Goal: Information Seeking & Learning: Learn about a topic

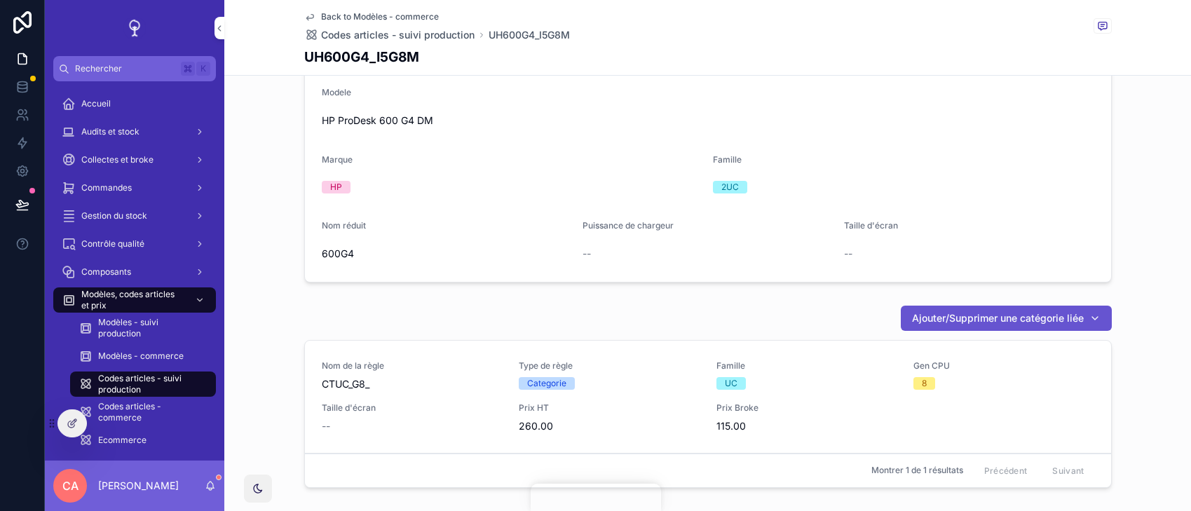
click at [156, 178] on div "Commandes" at bounding box center [135, 188] width 146 height 22
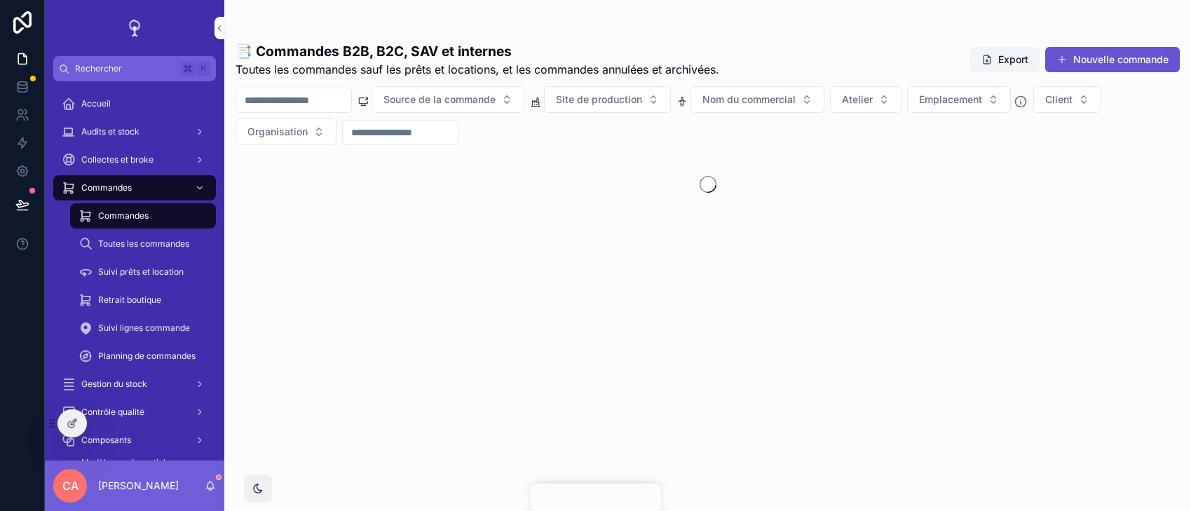
click at [155, 129] on div "Audits et stock" at bounding box center [135, 132] width 146 height 22
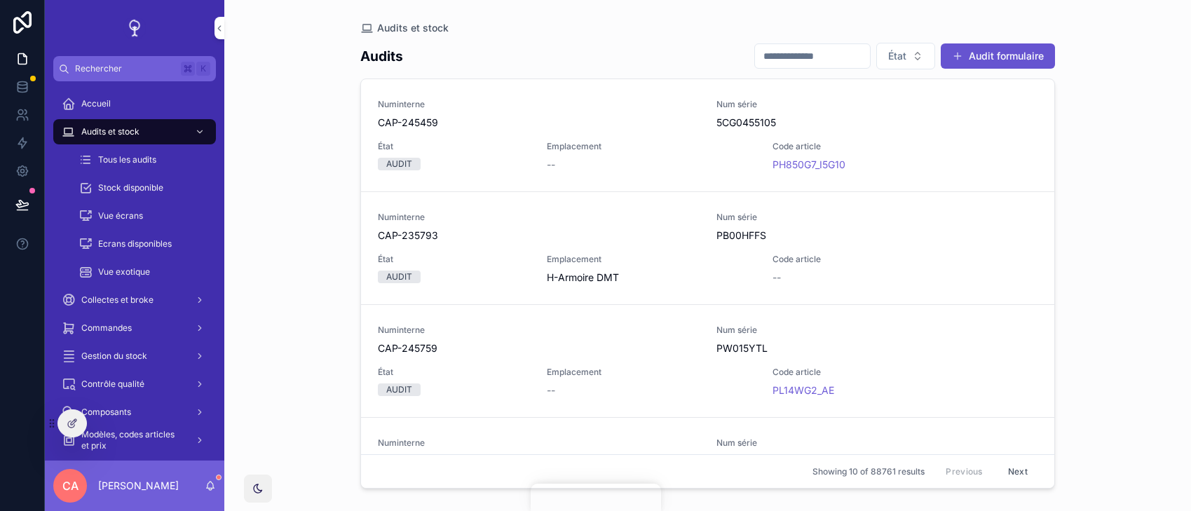
click at [511, 162] on div "AUDIT" at bounding box center [454, 164] width 152 height 13
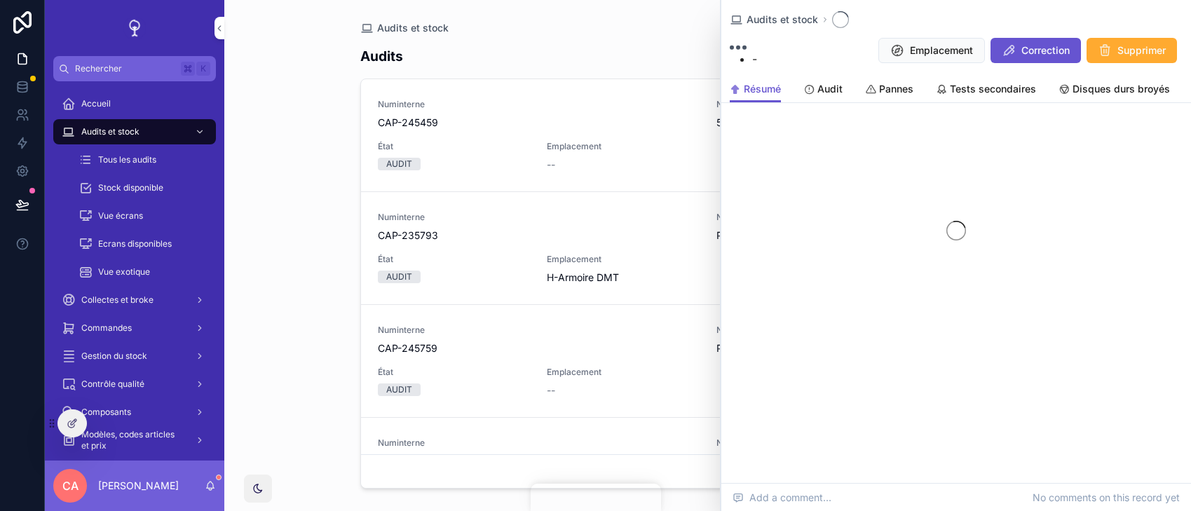
click at [822, 91] on span "Audit" at bounding box center [829, 89] width 25 height 14
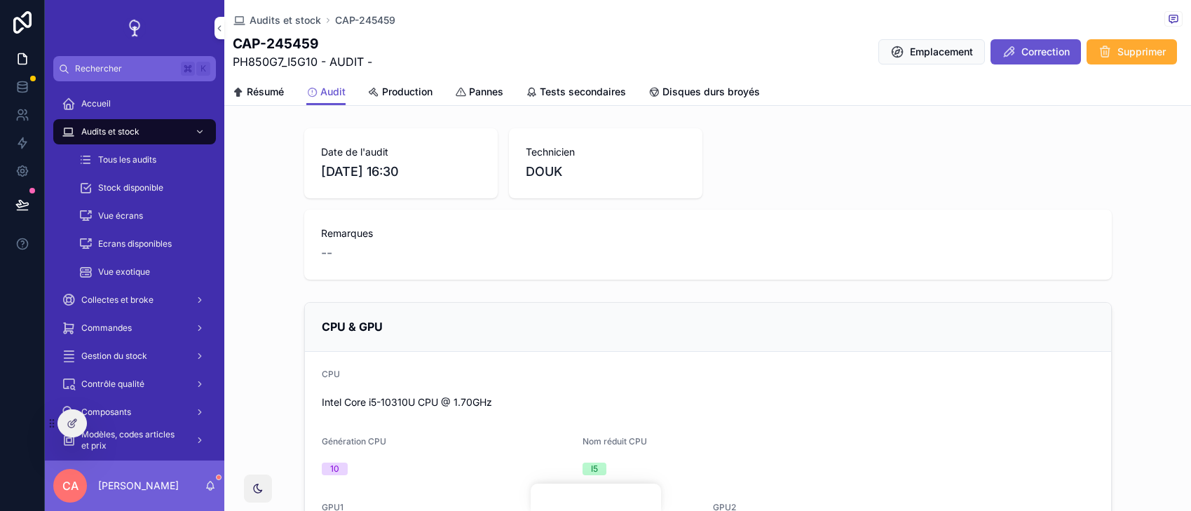
click at [272, 161] on div "Date de l'audit 06/10/2025 16:30 Technicien DOUK Remarques --" at bounding box center [707, 204] width 967 height 163
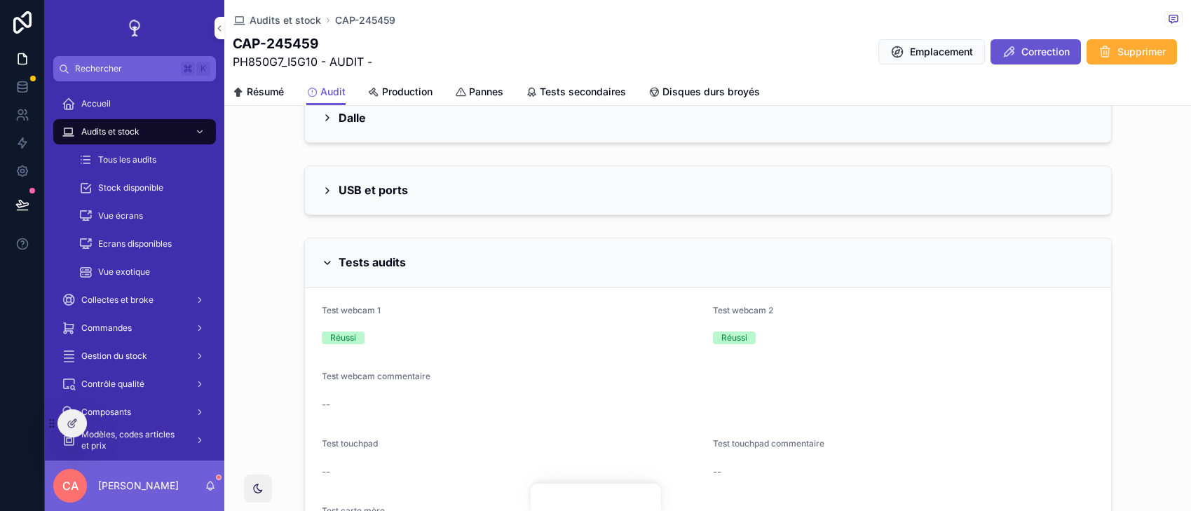
scroll to position [1769, 0]
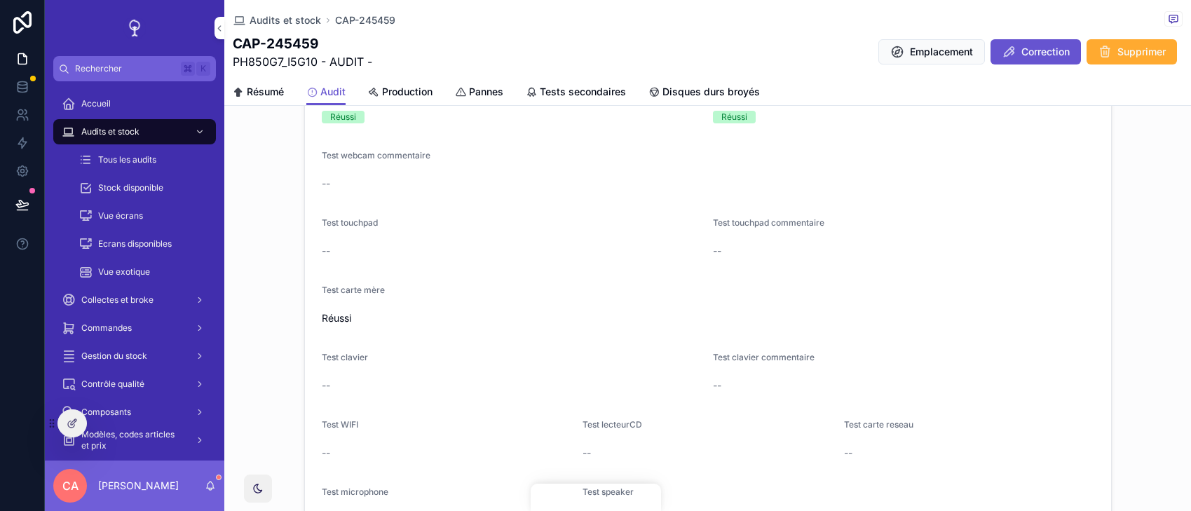
click at [428, 81] on link "Production" at bounding box center [400, 93] width 64 height 28
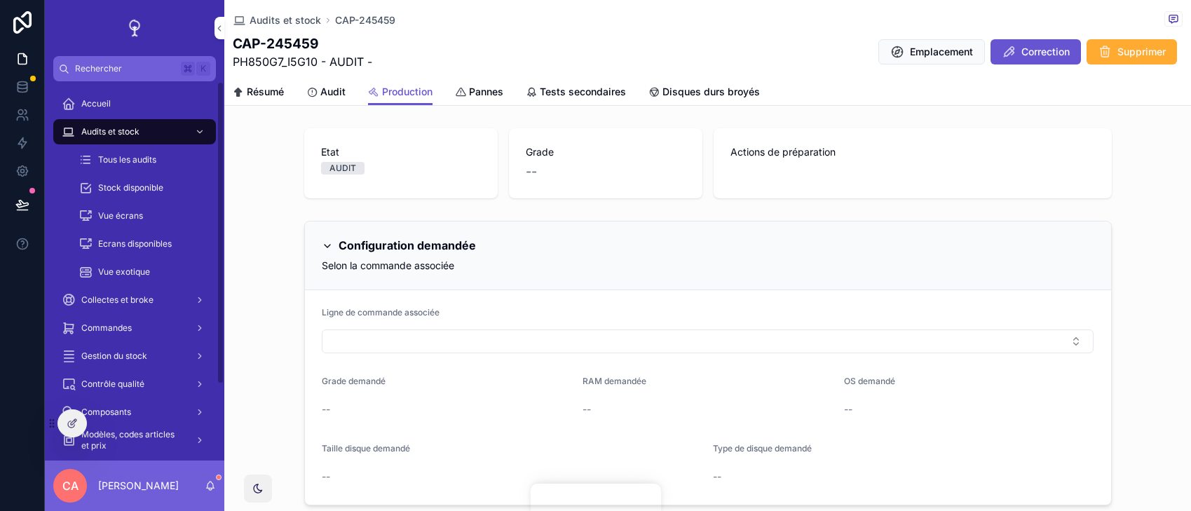
click at [182, 155] on div "Tous les audits" at bounding box center [143, 160] width 129 height 22
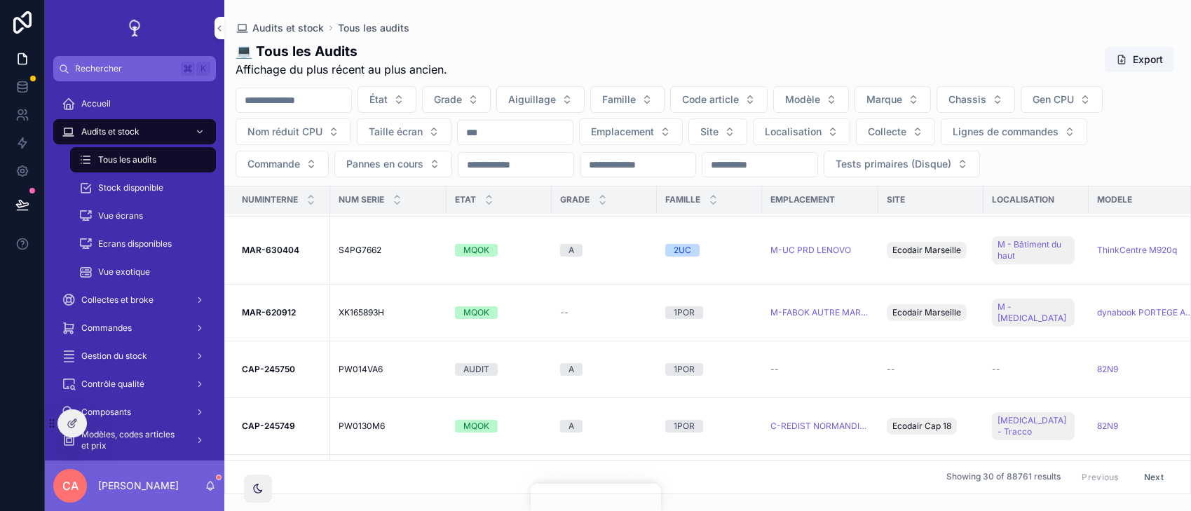
scroll to position [1412, 0]
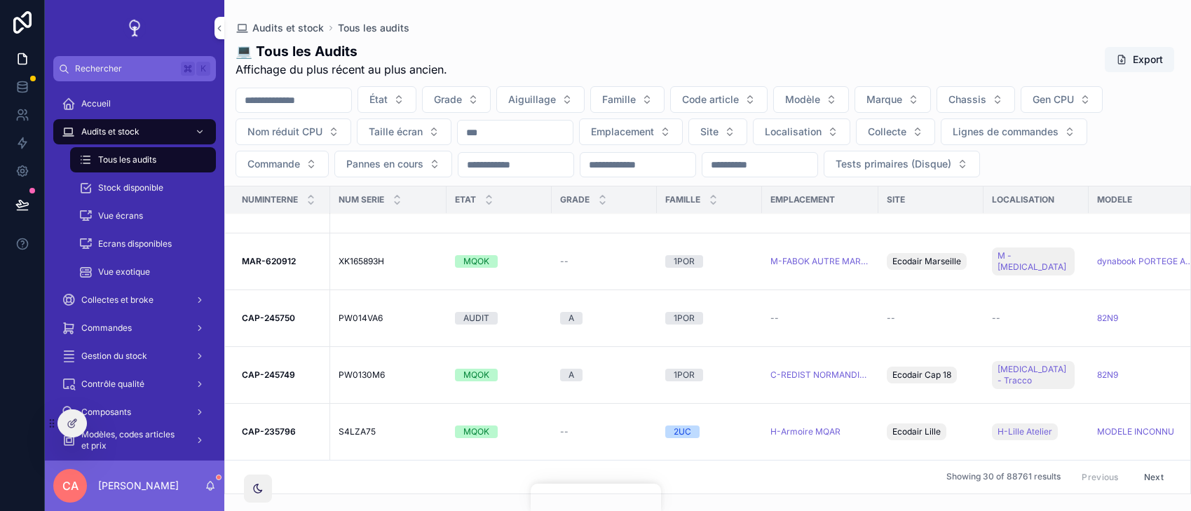
click at [293, 375] on strong "CAP-245749" at bounding box center [268, 374] width 53 height 11
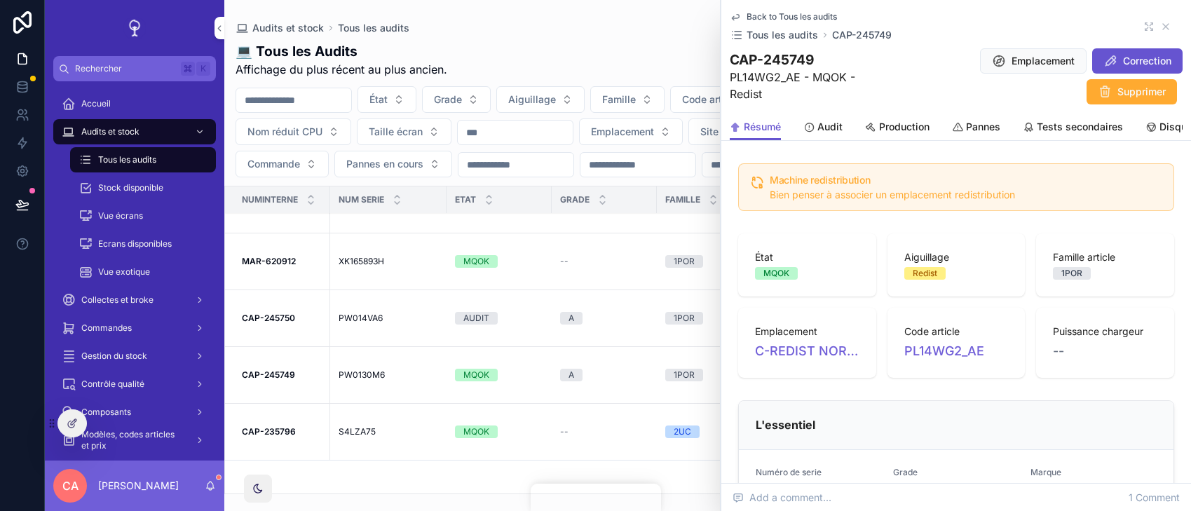
click at [823, 122] on span "Audit" at bounding box center [829, 127] width 25 height 14
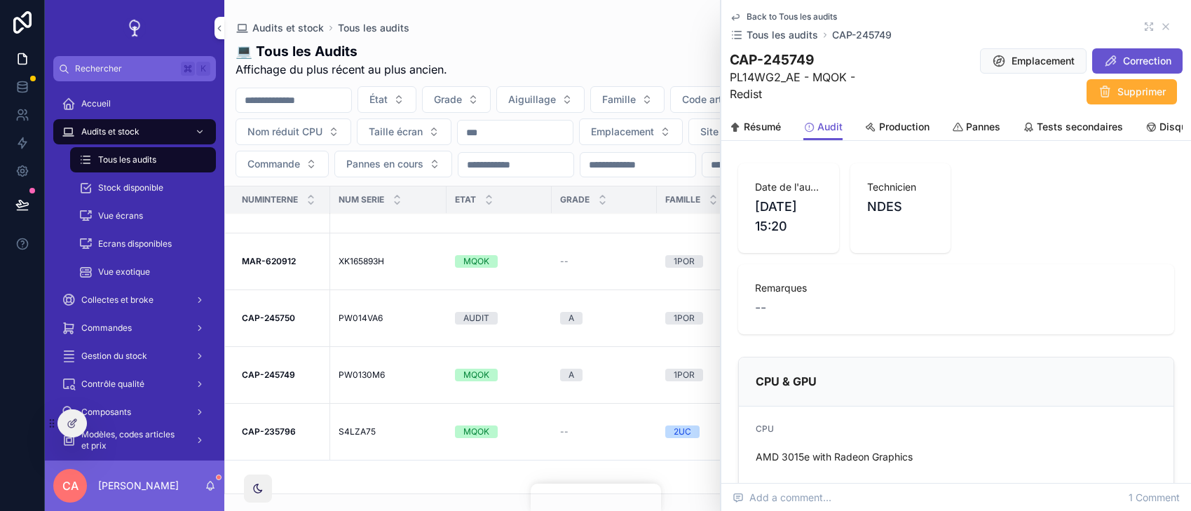
click at [918, 123] on span "Production" at bounding box center [904, 127] width 50 height 14
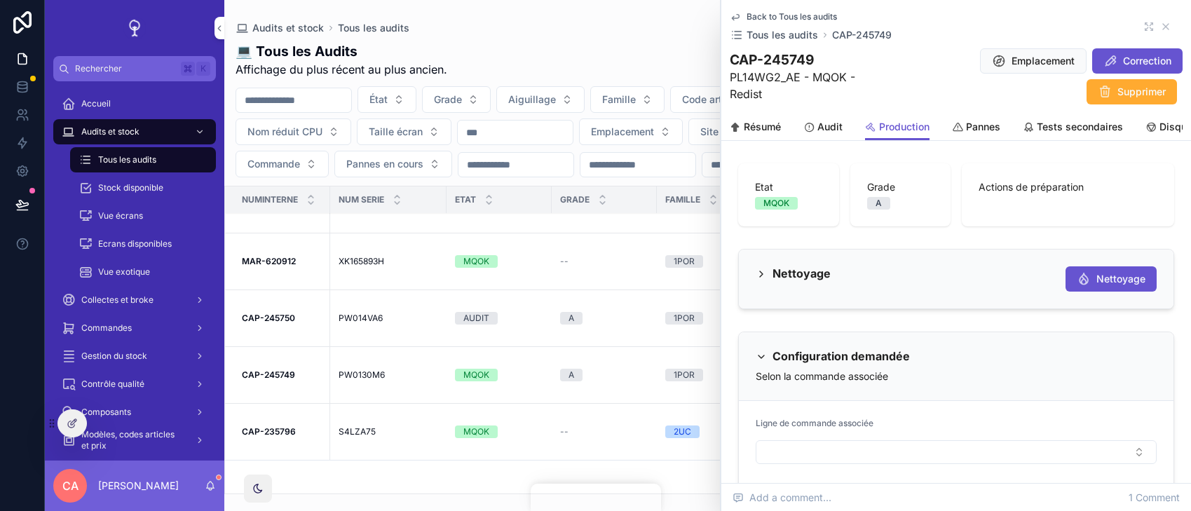
click at [806, 272] on h2 "Nettoyage" at bounding box center [802, 273] width 58 height 15
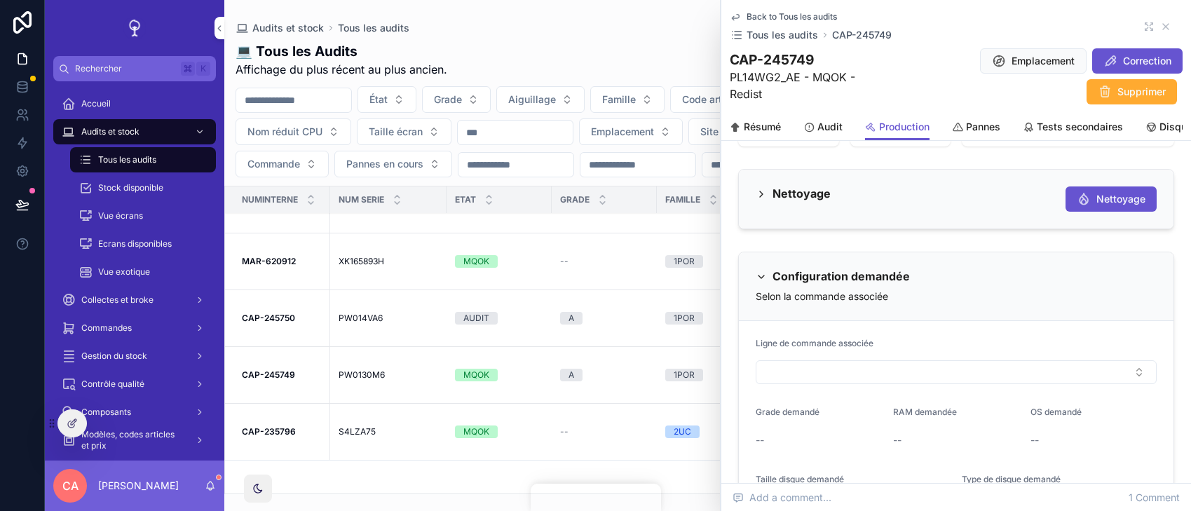
scroll to position [86, 0]
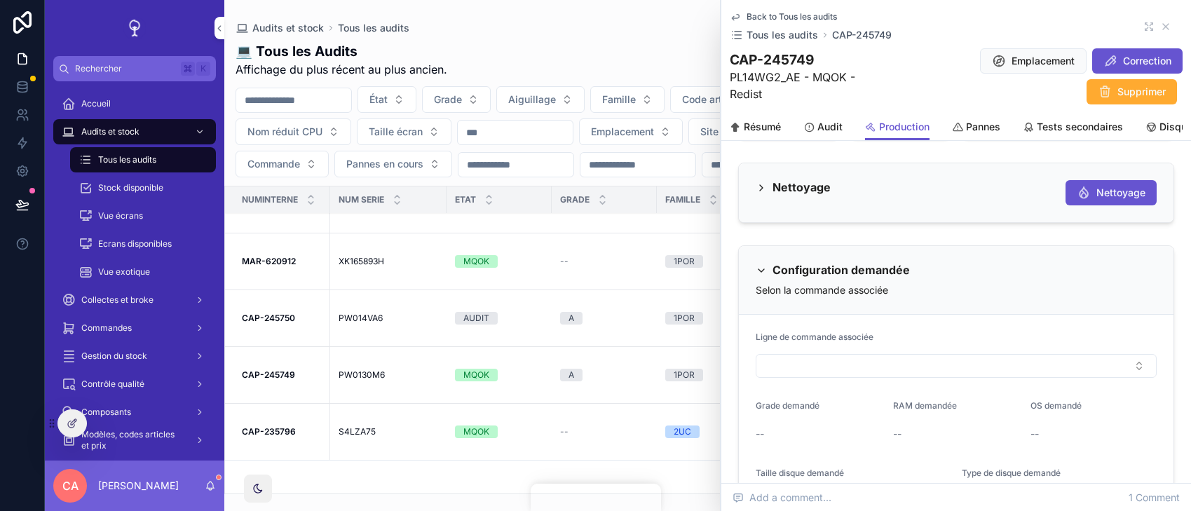
click at [796, 180] on h2 "Nettoyage" at bounding box center [802, 187] width 58 height 15
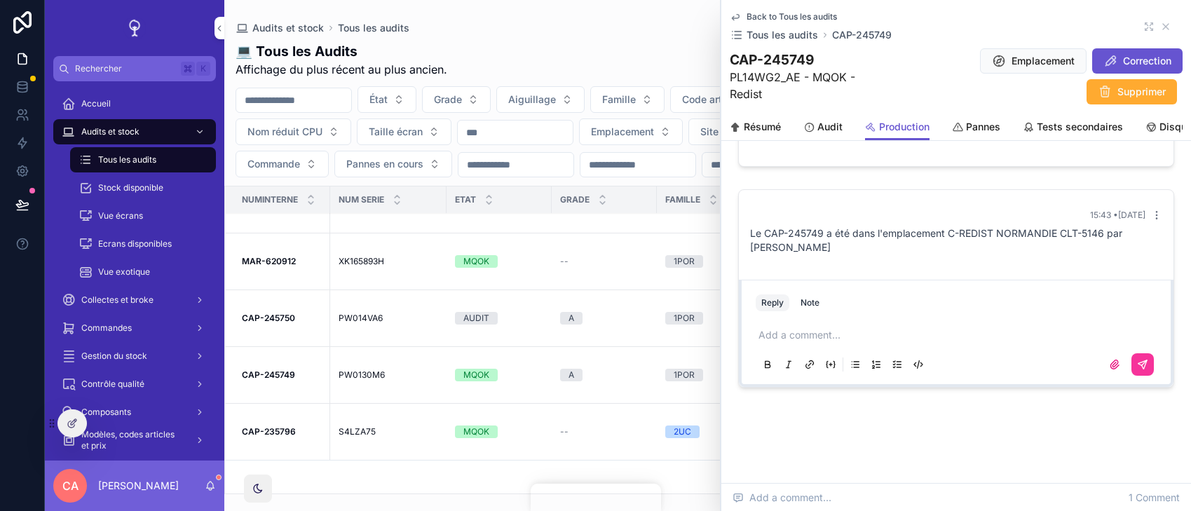
scroll to position [1344, 0]
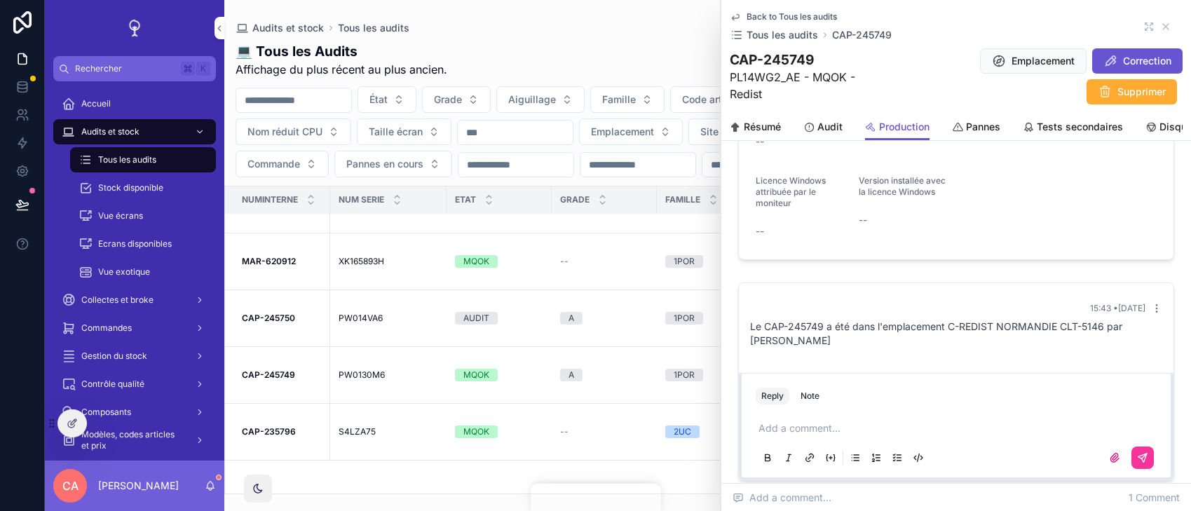
click at [849, 325] on span "Le CAP-245749 a été dans l'emplacement C-REDIST NORMANDIE CLT-5146 par DESHAYES" at bounding box center [936, 333] width 372 height 26
drag, startPoint x: 856, startPoint y: 325, endPoint x: 948, endPoint y: 325, distance: 91.8
click at [948, 325] on span "Le CAP-245749 a été dans l'emplacement C-REDIST NORMANDIE CLT-5146 par DESHAYES" at bounding box center [936, 333] width 372 height 26
drag, startPoint x: 948, startPoint y: 325, endPoint x: 948, endPoint y: 303, distance: 22.4
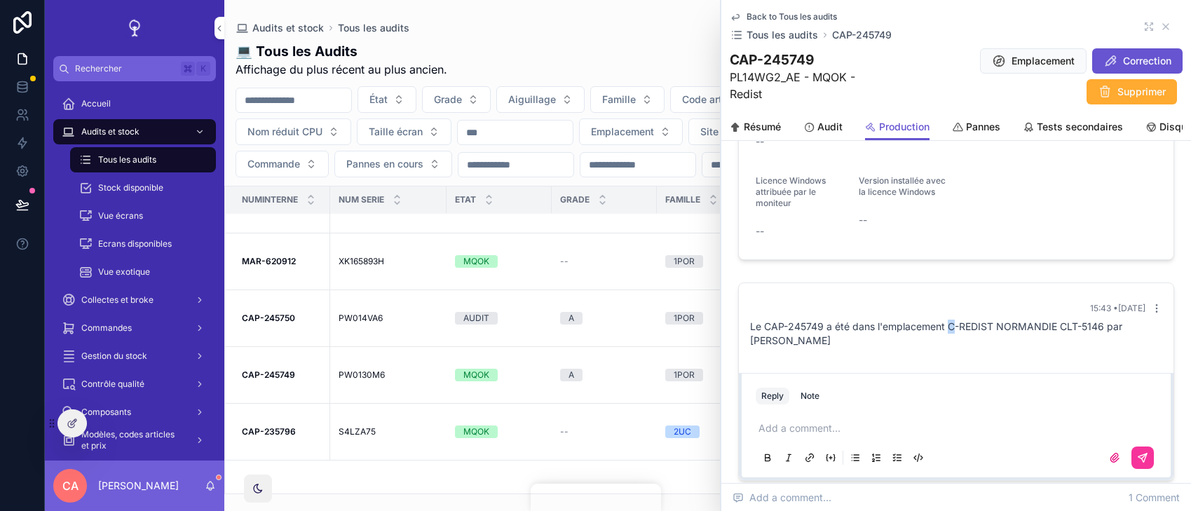
click at [948, 306] on div "15:43 • Today Le CAP-245749 a été dans l'emplacement C-REDIST NORMANDIE CLT-514…" at bounding box center [956, 325] width 429 height 62
click at [948, 303] on div "15:43 • Today" at bounding box center [956, 308] width 412 height 11
drag, startPoint x: 948, startPoint y: 303, endPoint x: 948, endPoint y: 349, distance: 46.3
click at [948, 339] on div "15:43 • Today Le CAP-245749 a été dans l'emplacement C-REDIST NORMANDIE CLT-514…" at bounding box center [956, 325] width 429 height 62
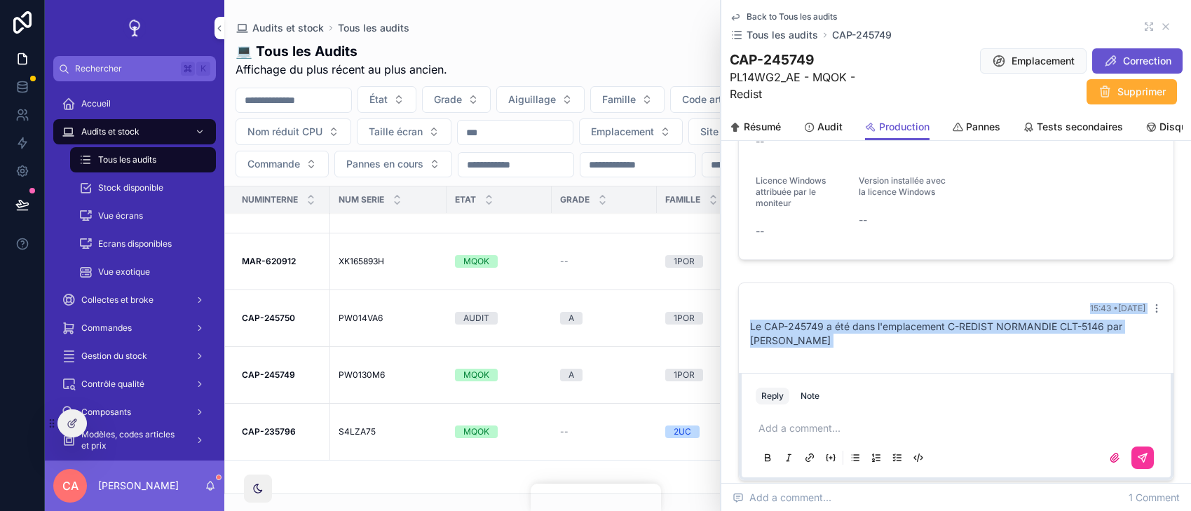
click at [948, 349] on div "15:43 • Today Le CAP-245749 a été dans l'emplacement C-REDIST NORMANDIE CLT-514…" at bounding box center [956, 325] width 429 height 62
drag, startPoint x: 948, startPoint y: 349, endPoint x: 948, endPoint y: 280, distance: 69.4
click at [948, 280] on div "15:43 • Today Le CAP-245749 a été dans l'emplacement C-REDIST NORMANDIE CLT-514…" at bounding box center [956, 382] width 453 height 210
drag, startPoint x: 948, startPoint y: 280, endPoint x: 948, endPoint y: 346, distance: 65.9
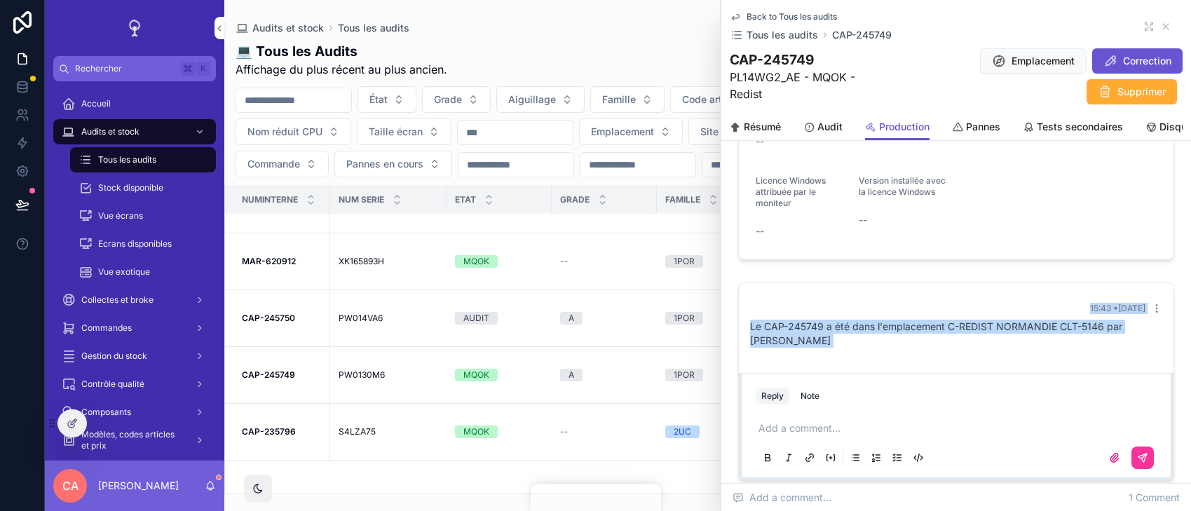
click at [948, 346] on div "15:43 • Today Le CAP-245749 a été dans l'emplacement C-REDIST NORMANDIE CLT-514…" at bounding box center [956, 382] width 453 height 210
click at [948, 346] on div "Le CAP-245749 a été dans l'emplacement C-REDIST NORMANDIE CLT-5146 par DESHAYES" at bounding box center [956, 334] width 412 height 28
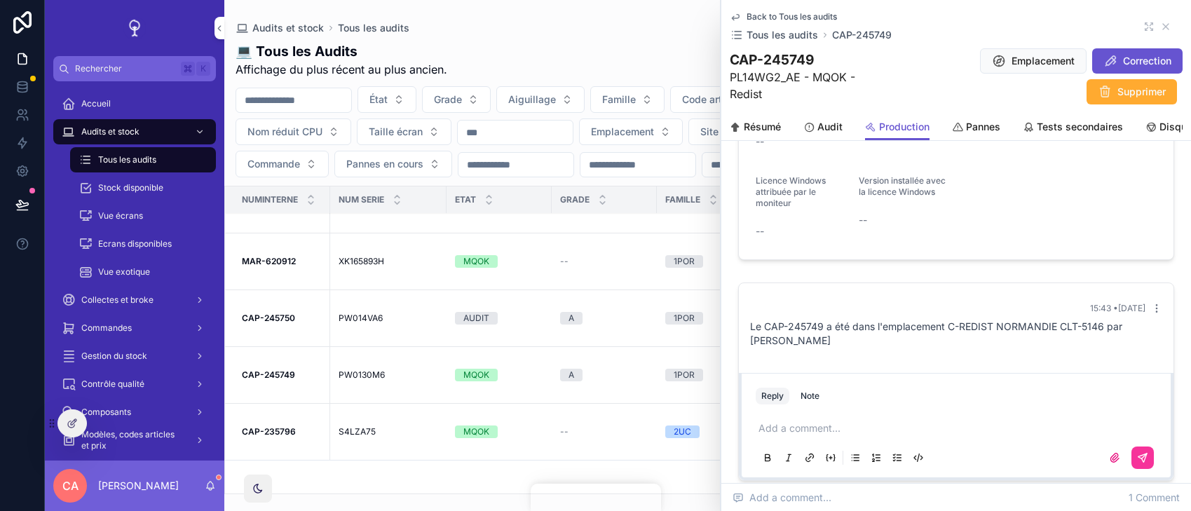
drag, startPoint x: 948, startPoint y: 346, endPoint x: 948, endPoint y: 306, distance: 39.3
click at [948, 321] on div "Le CAP-245749 a été dans l'emplacement C-REDIST NORMANDIE CLT-5146 par DESHAYES" at bounding box center [956, 334] width 412 height 28
click at [948, 306] on div "15:43 • Today" at bounding box center [956, 308] width 412 height 11
click at [929, 305] on div "15:43 • Today" at bounding box center [956, 308] width 412 height 11
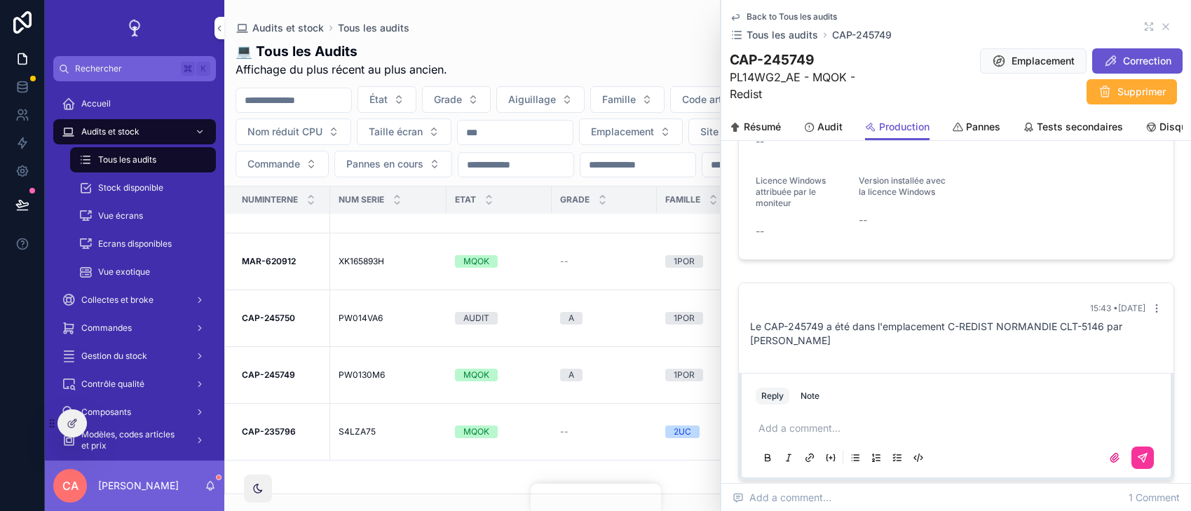
click at [948, 304] on div "15:43 • Today" at bounding box center [956, 308] width 412 height 11
click at [946, 313] on div "15:43 • Today" at bounding box center [956, 308] width 412 height 11
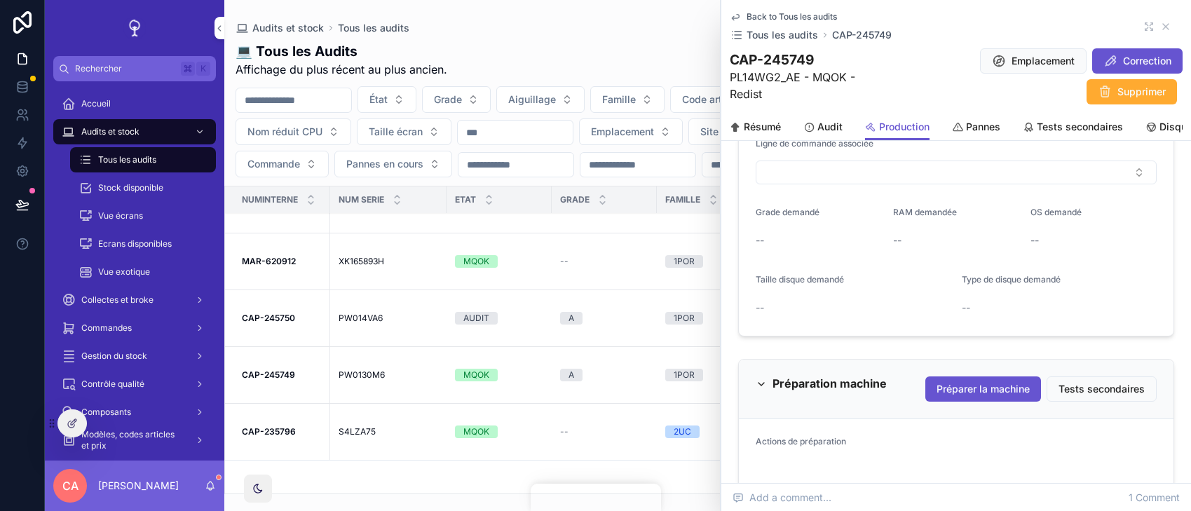
scroll to position [0, 0]
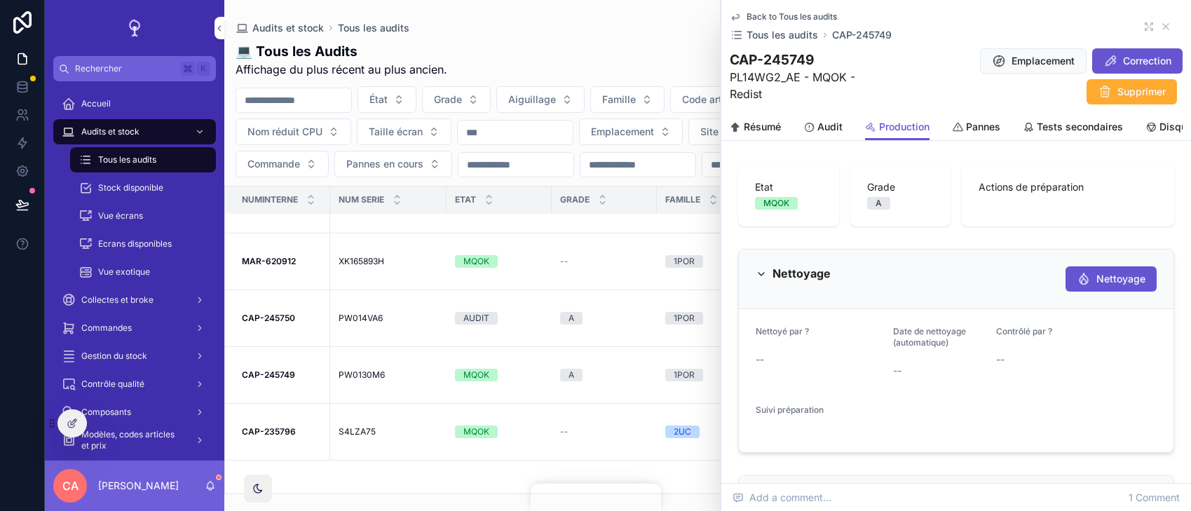
click at [1011, 225] on div "Actions de préparation" at bounding box center [1068, 194] width 212 height 63
click at [1023, 213] on div "Actions de préparation" at bounding box center [1068, 194] width 212 height 63
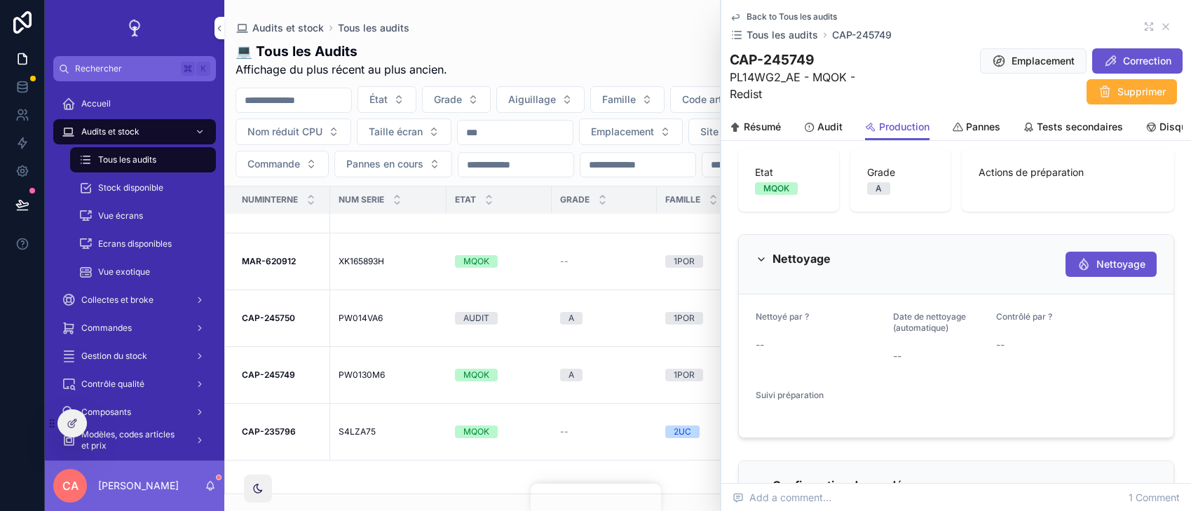
scroll to position [16, 0]
click at [974, 313] on label "Date de nettoyage (automatique)" at bounding box center [939, 321] width 92 height 22
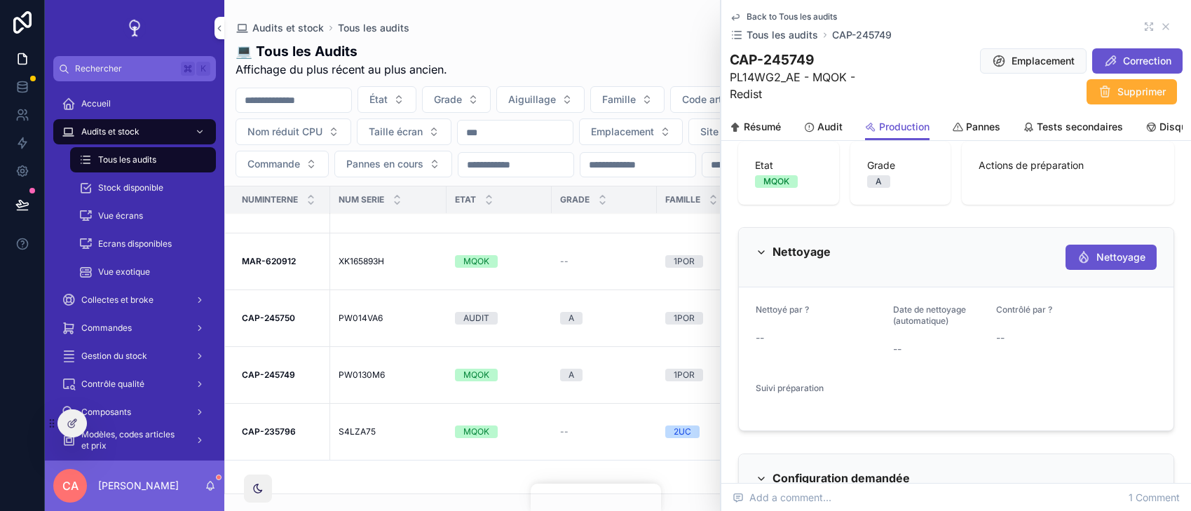
scroll to position [29, 0]
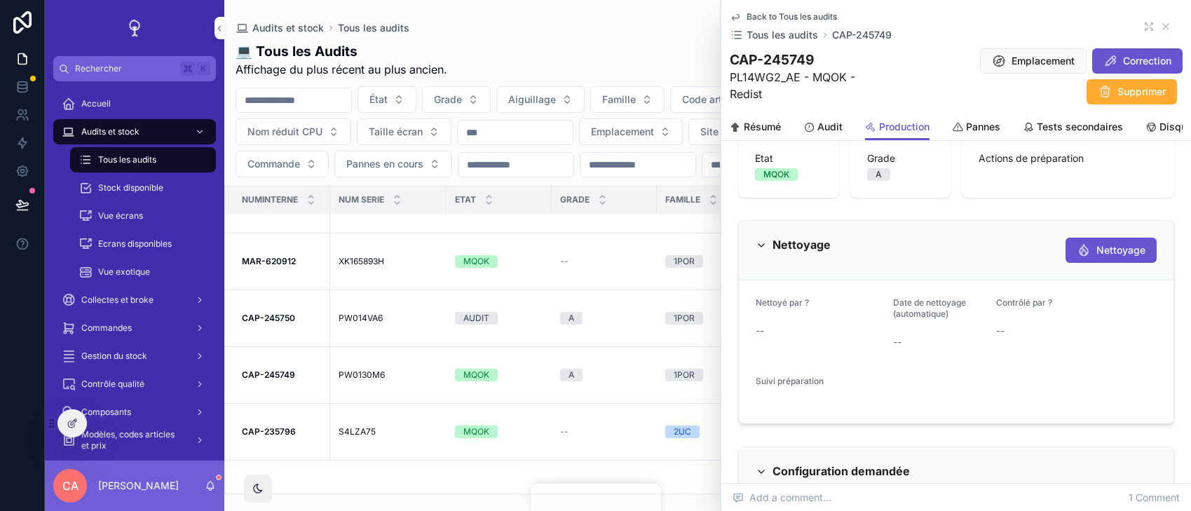
click at [1101, 256] on span "Nettoyage" at bounding box center [1120, 250] width 49 height 14
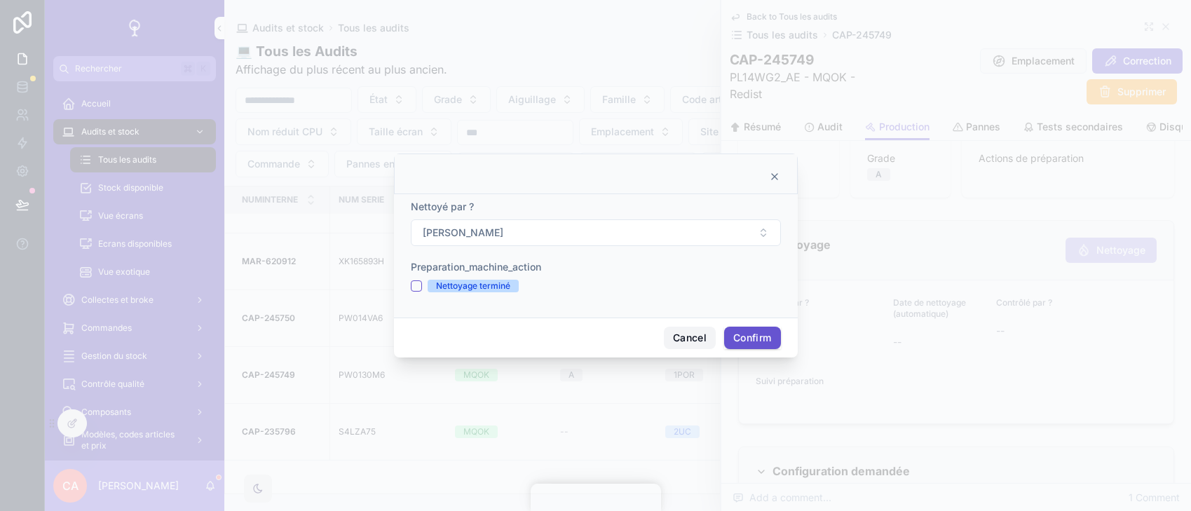
click at [676, 333] on button "Cancel" at bounding box center [690, 338] width 52 height 22
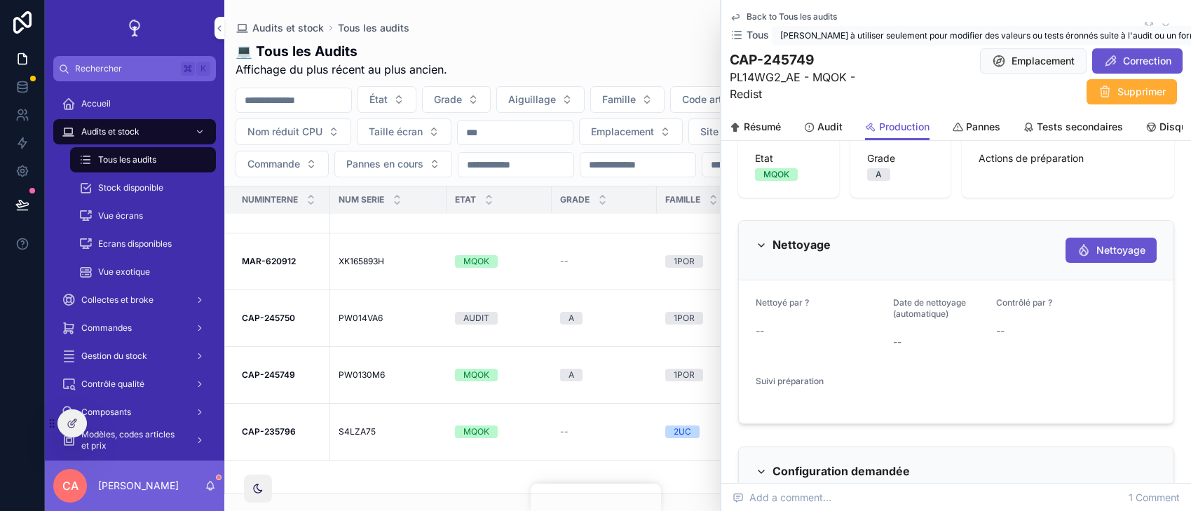
click at [1139, 34] on span "Bouton à utiliser seulement pour modifier des valeurs ou tests éronnés suite à …" at bounding box center [1000, 35] width 440 height 11
click at [1150, 23] on icon "scrollable content" at bounding box center [1148, 26] width 11 height 11
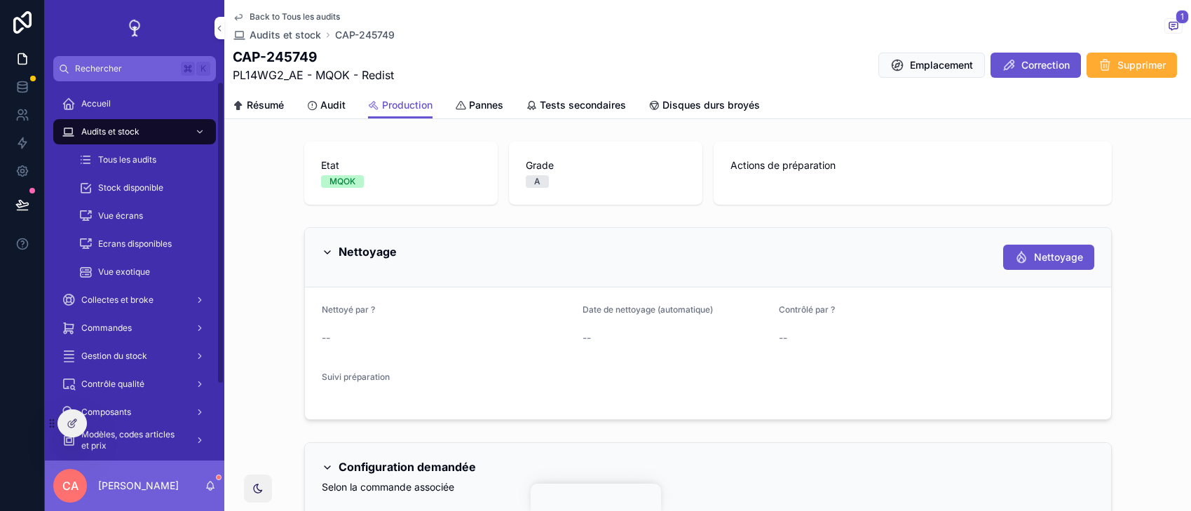
click at [73, 414] on div at bounding box center [72, 423] width 28 height 27
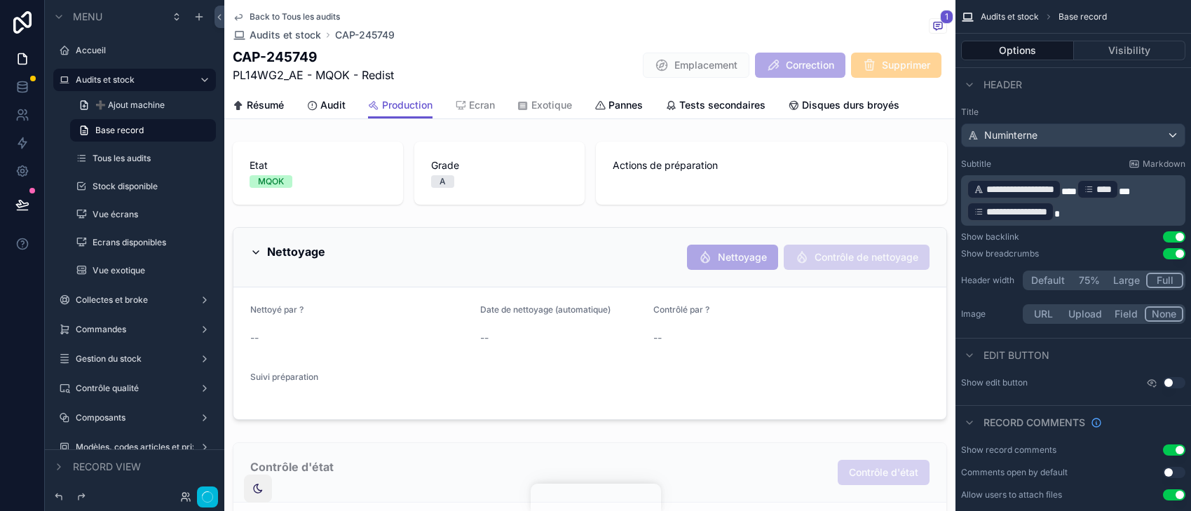
click at [817, 284] on div "scrollable content" at bounding box center [589, 324] width 731 height 204
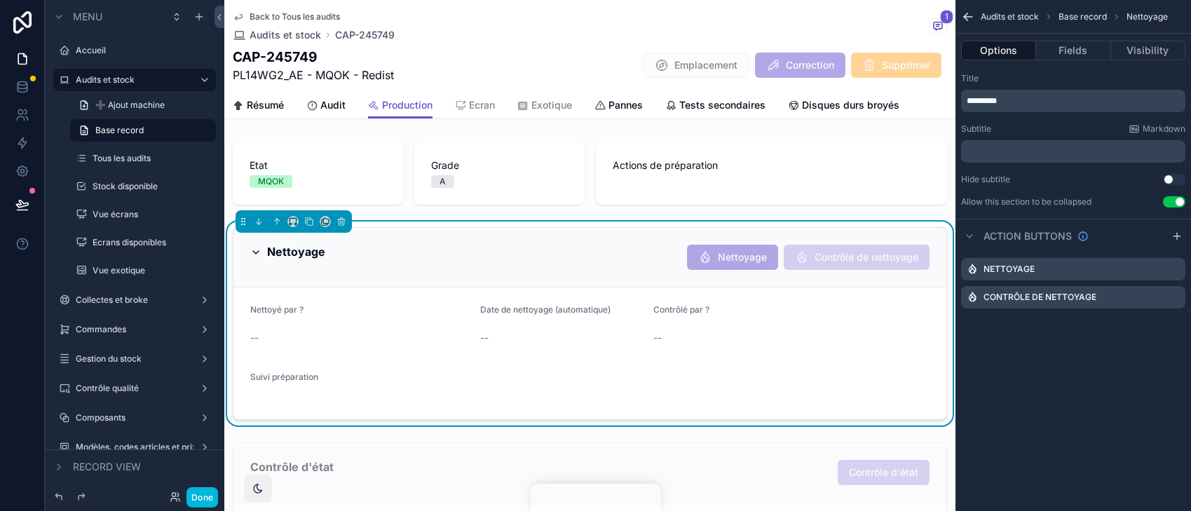
click at [0, 0] on icon "scrollable content" at bounding box center [0, 0] width 0 height 0
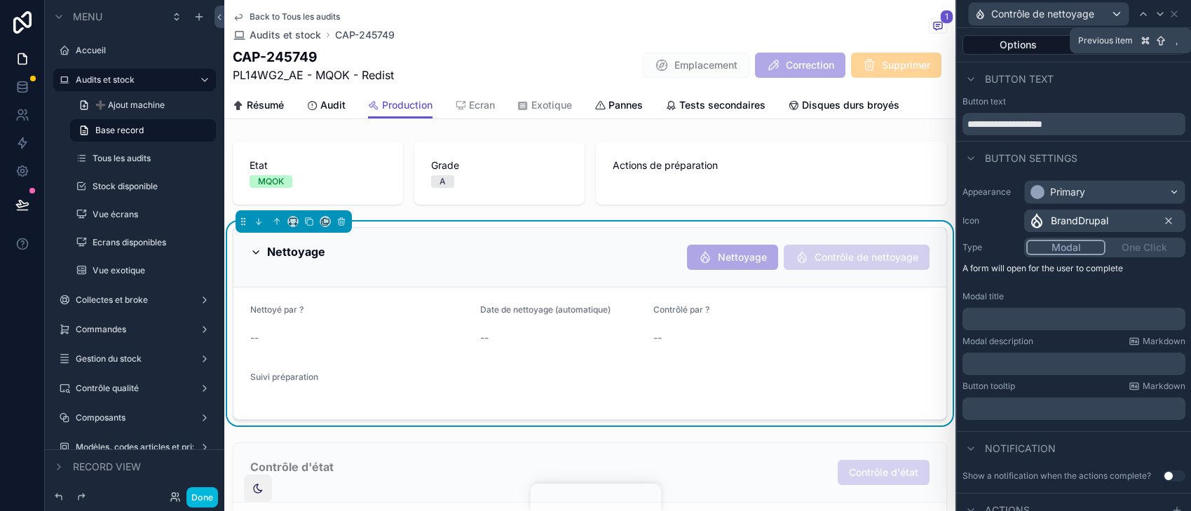
click at [1139, 14] on icon at bounding box center [1143, 13] width 11 height 11
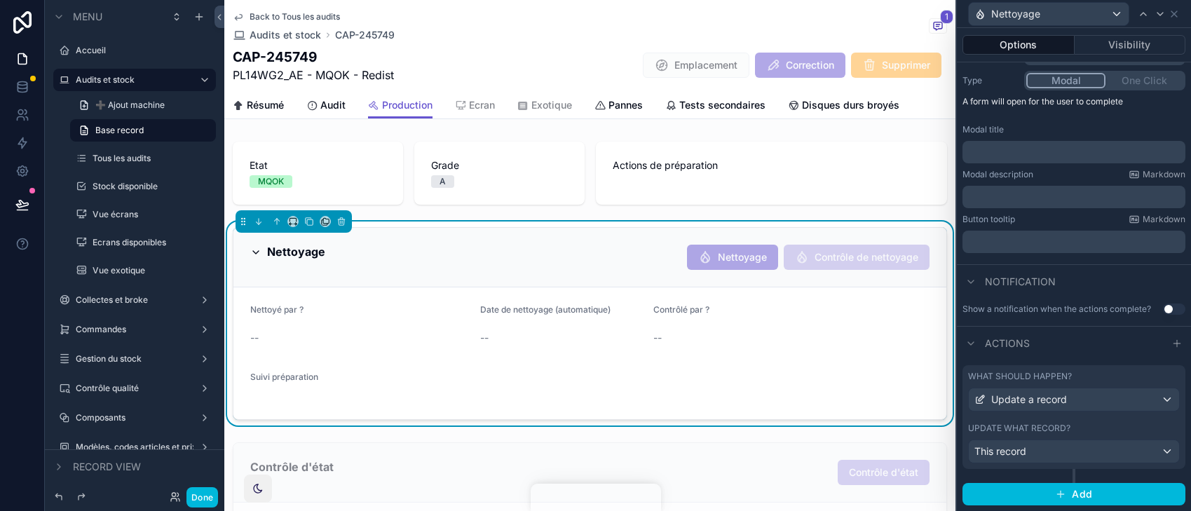
click at [1121, 423] on div "Update what record?" at bounding box center [1074, 428] width 212 height 11
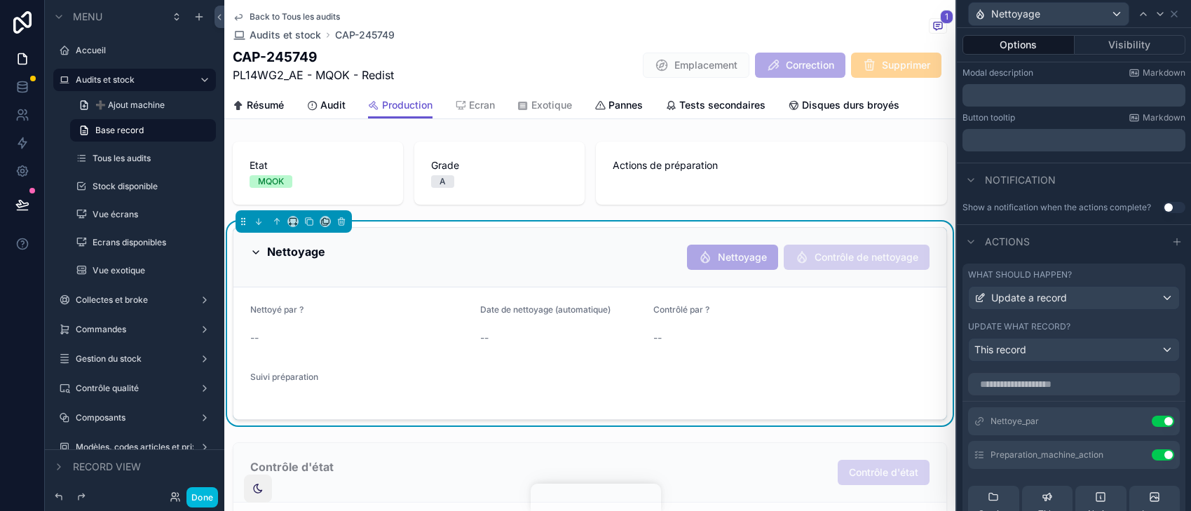
scroll to position [451, 0]
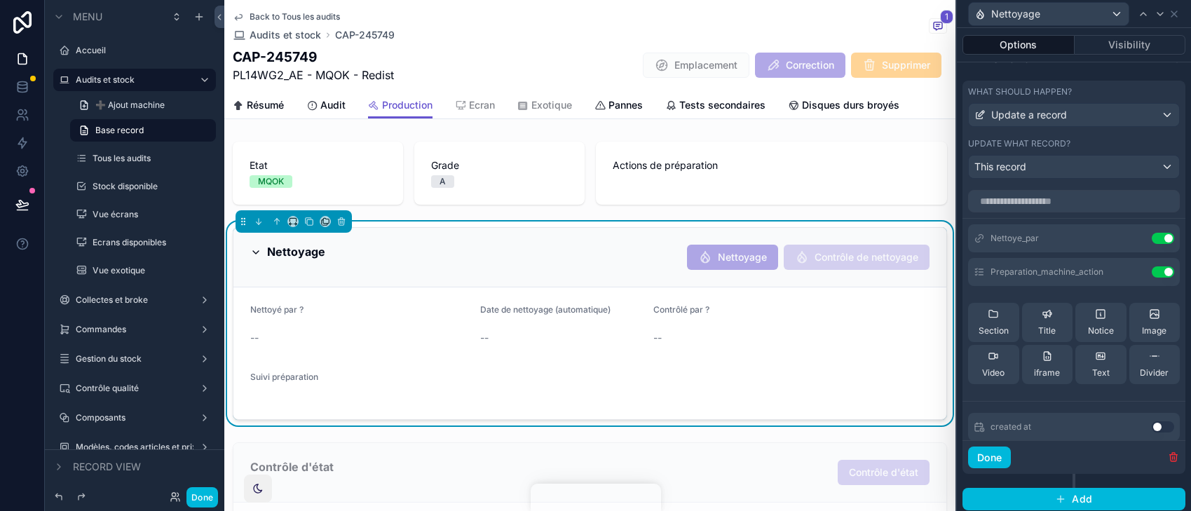
click at [0, 0] on icon at bounding box center [0, 0] width 0 height 0
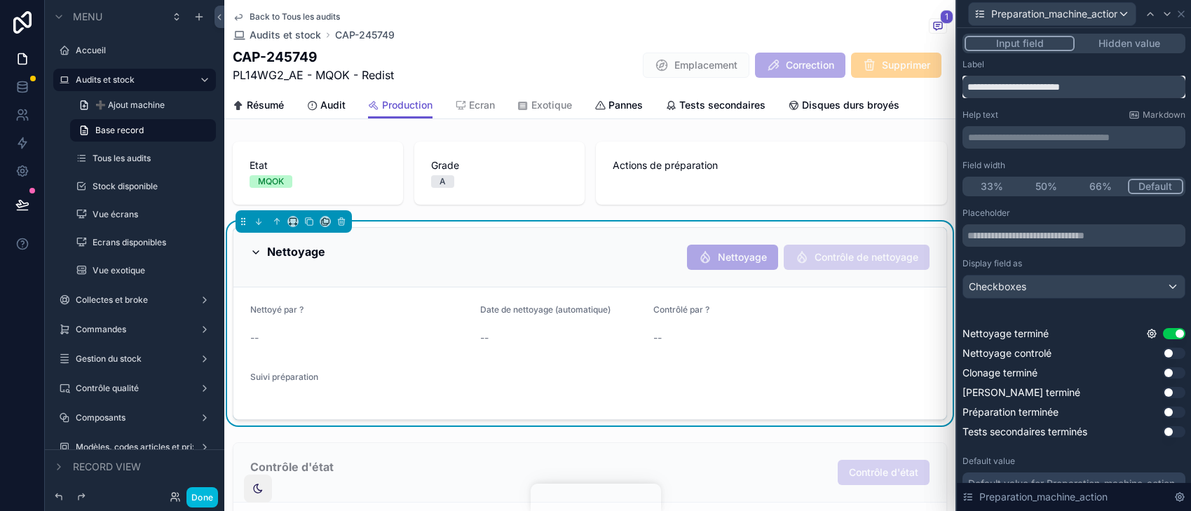
drag, startPoint x: 1022, startPoint y: 86, endPoint x: 1130, endPoint y: 100, distance: 108.8
click at [1130, 100] on div "**********" at bounding box center [1073, 316] width 223 height 515
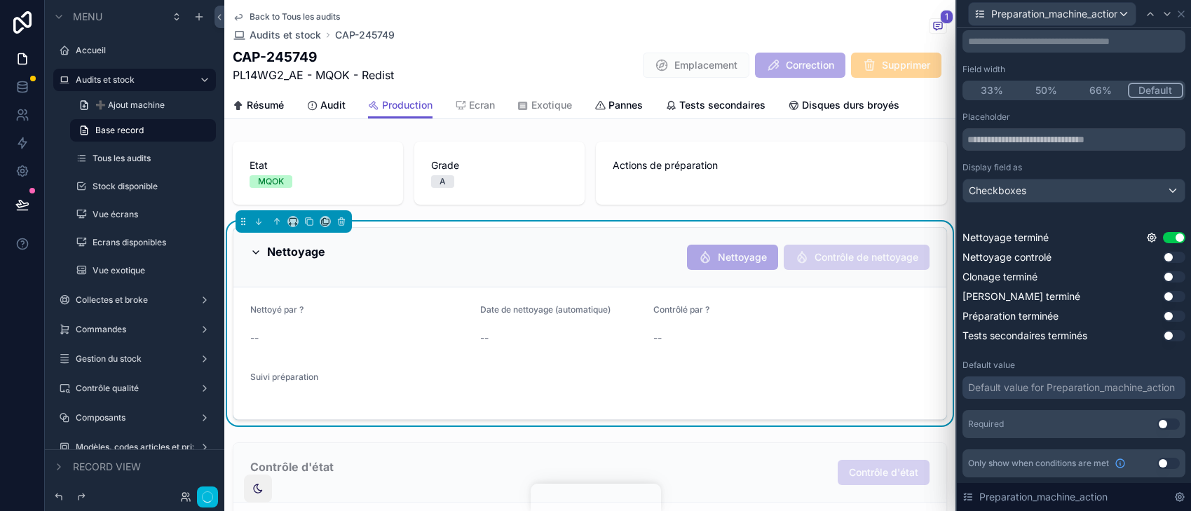
type input "**********"
click at [1183, 14] on icon at bounding box center [1181, 13] width 11 height 11
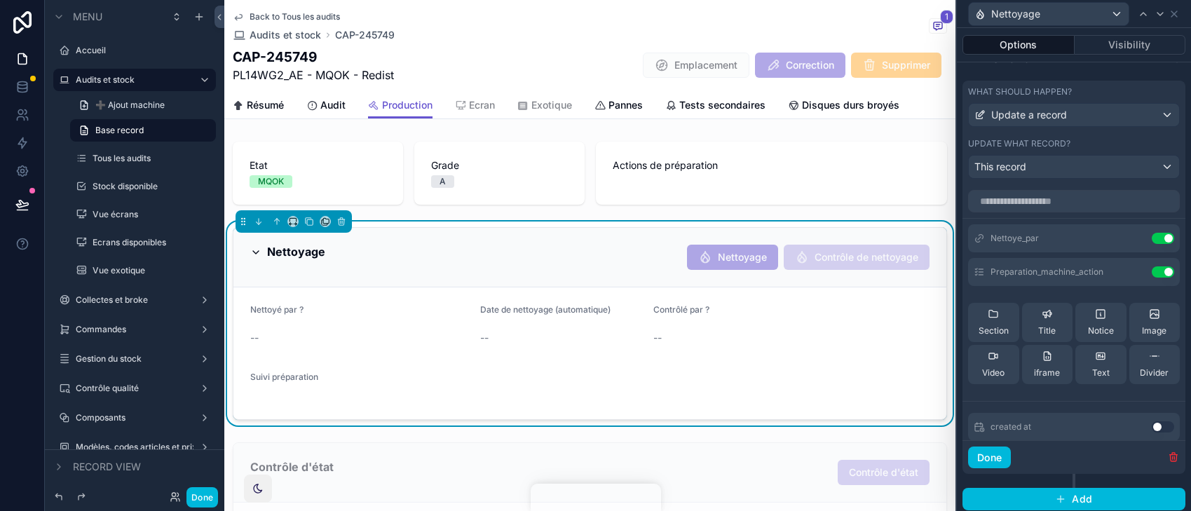
scroll to position [325, 0]
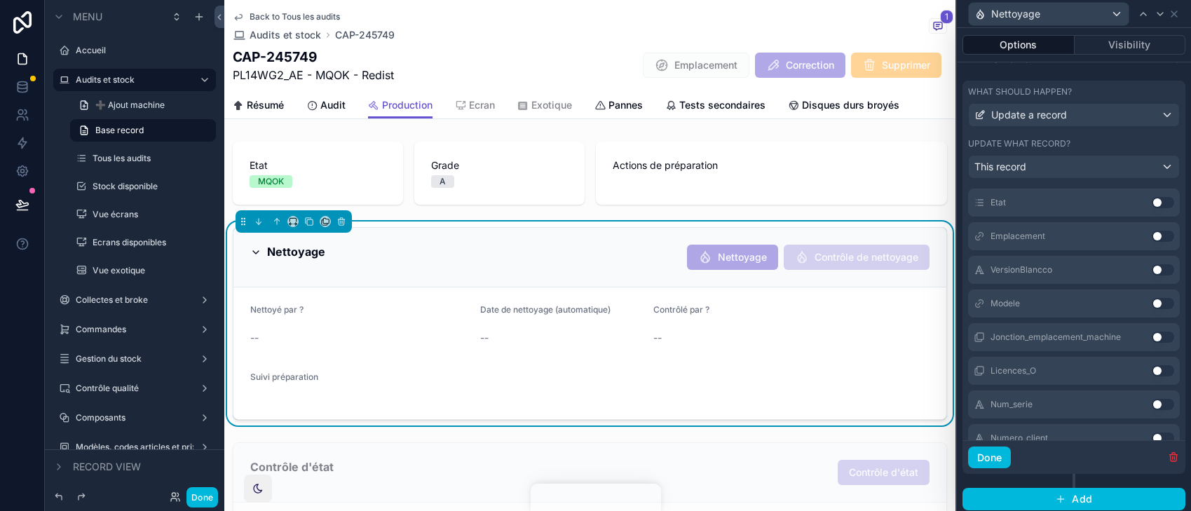
click at [1005, 459] on button "Done" at bounding box center [989, 458] width 43 height 22
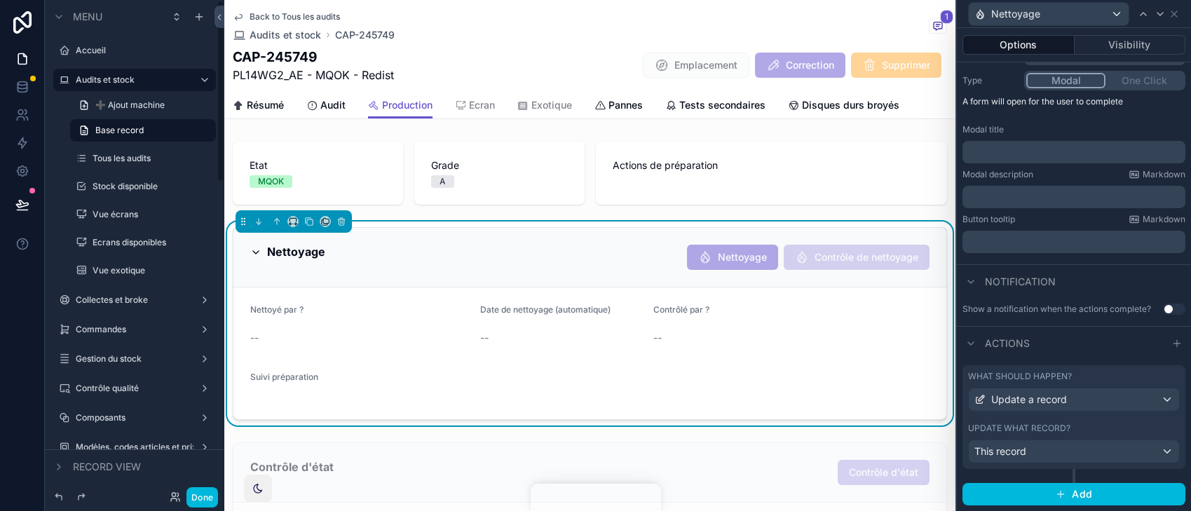
click at [195, 494] on button "Done" at bounding box center [202, 497] width 32 height 20
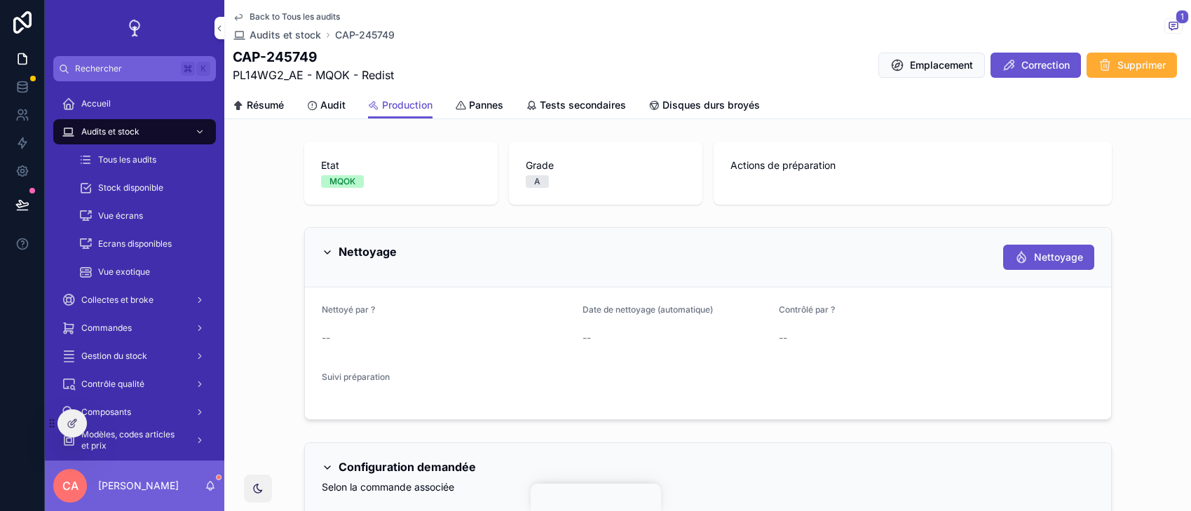
click at [1044, 268] on button "Nettoyage" at bounding box center [1048, 257] width 91 height 25
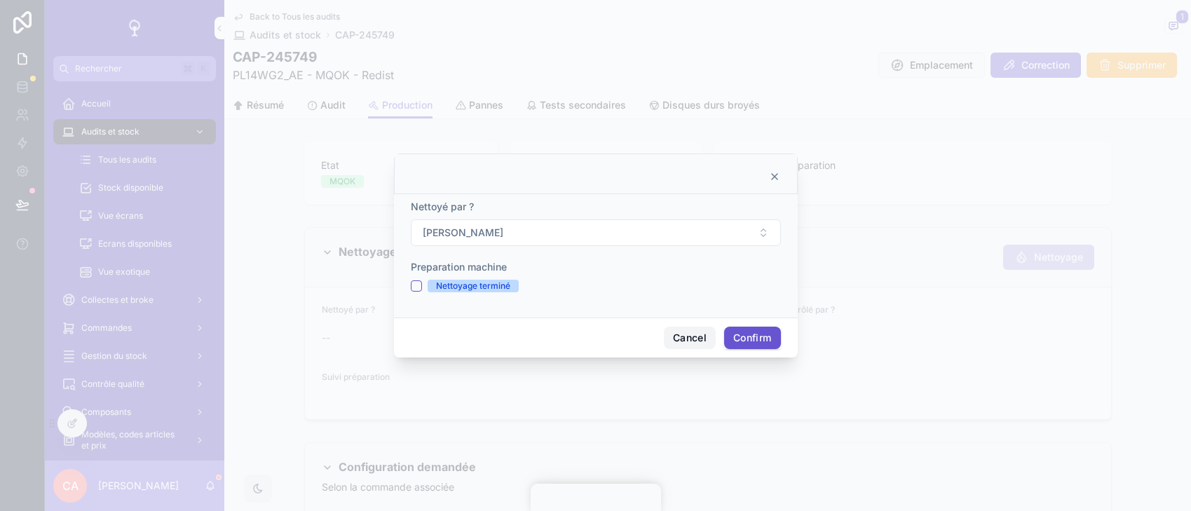
click at [675, 333] on button "Cancel" at bounding box center [690, 338] width 52 height 22
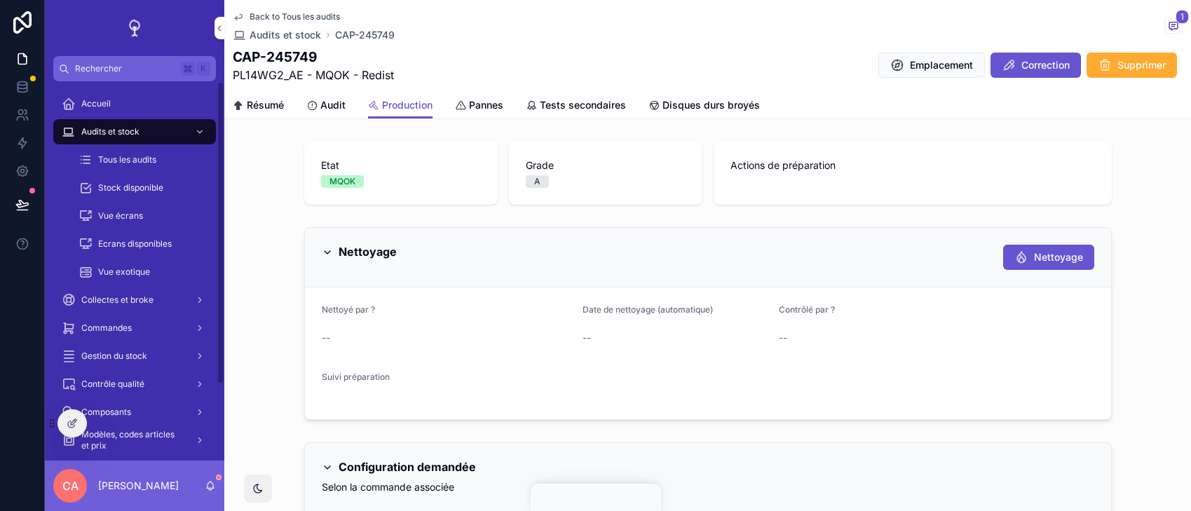
click at [186, 160] on div "Tous les audits" at bounding box center [143, 160] width 129 height 22
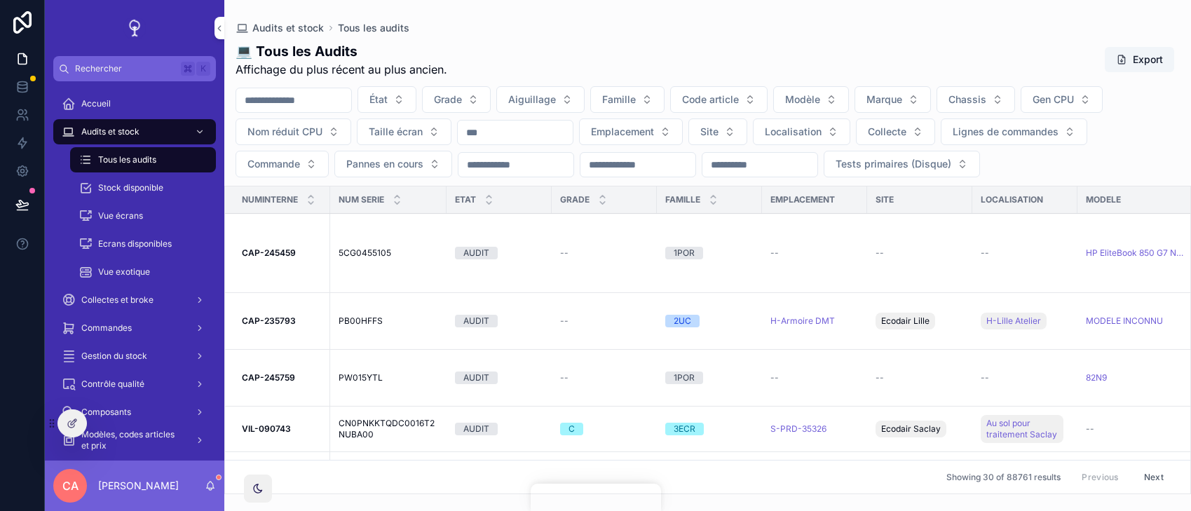
click at [683, 130] on button "Emplacement" at bounding box center [631, 131] width 104 height 27
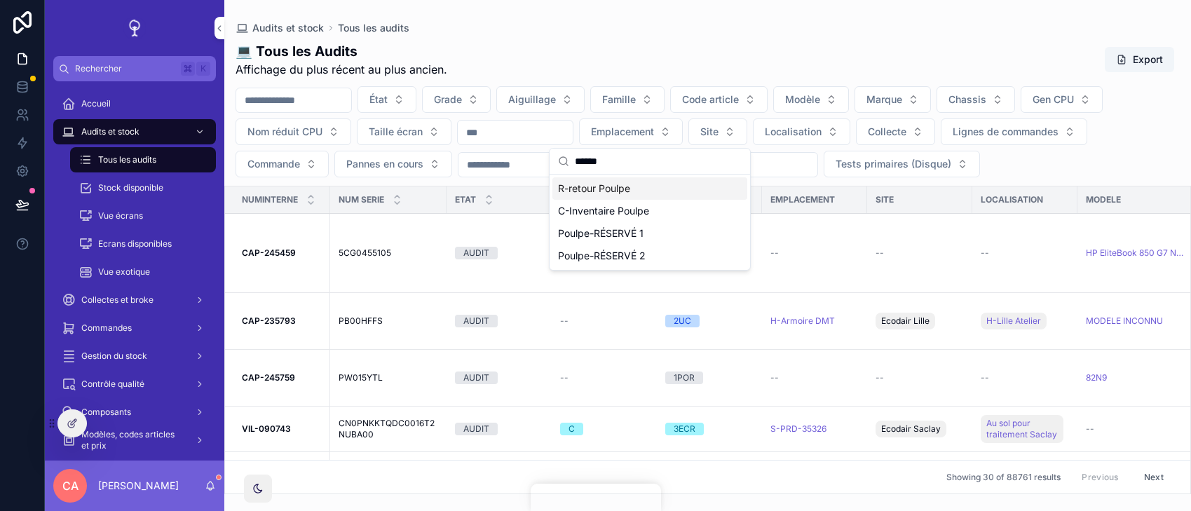
type input "*"
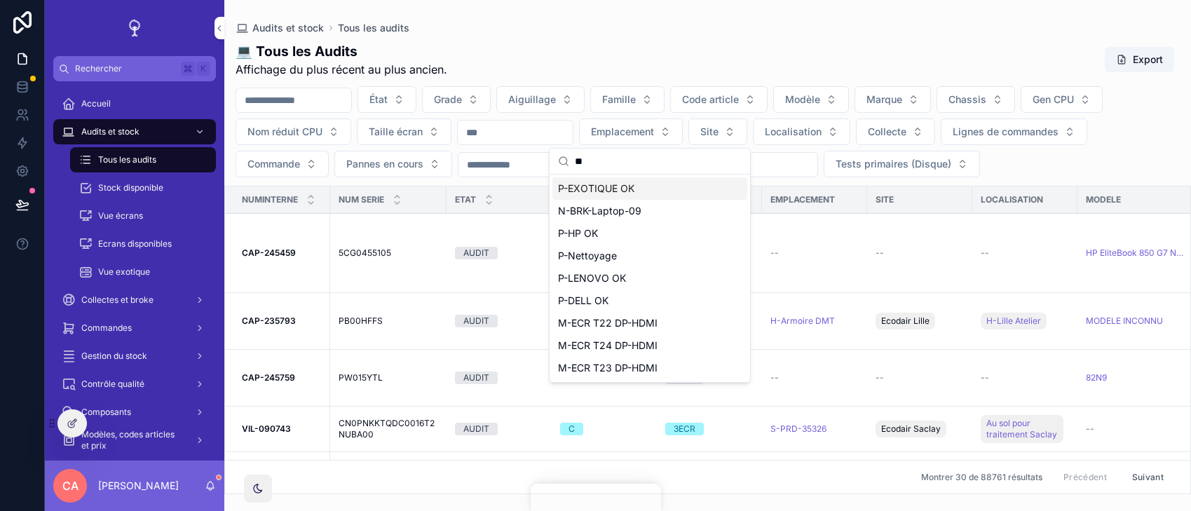
type input "**"
click at [758, 76] on div "💻 Tous les Audits Affichage du plus récent au plus ancien. Export" at bounding box center [708, 60] width 944 height 36
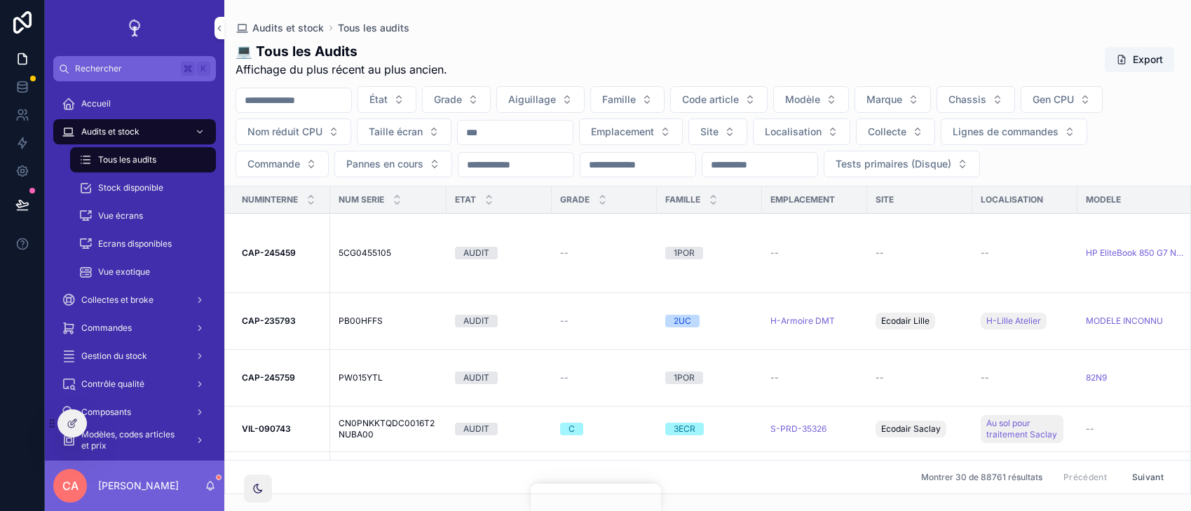
click at [801, 139] on button "Localisation" at bounding box center [801, 131] width 97 height 27
type input "******"
click at [821, 188] on div "CAP18 - Poulpe" at bounding box center [820, 188] width 195 height 22
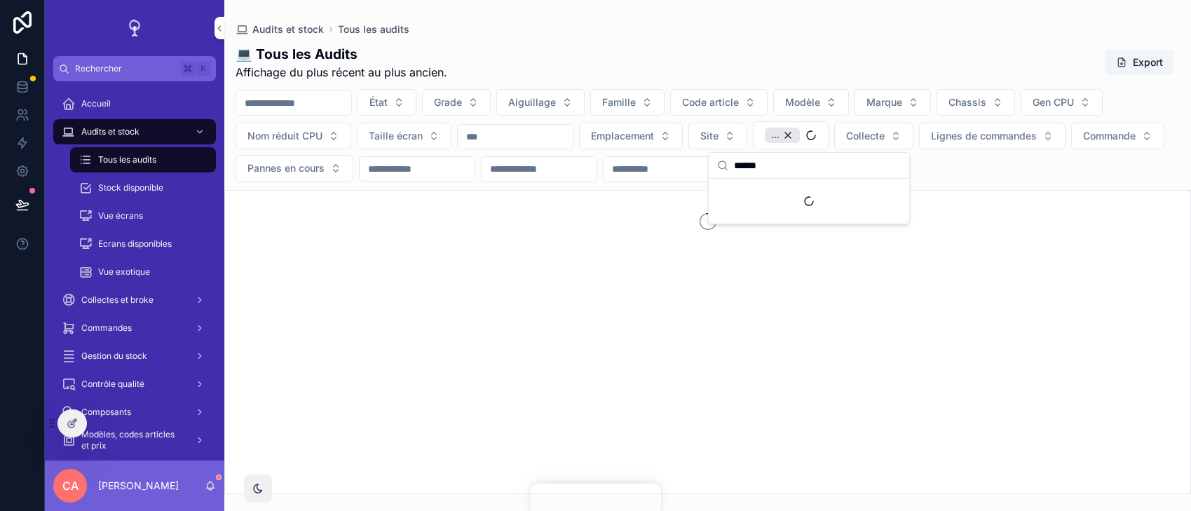
click at [870, 42] on div "💻 Tous les Audits Affichage du plus récent au plus ancien. Export État Grade Ai…" at bounding box center [707, 265] width 967 height 458
click at [756, 70] on div "💻 Tous les Audits Affichage du plus récent au plus ancien. Export" at bounding box center [708, 63] width 944 height 36
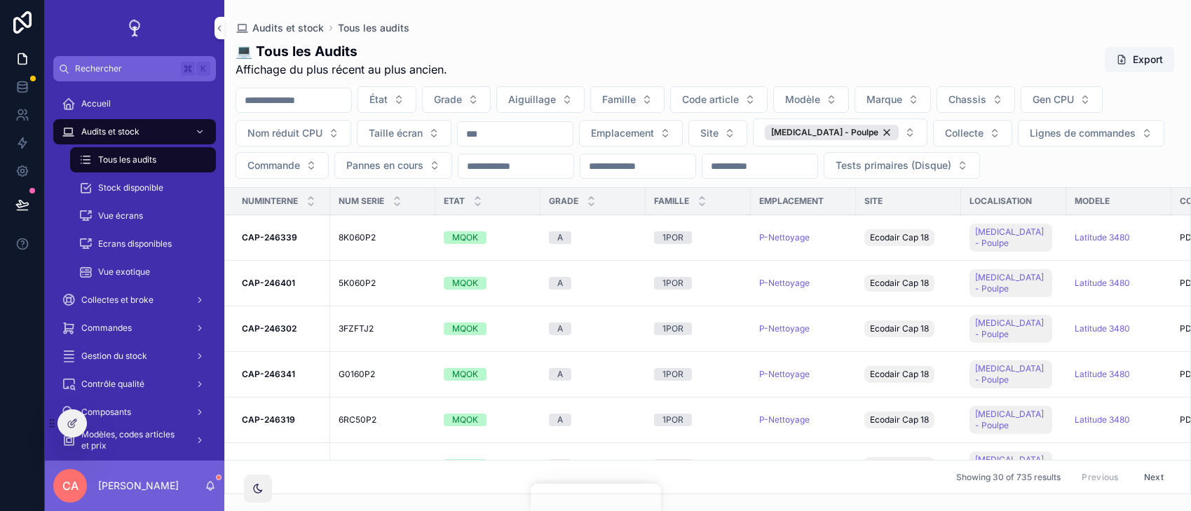
click at [756, 70] on div "💻 Tous les Audits Affichage du plus récent au plus ancien. Export" at bounding box center [708, 60] width 944 height 36
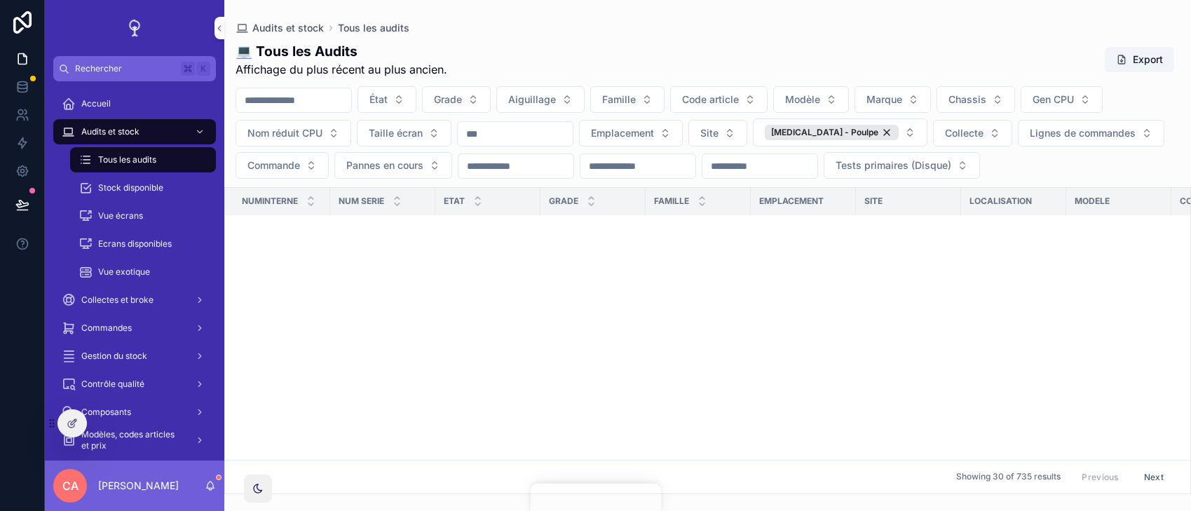
scroll to position [1122, 0]
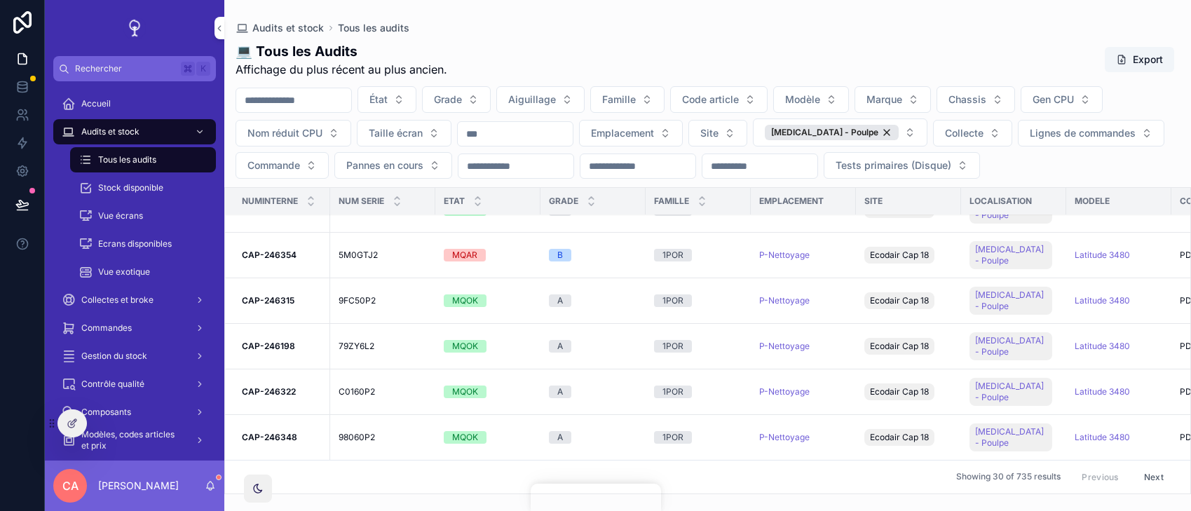
click at [280, 250] on strong "CAP-246354" at bounding box center [269, 255] width 55 height 11
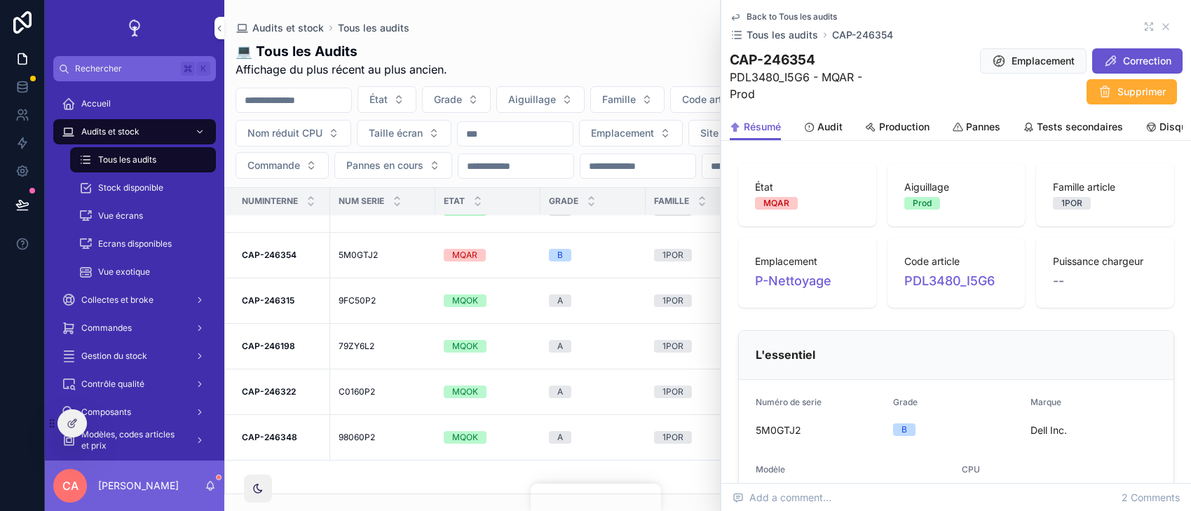
click at [1141, 27] on div "Back to Tous les audits Tous les audits CAP-246354" at bounding box center [956, 26] width 453 height 31
click at [1144, 27] on icon "scrollable content" at bounding box center [1148, 26] width 11 height 11
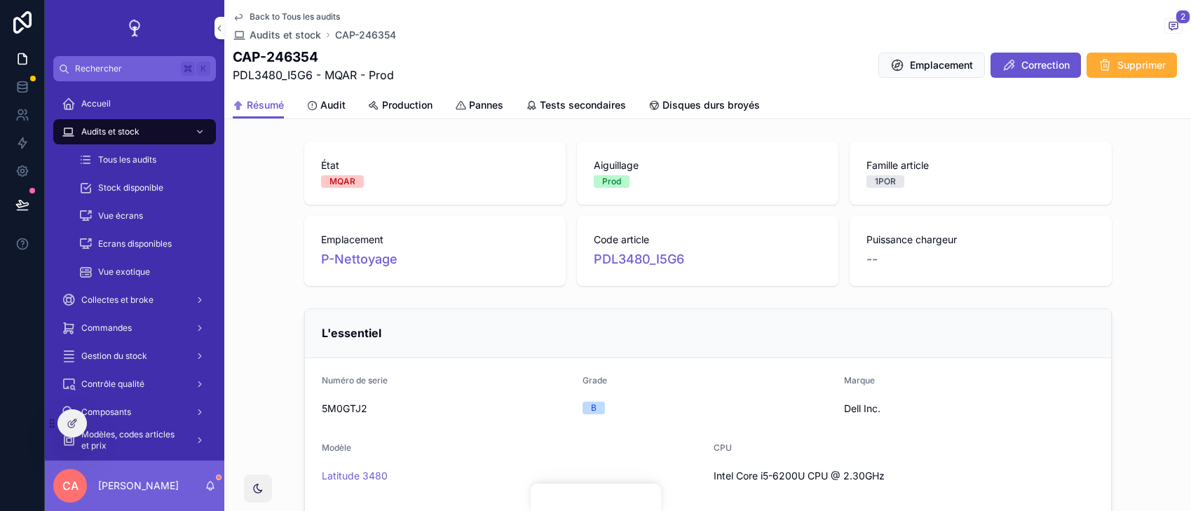
click at [379, 100] on icon "scrollable content" at bounding box center [373, 105] width 11 height 11
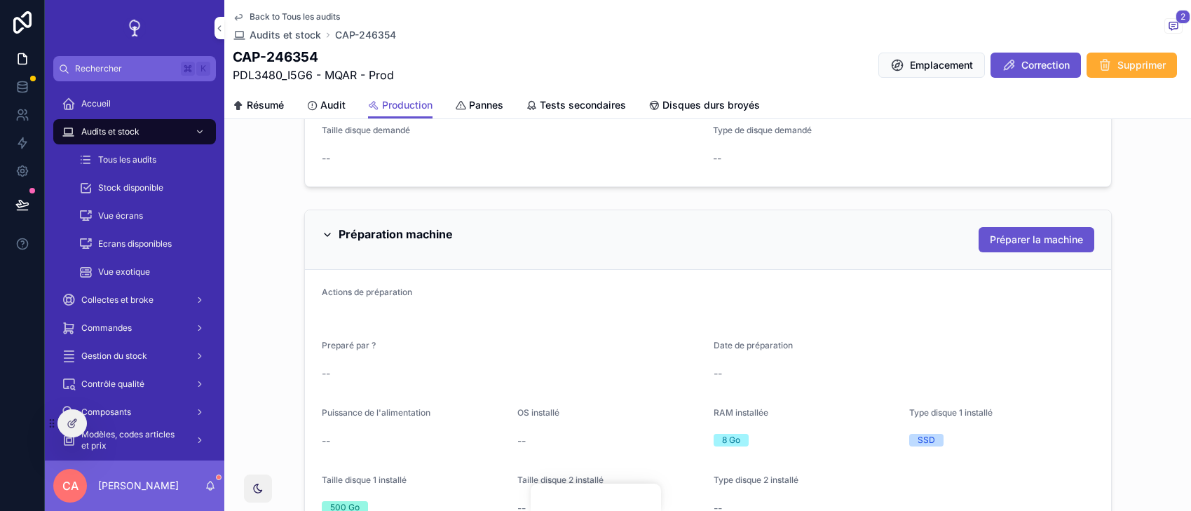
scroll to position [611, 0]
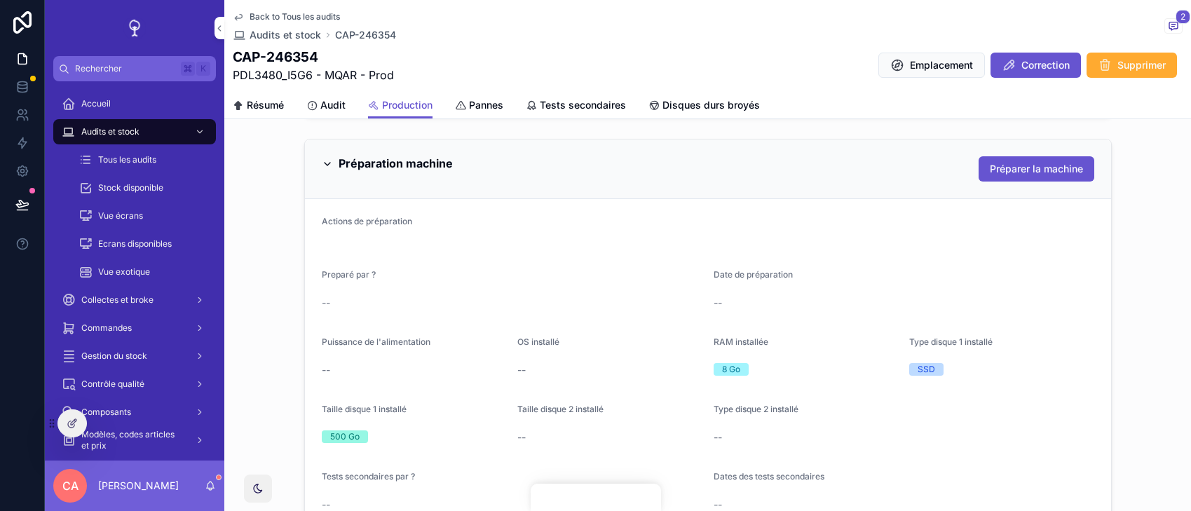
click at [660, 273] on div "Preparé par ?" at bounding box center [512, 277] width 381 height 17
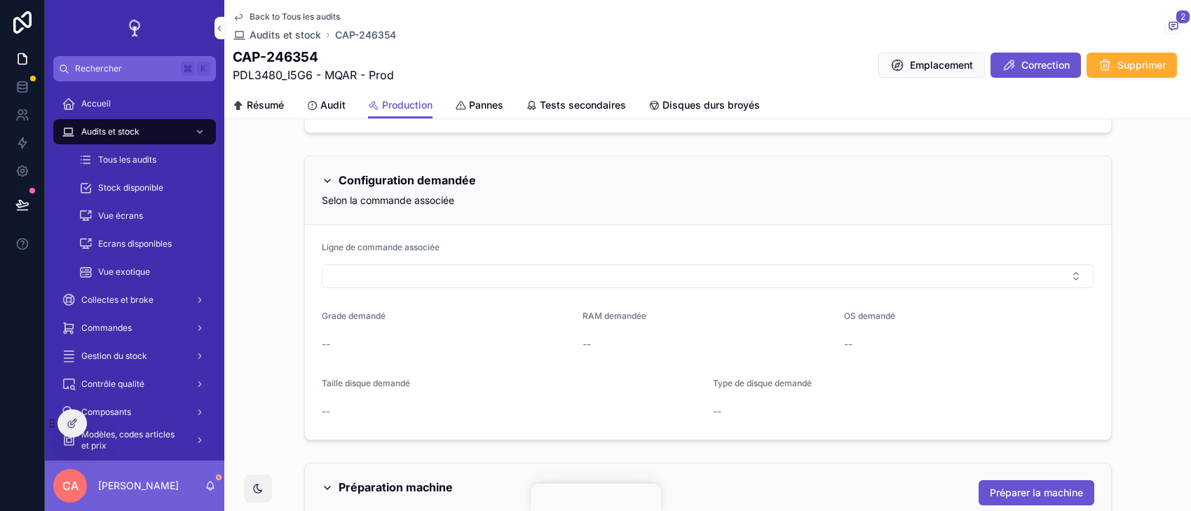
scroll to position [0, 0]
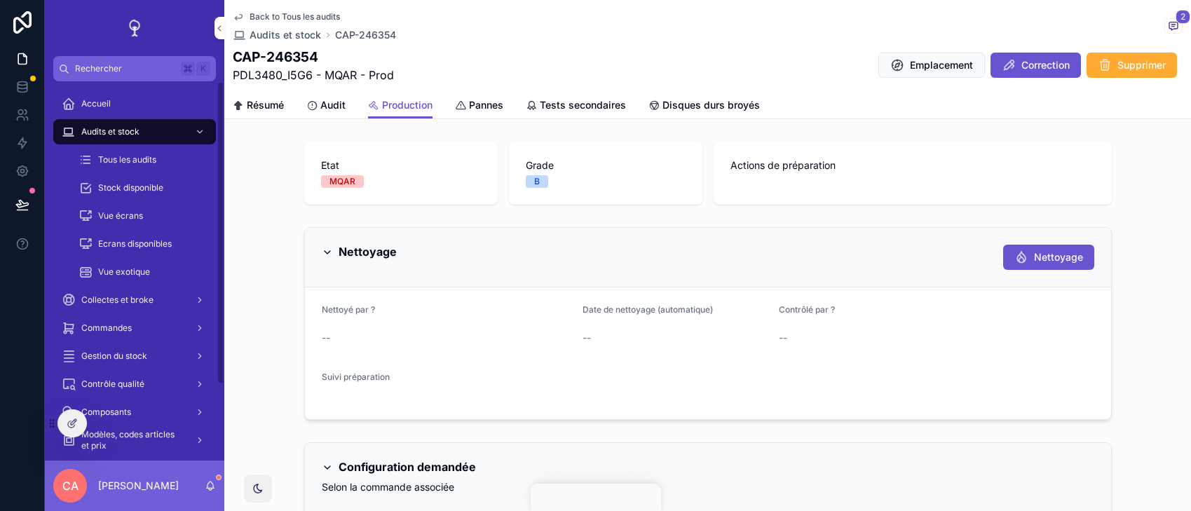
click at [72, 423] on icon at bounding box center [72, 423] width 11 height 11
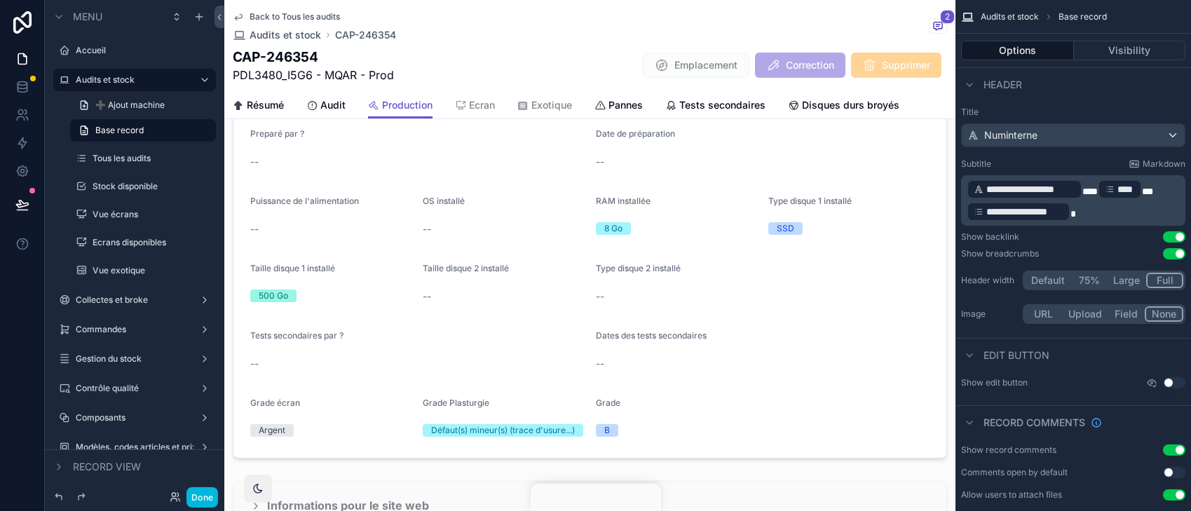
scroll to position [1196, 0]
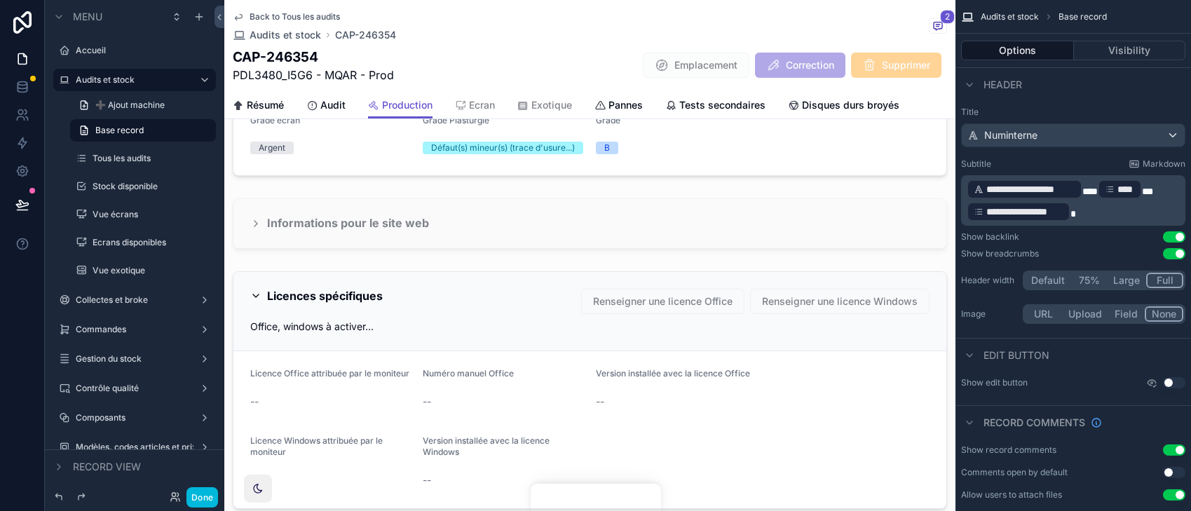
click at [617, 97] on link "Pannes" at bounding box center [618, 107] width 48 height 28
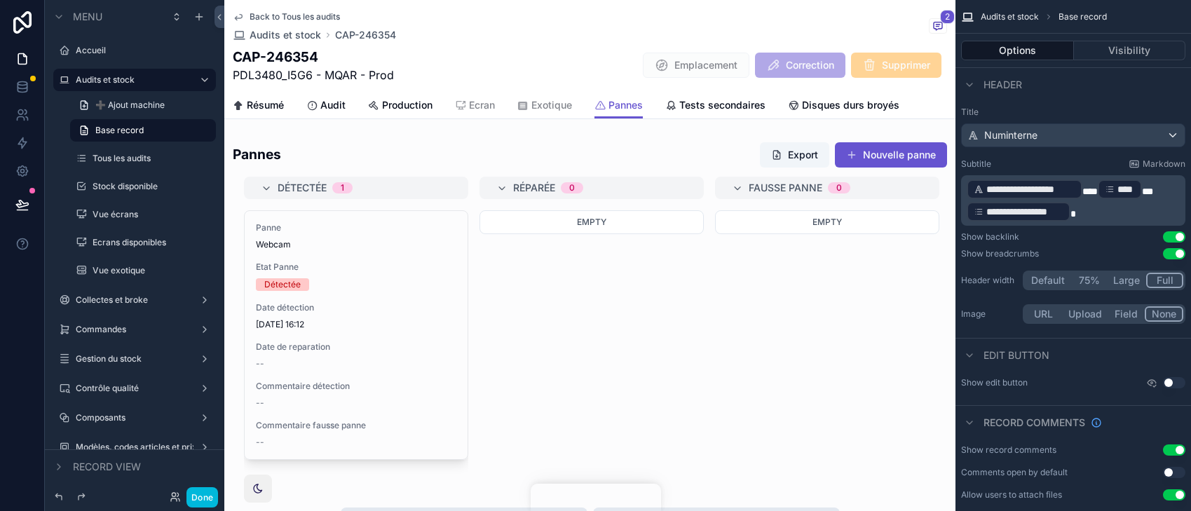
click at [554, 285] on div "scrollable content" at bounding box center [589, 310] width 731 height 349
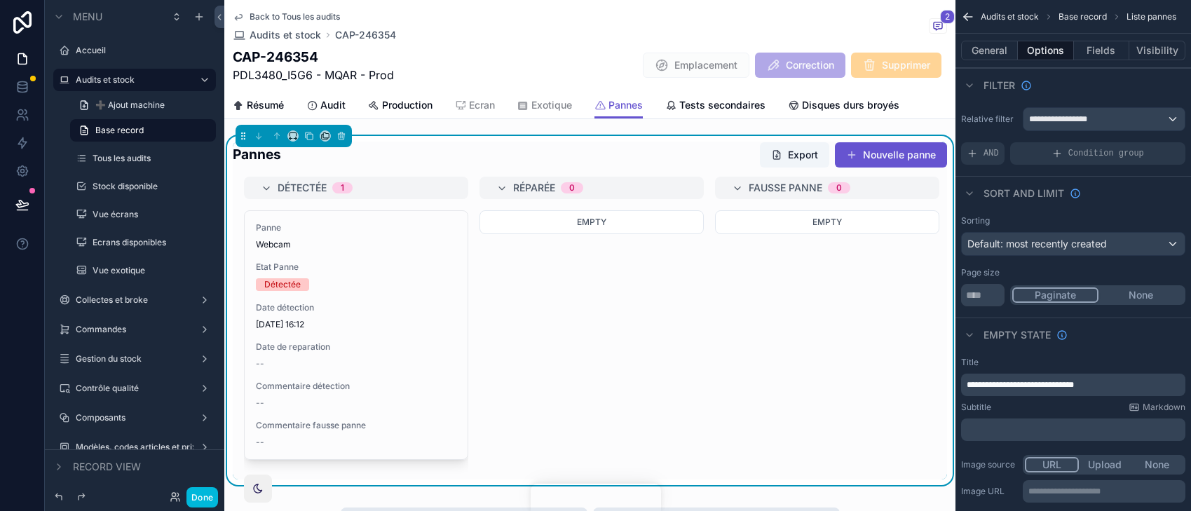
click at [409, 283] on div "Détectée" at bounding box center [356, 284] width 200 height 13
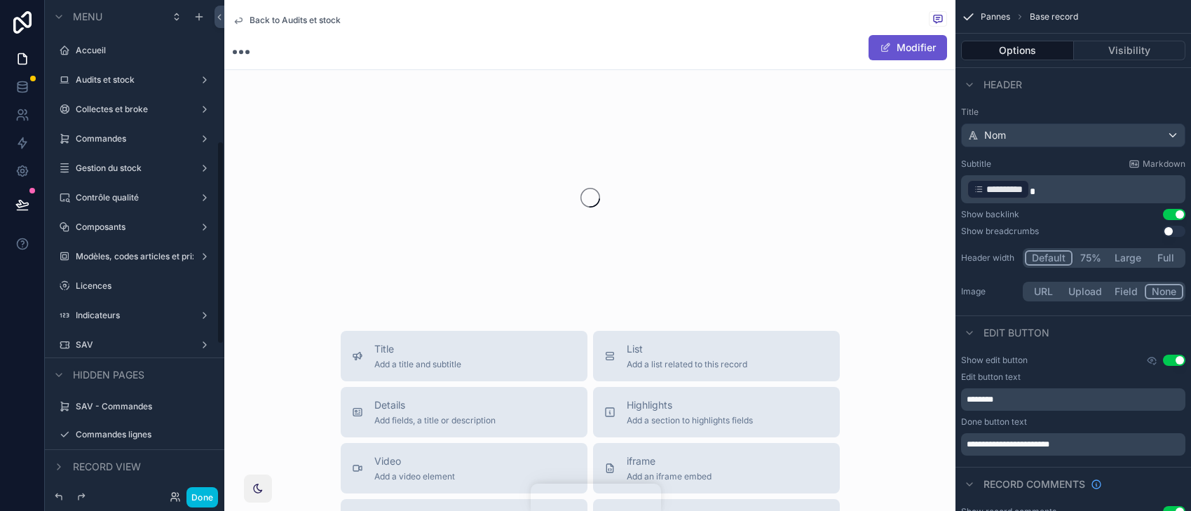
scroll to position [342, 0]
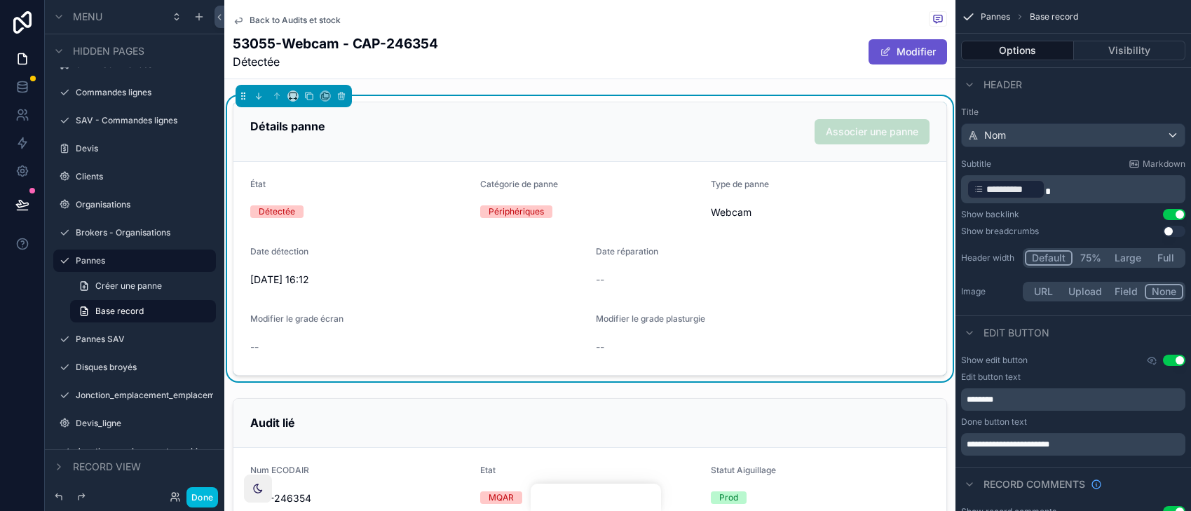
click at [836, 79] on div "Back to Audits et stock 53055-Webcam - CAP-246354 Détectée Modifier" at bounding box center [589, 39] width 731 height 79
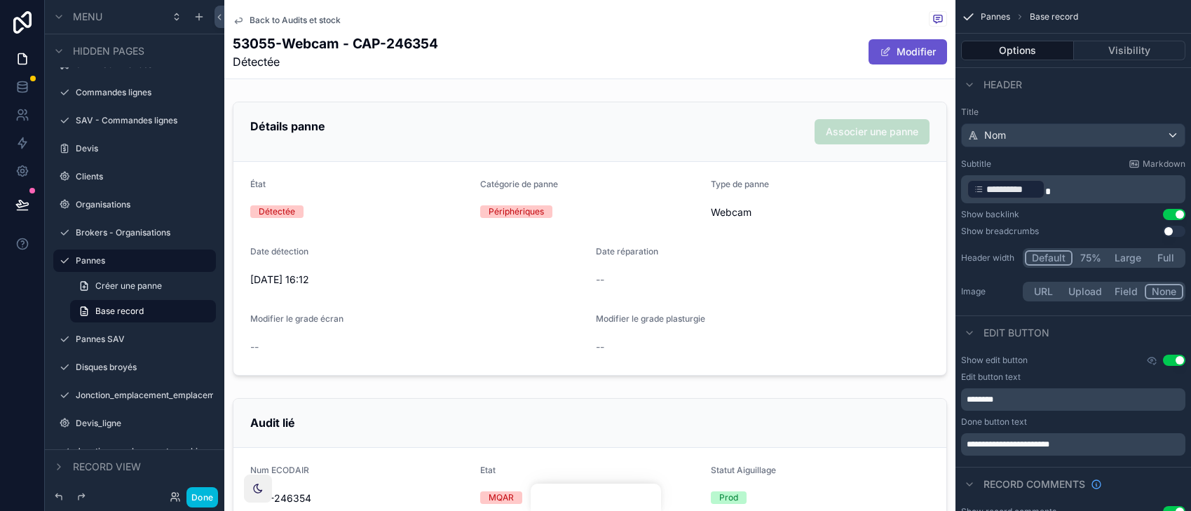
click at [212, 493] on button "Done" at bounding box center [202, 497] width 32 height 20
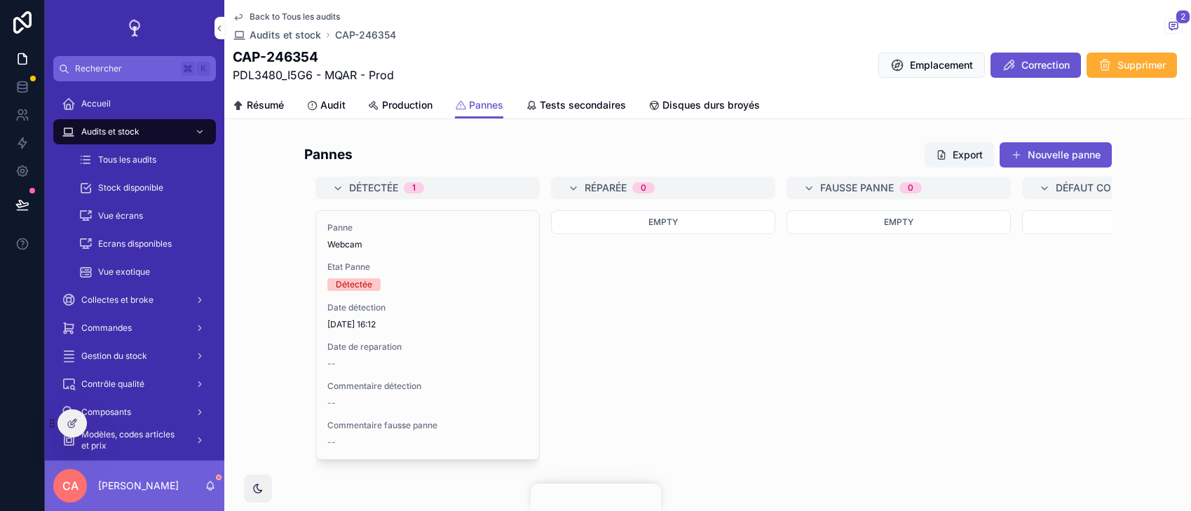
click at [422, 103] on span "Production" at bounding box center [407, 105] width 50 height 14
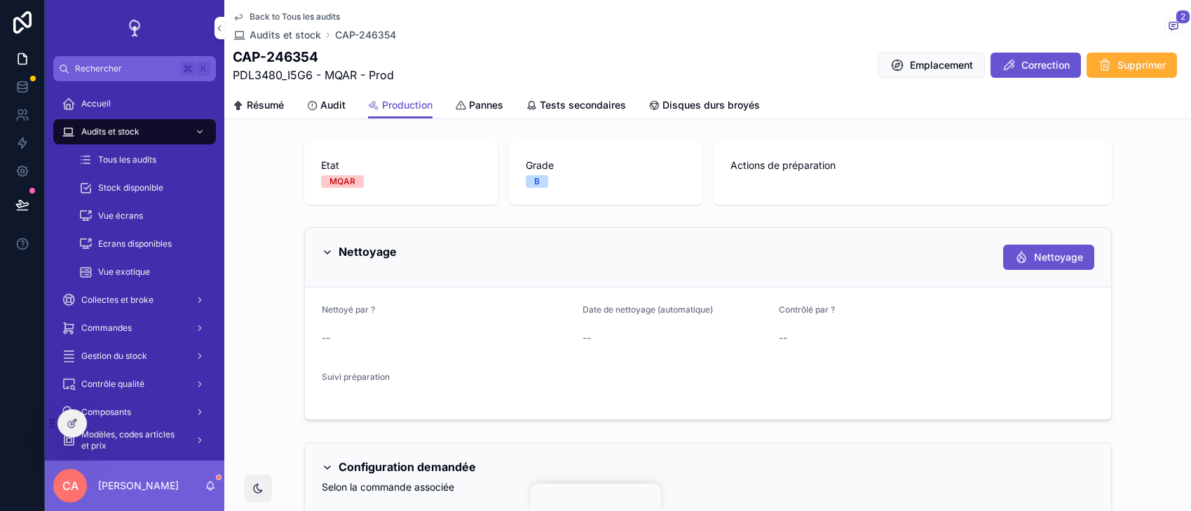
drag, startPoint x: 495, startPoint y: 186, endPoint x: 495, endPoint y: 141, distance: 44.9
click at [495, 149] on div "Etat MQAR" at bounding box center [400, 173] width 193 height 63
click at [495, 148] on div "Etat MQAR" at bounding box center [400, 173] width 193 height 63
click at [489, 100] on span "Pannes" at bounding box center [486, 105] width 34 height 14
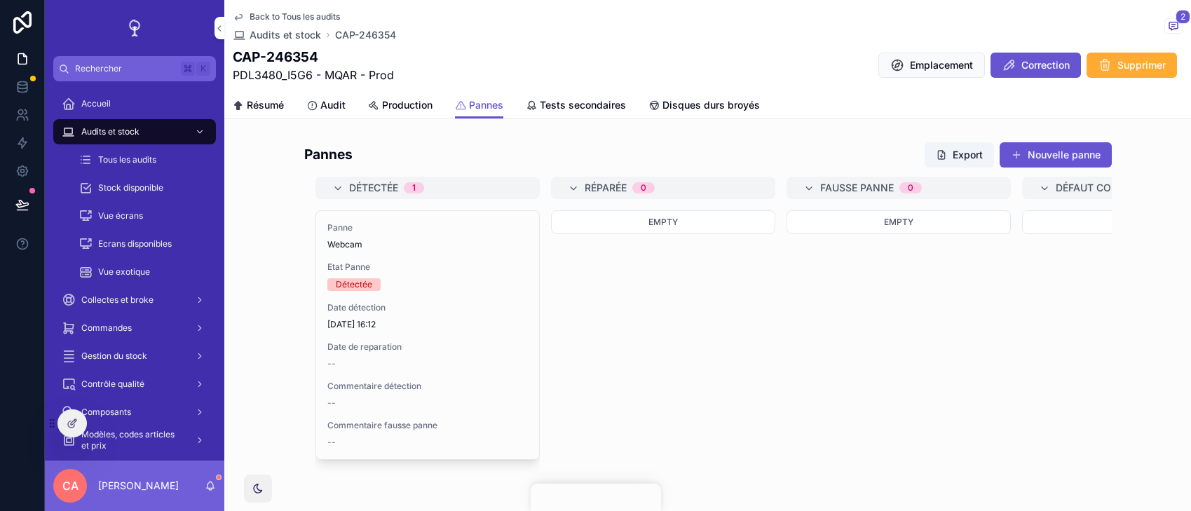
click at [407, 104] on span "Production" at bounding box center [407, 105] width 50 height 14
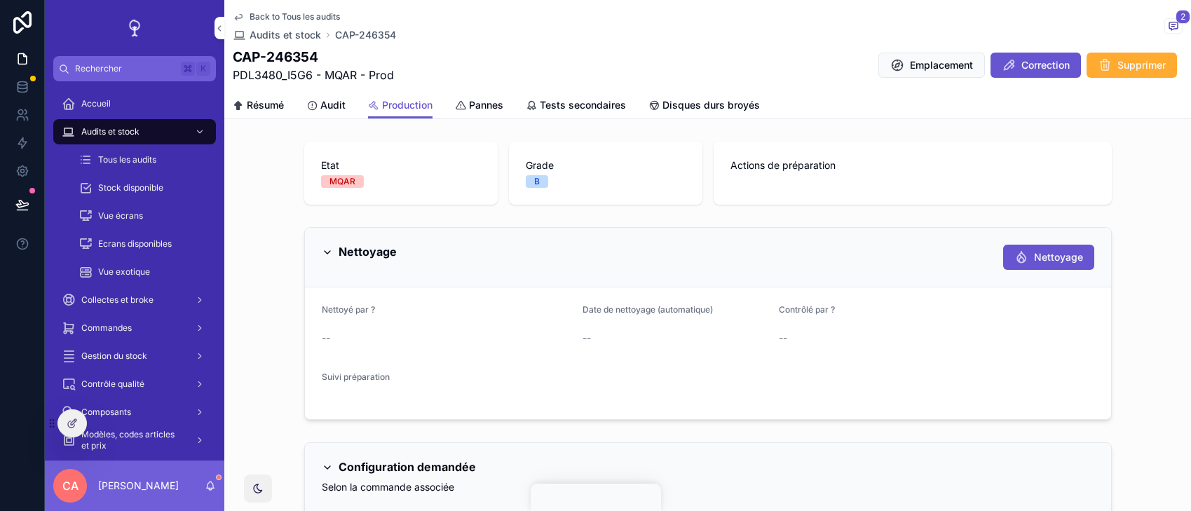
click at [528, 178] on span "B" at bounding box center [537, 181] width 22 height 13
drag, startPoint x: 590, startPoint y: 180, endPoint x: 590, endPoint y: 162, distance: 18.2
click at [590, 165] on div "Grade B" at bounding box center [606, 172] width 160 height 29
click at [590, 162] on span "Grade" at bounding box center [606, 165] width 160 height 14
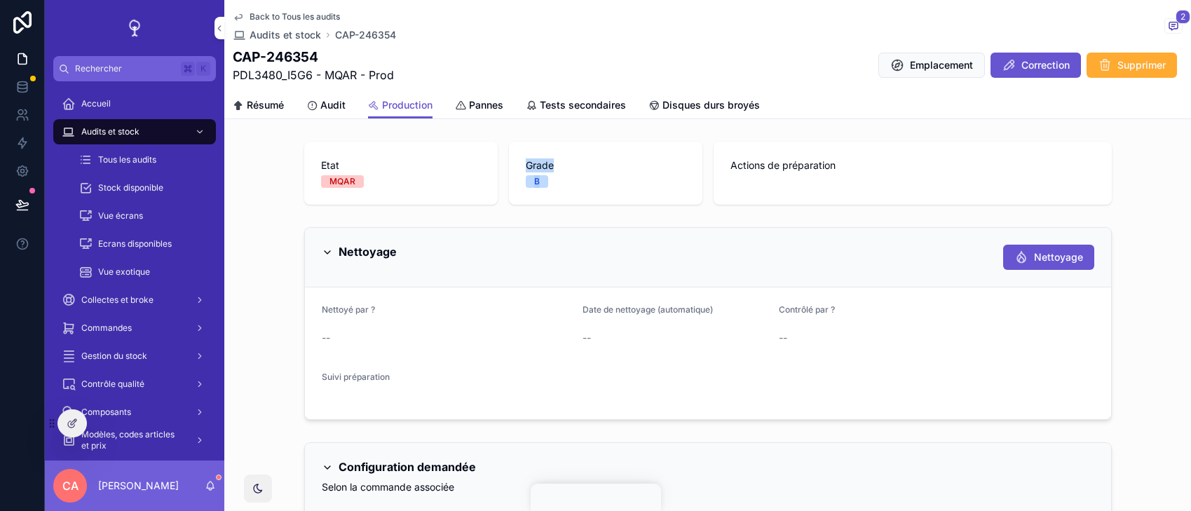
drag, startPoint x: 585, startPoint y: 138, endPoint x: 585, endPoint y: 232, distance: 93.9
click at [585, 232] on div "Nettoyage Nettoyage" at bounding box center [708, 258] width 806 height 60
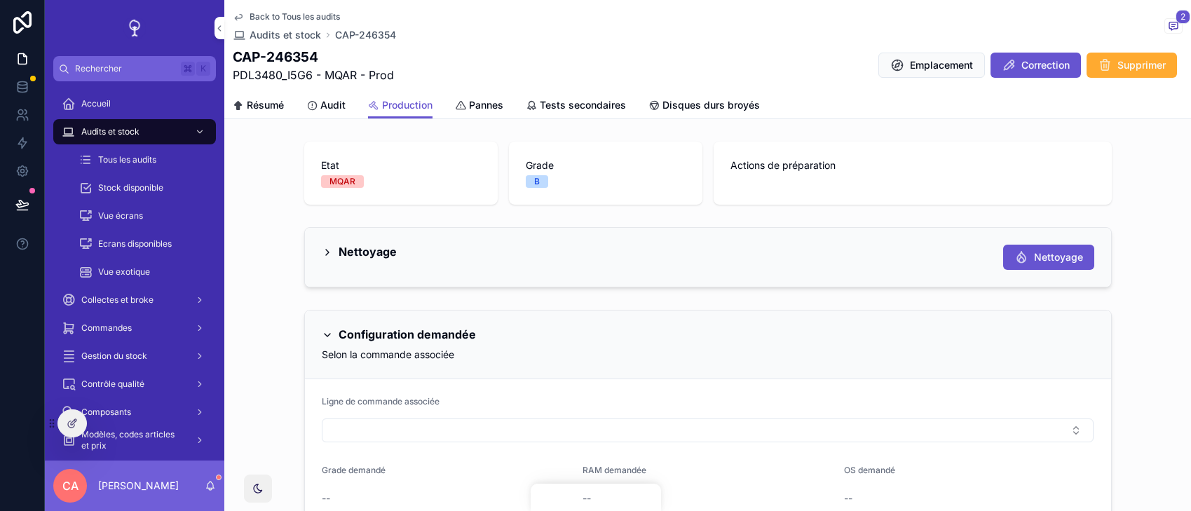
click at [585, 232] on div "Nettoyage Nettoyage" at bounding box center [708, 257] width 806 height 59
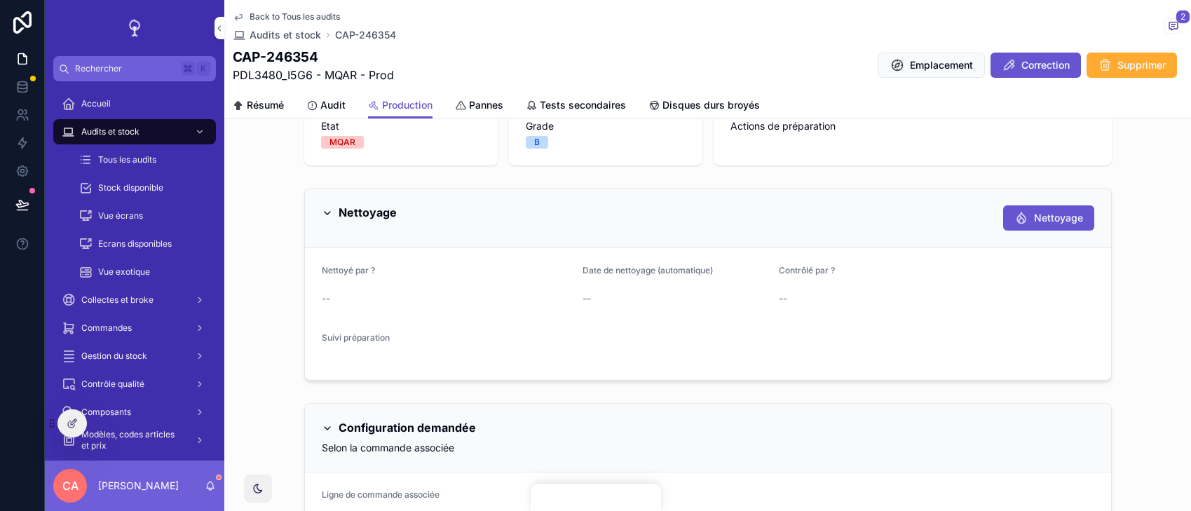
scroll to position [26, 0]
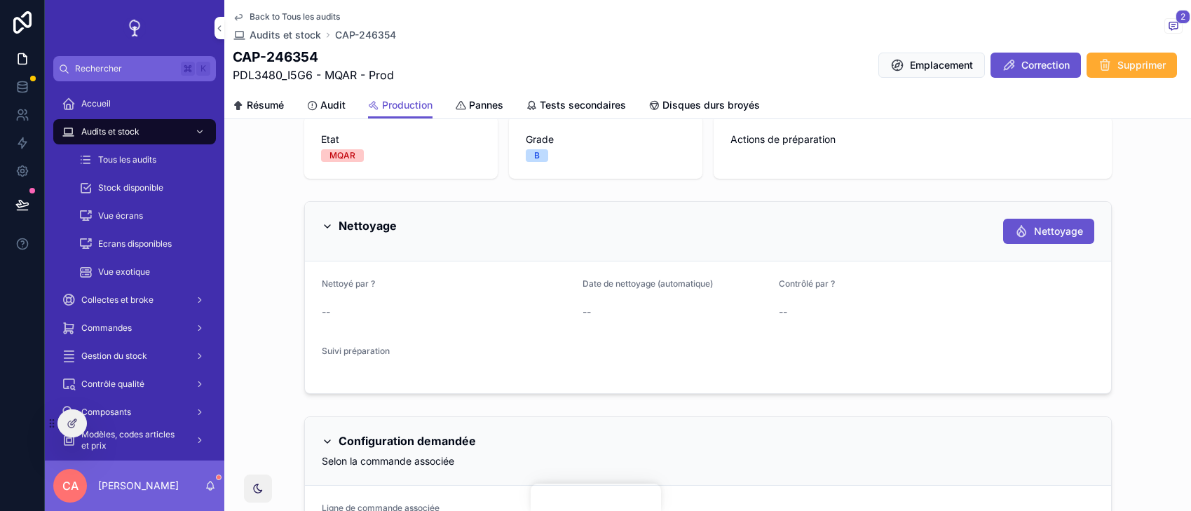
click at [572, 315] on form "Nettoyé par ? -- Date de nettoyage (automatique) -- Contrôlé par ? -- Suivi pré…" at bounding box center [708, 327] width 806 height 132
drag, startPoint x: 572, startPoint y: 315, endPoint x: 571, endPoint y: 265, distance: 50.5
click at [572, 273] on form "Nettoyé par ? -- Date de nettoyage (automatique) -- Contrôlé par ? -- Suivi pré…" at bounding box center [708, 327] width 806 height 132
click at [571, 290] on form "Nettoyé par ? -- Date de nettoyage (automatique) -- Contrôlé par ? -- Suivi pré…" at bounding box center [708, 327] width 806 height 132
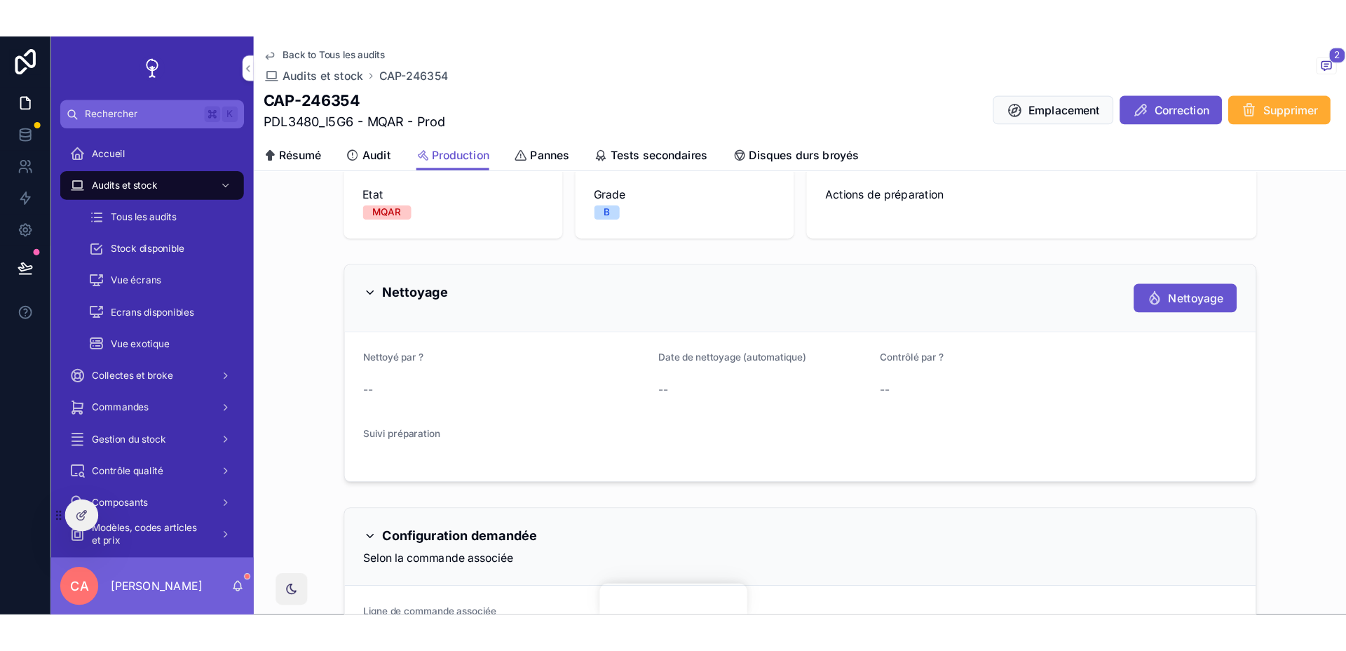
scroll to position [0, 0]
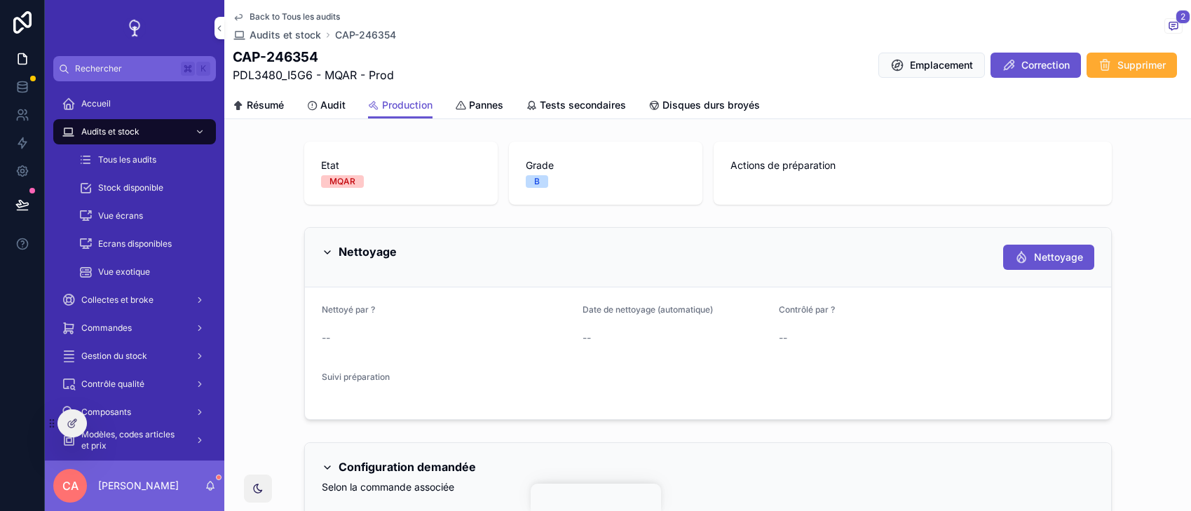
click at [341, 96] on link "Audit" at bounding box center [325, 107] width 39 height 28
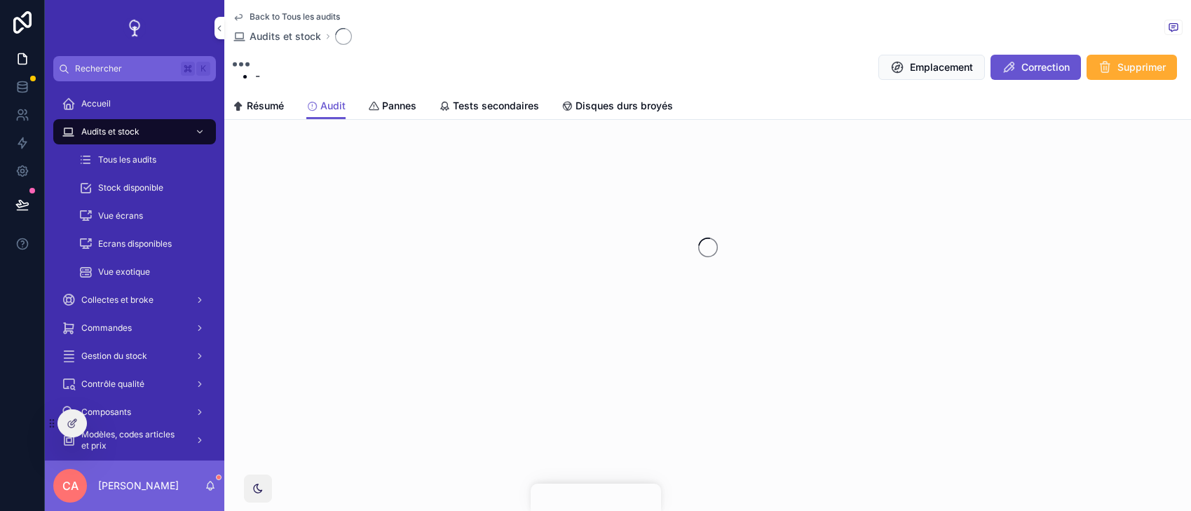
click at [274, 99] on span "Résumé" at bounding box center [265, 106] width 37 height 14
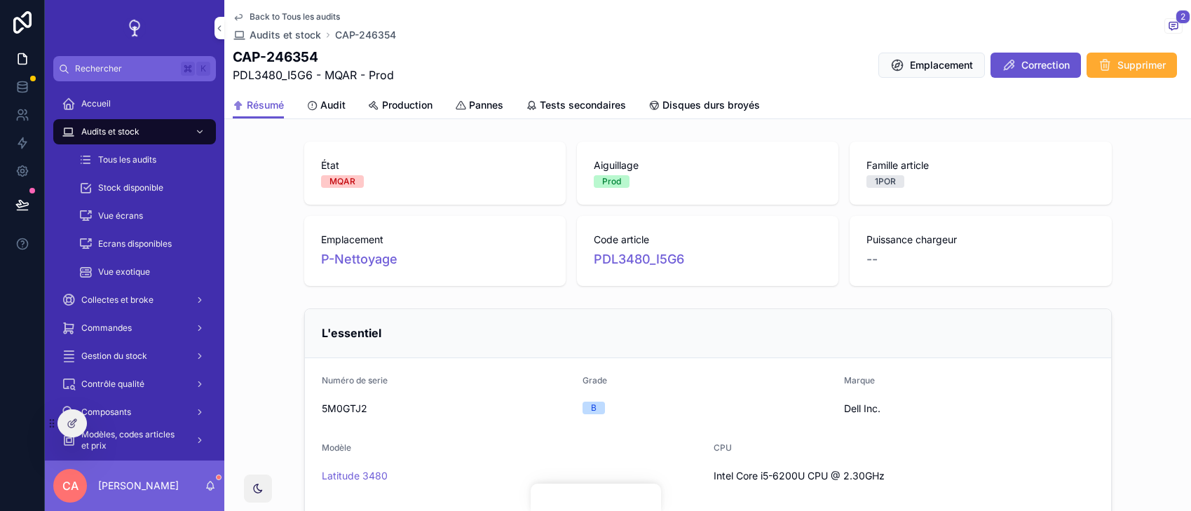
click at [433, 101] on span "Production" at bounding box center [407, 105] width 50 height 14
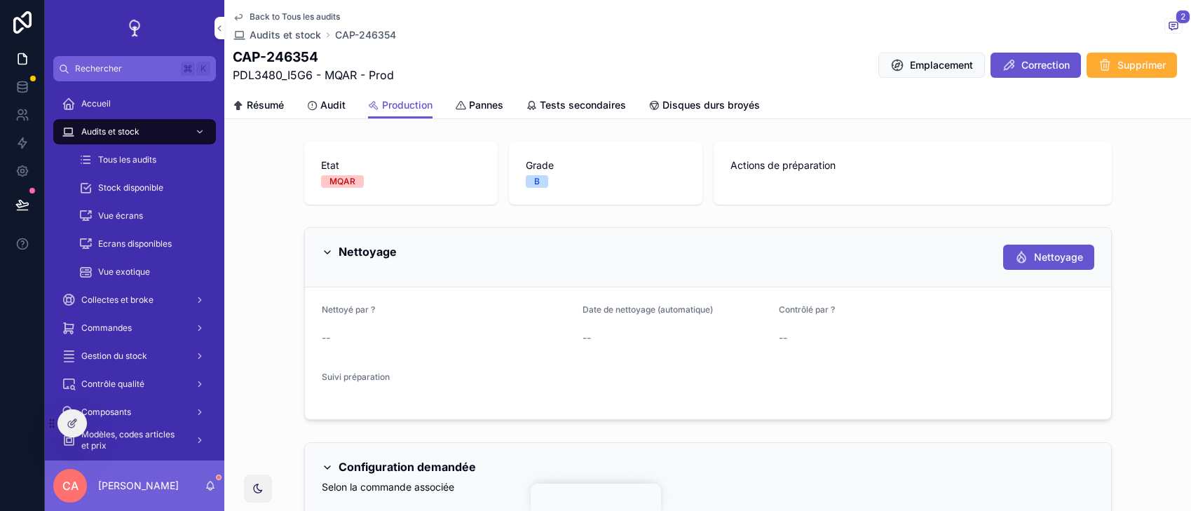
click at [468, 102] on div "Pannes" at bounding box center [479, 105] width 48 height 14
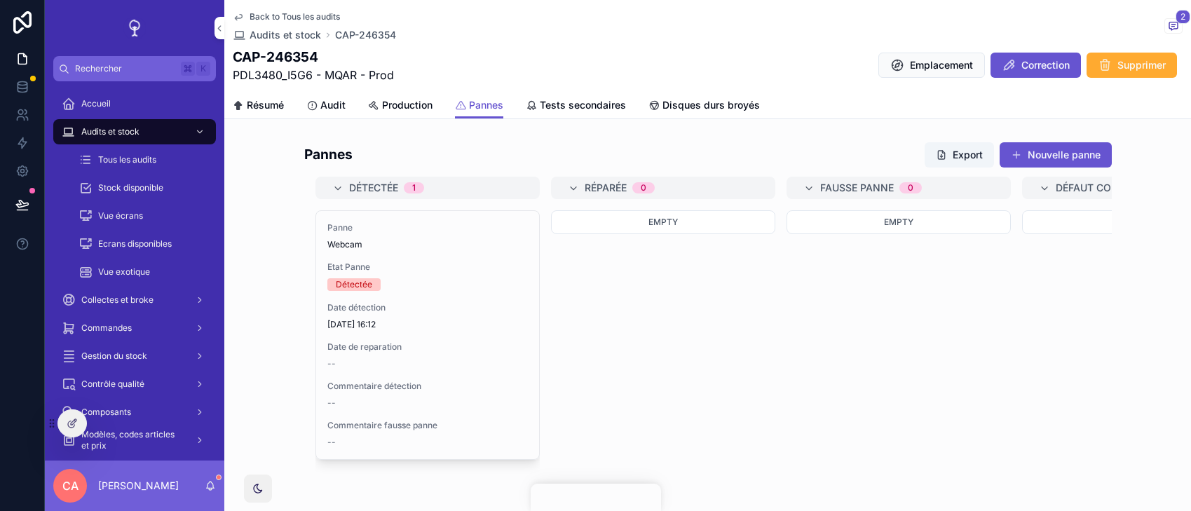
click at [390, 107] on span "Production" at bounding box center [407, 105] width 50 height 14
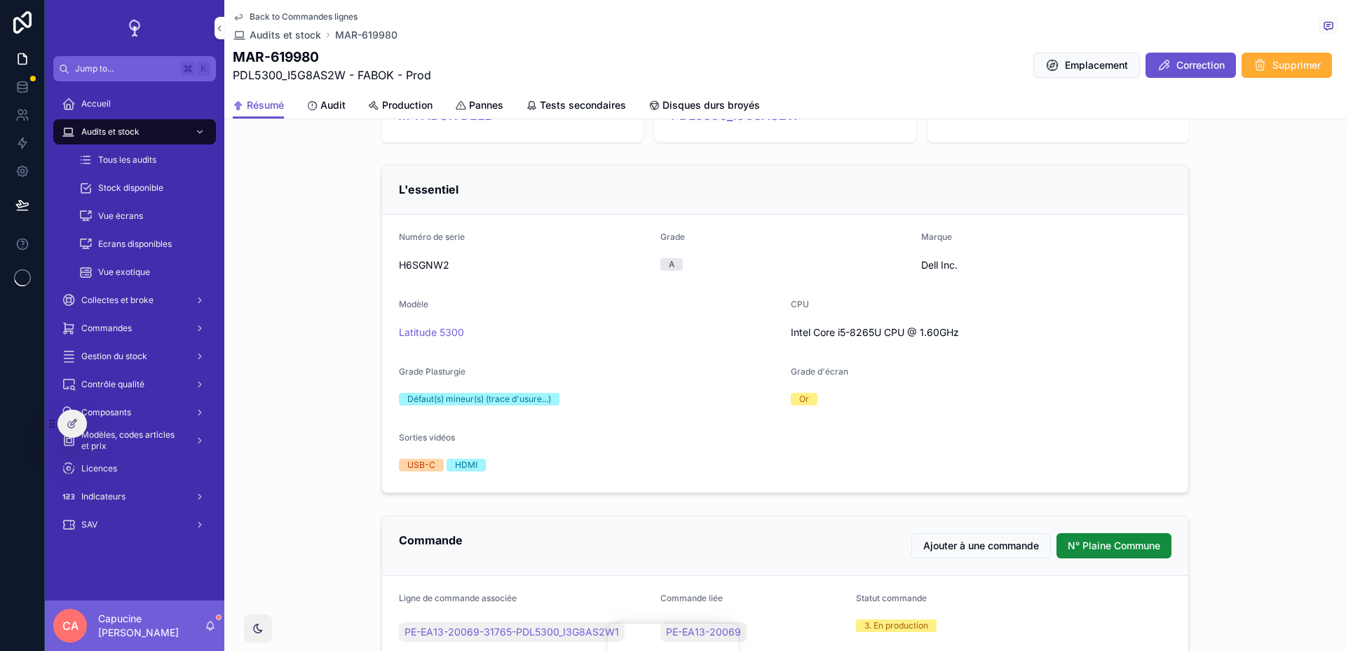
scroll to position [135, 0]
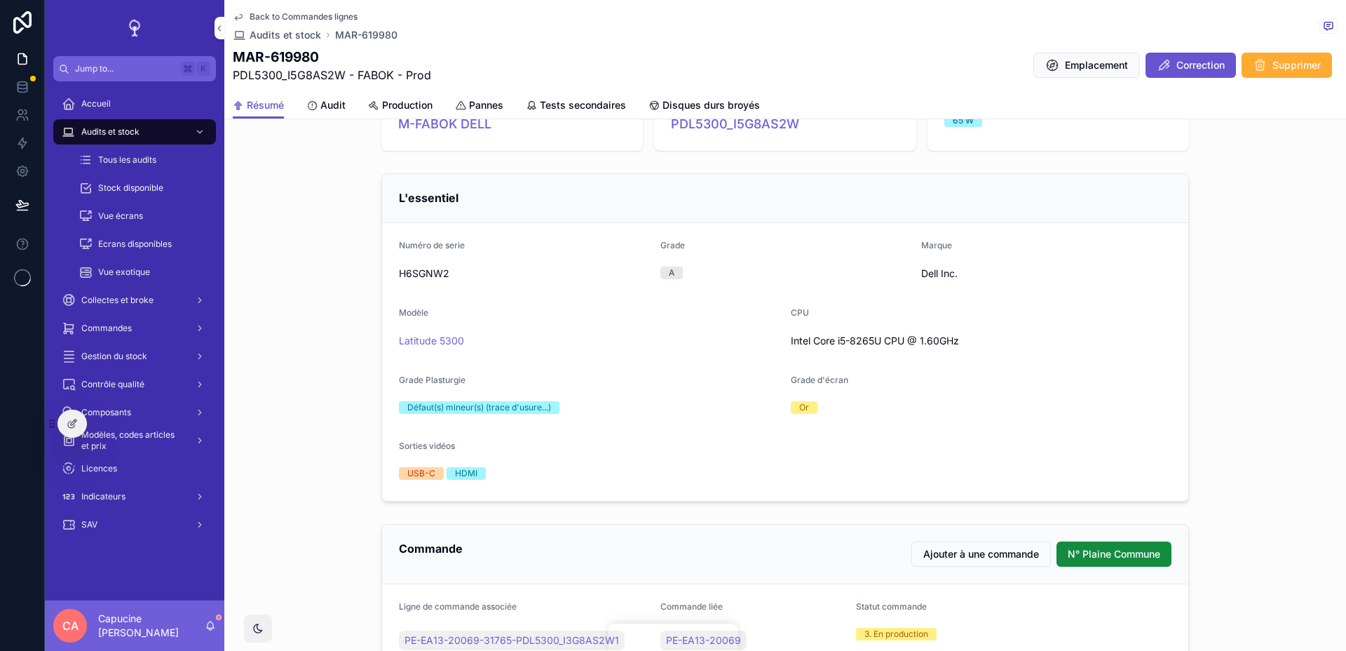
click at [70, 428] on icon at bounding box center [72, 423] width 11 height 11
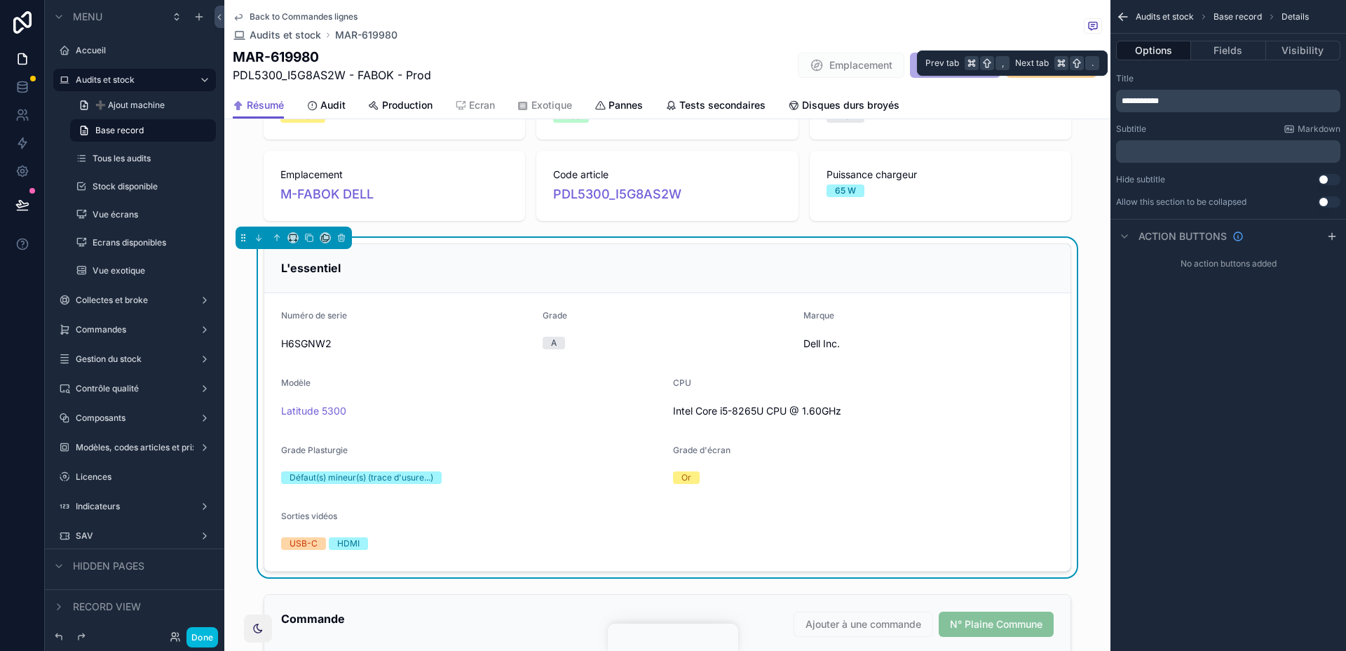
click at [1234, 48] on button "Fields" at bounding box center [1228, 51] width 74 height 20
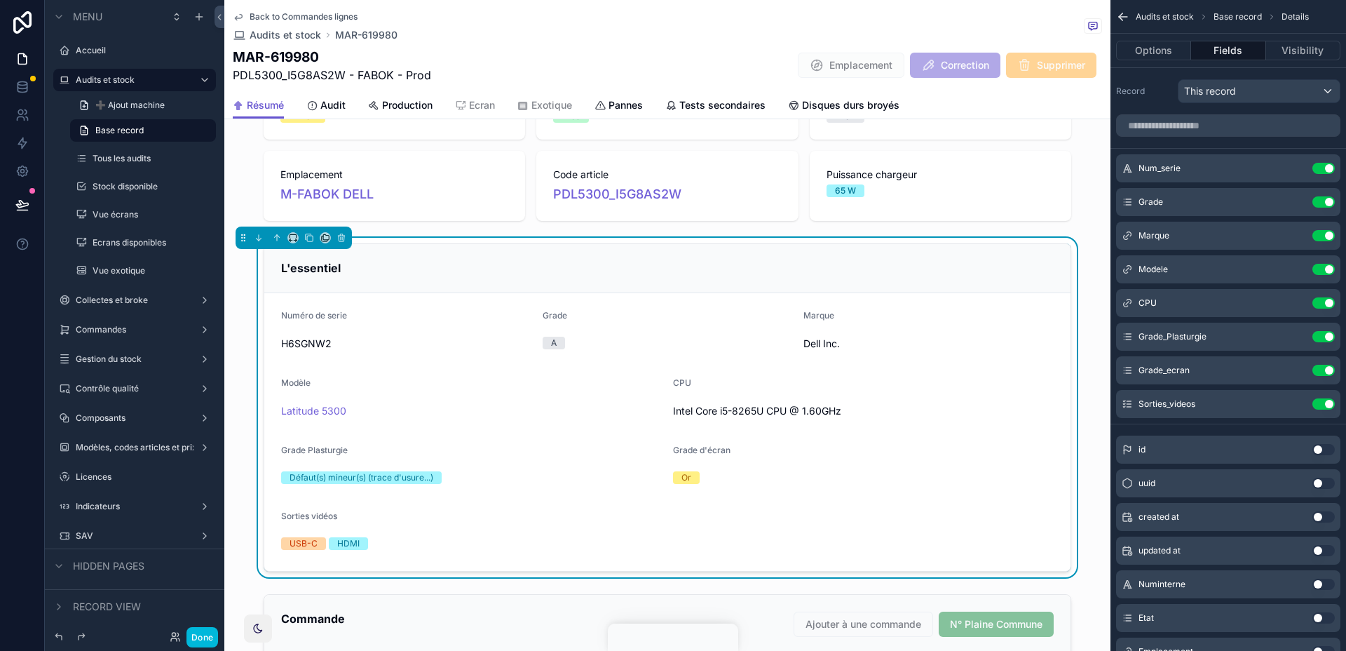
click at [0, 0] on icon "scrollable content" at bounding box center [0, 0] width 0 height 0
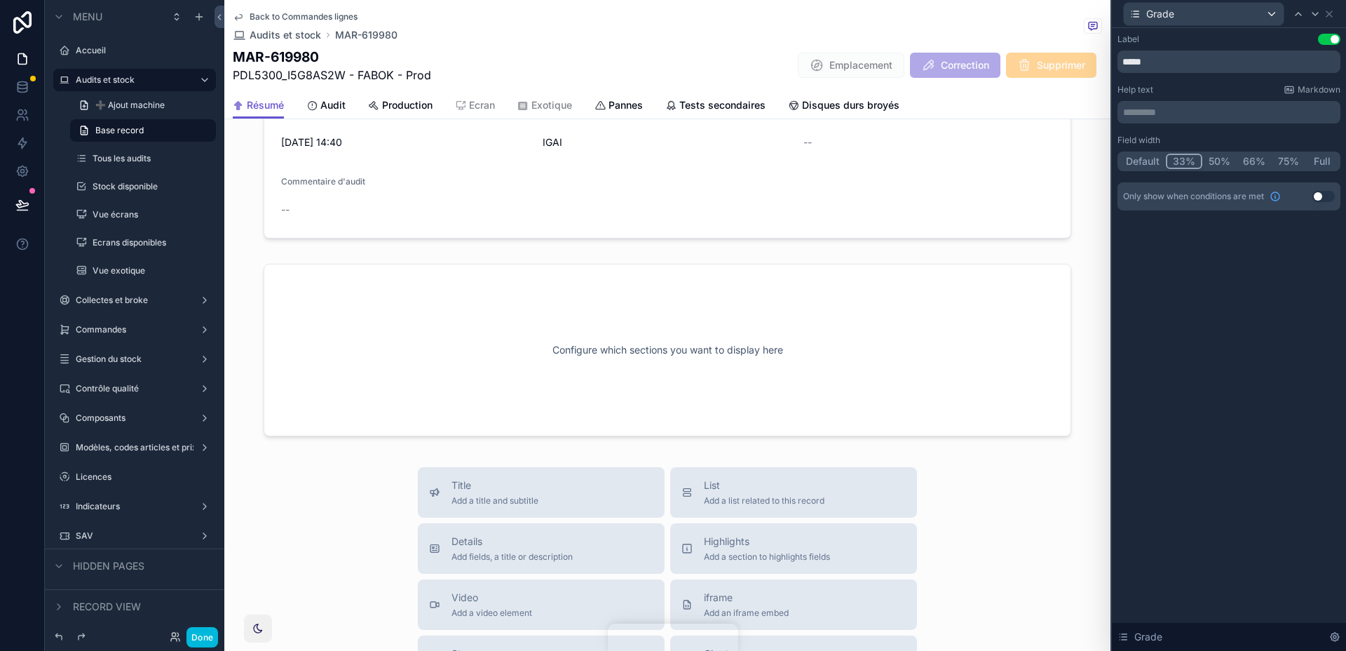
scroll to position [987, 0]
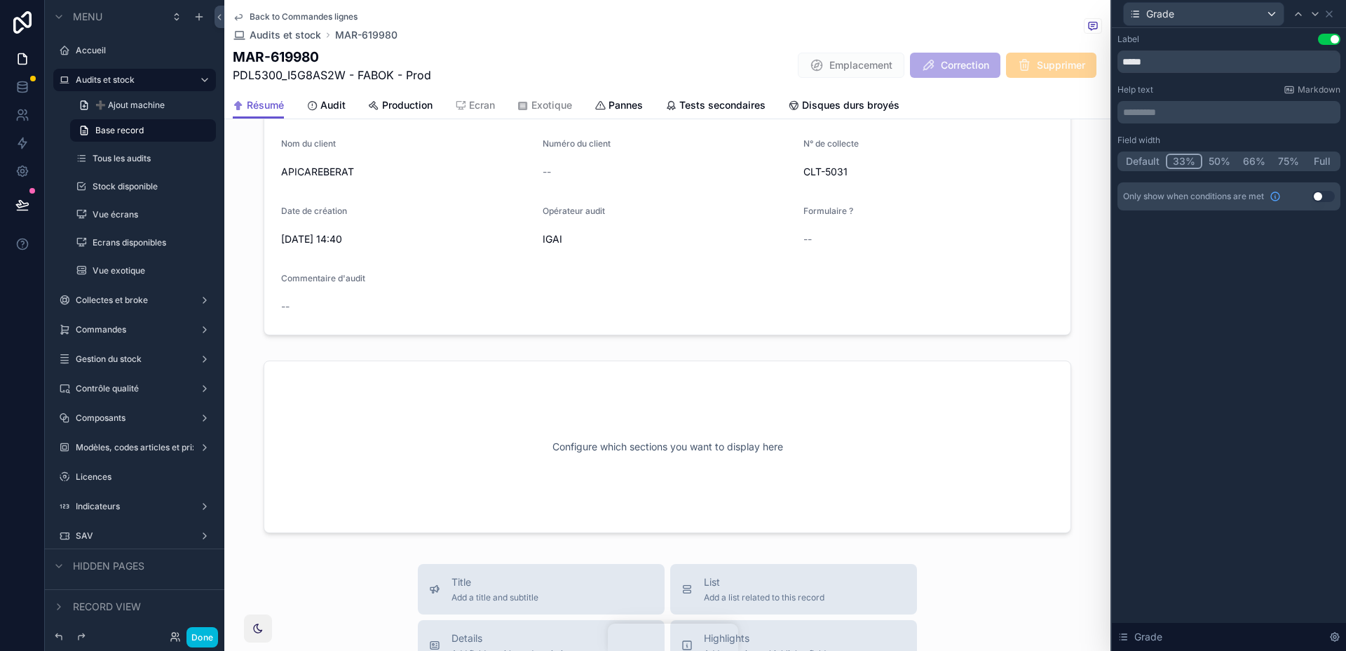
click at [526, 421] on div "scrollable content" at bounding box center [667, 446] width 886 height 189
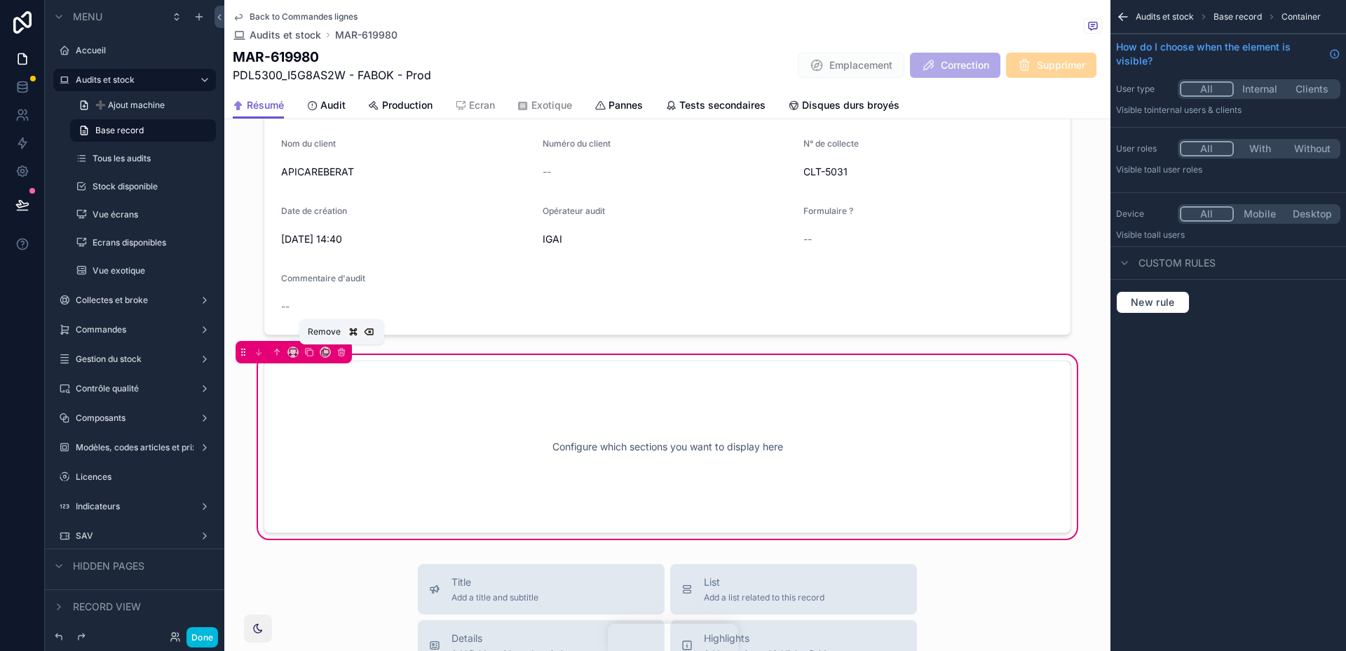
click at [342, 353] on icon "scrollable content" at bounding box center [342, 353] width 0 height 3
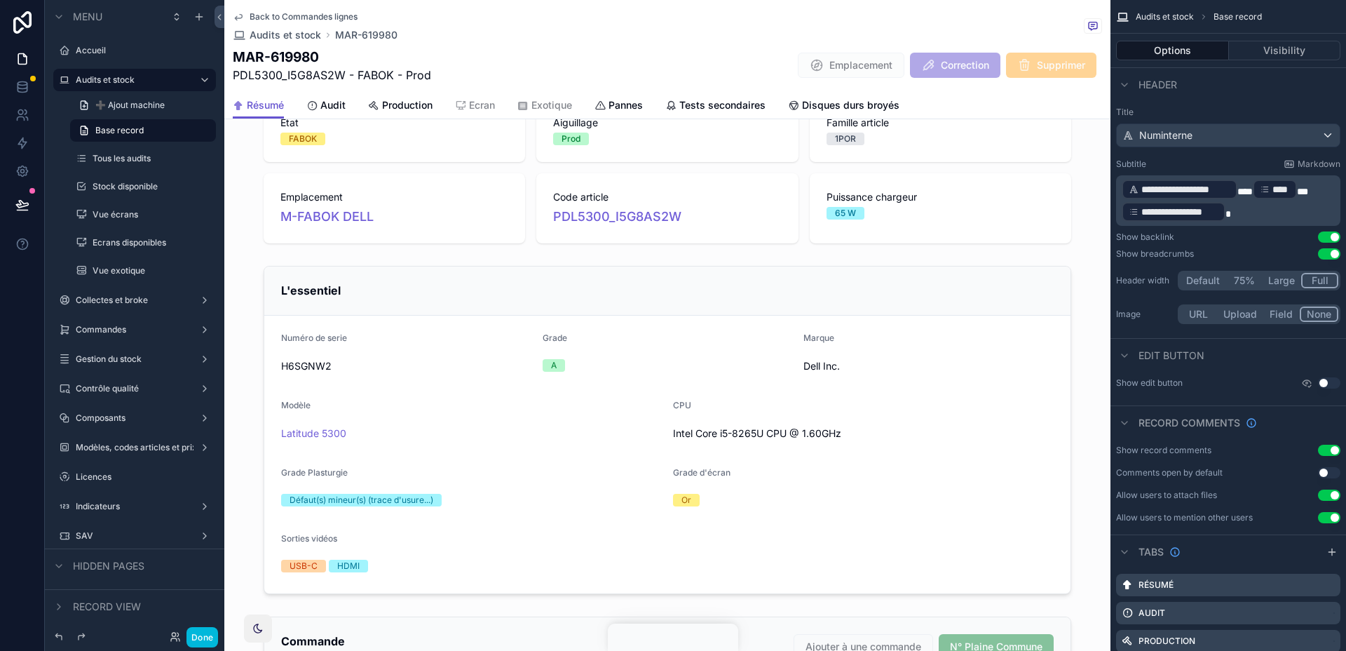
scroll to position [0, 0]
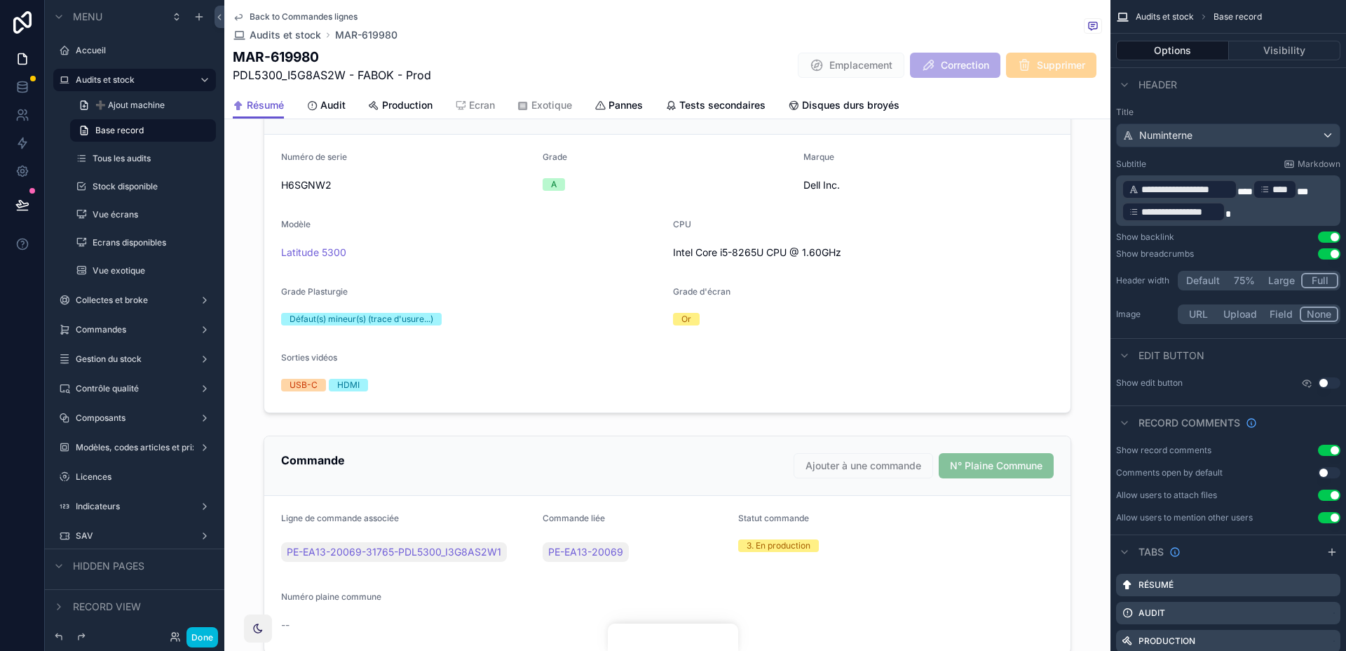
click at [599, 326] on div "scrollable content" at bounding box center [667, 248] width 886 height 339
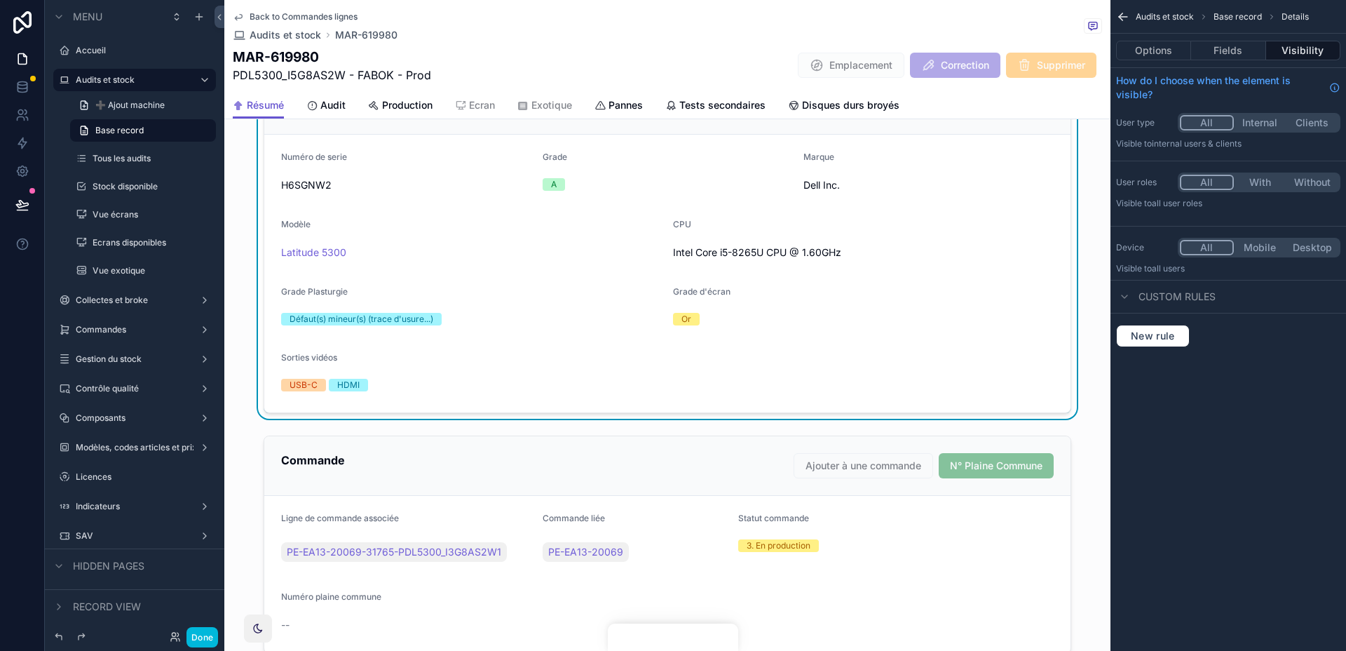
scroll to position [185, 0]
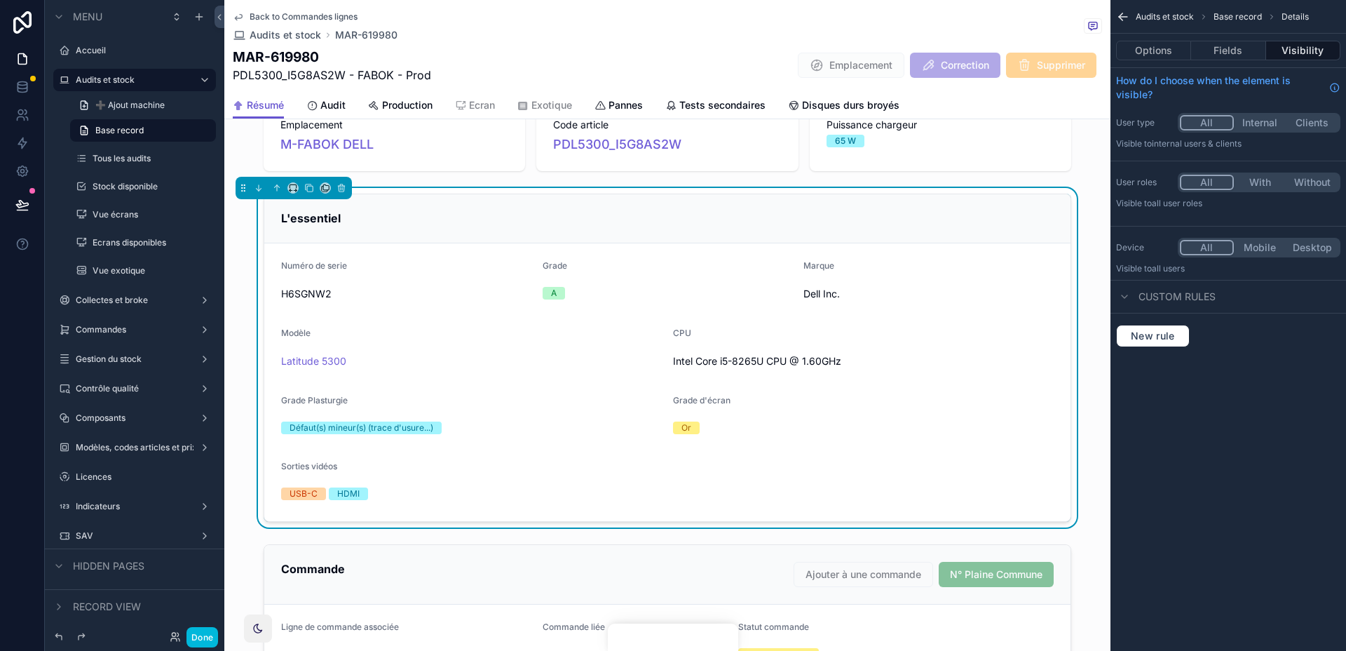
click at [1169, 43] on button "Options" at bounding box center [1153, 51] width 75 height 20
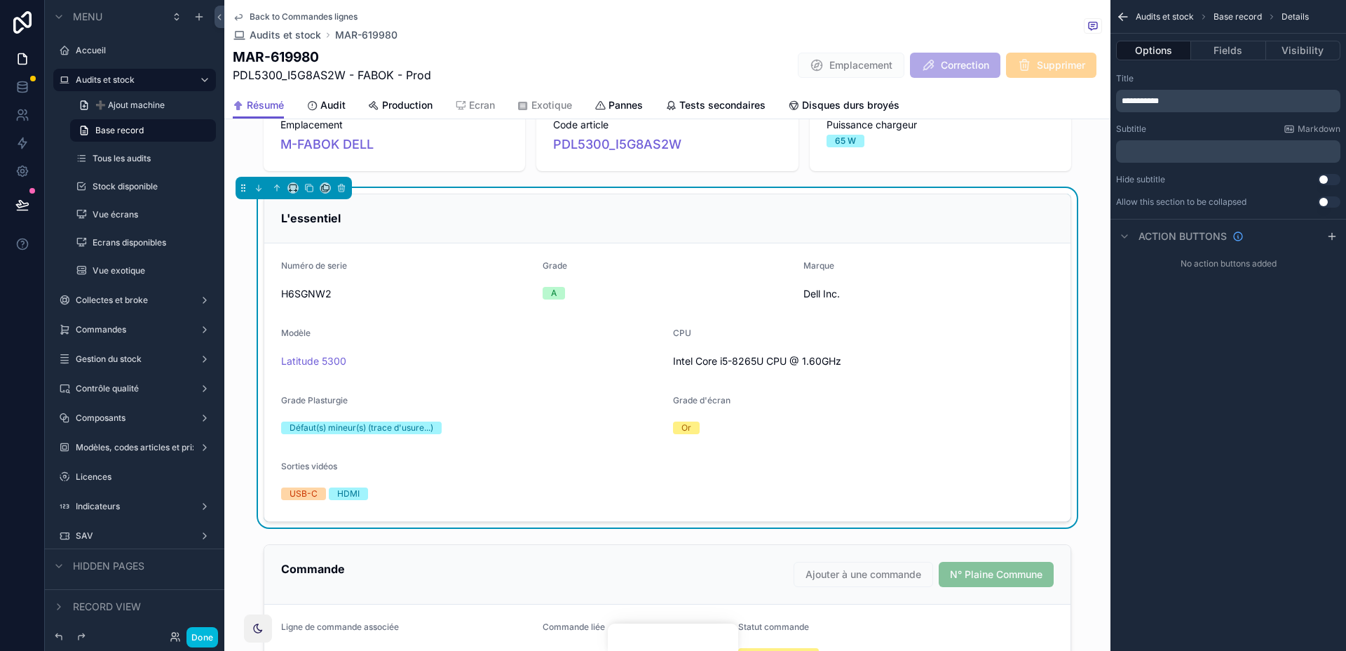
drag, startPoint x: 1216, startPoint y: 49, endPoint x: 1213, endPoint y: 65, distance: 16.4
click at [1217, 49] on button "Fields" at bounding box center [1228, 51] width 74 height 20
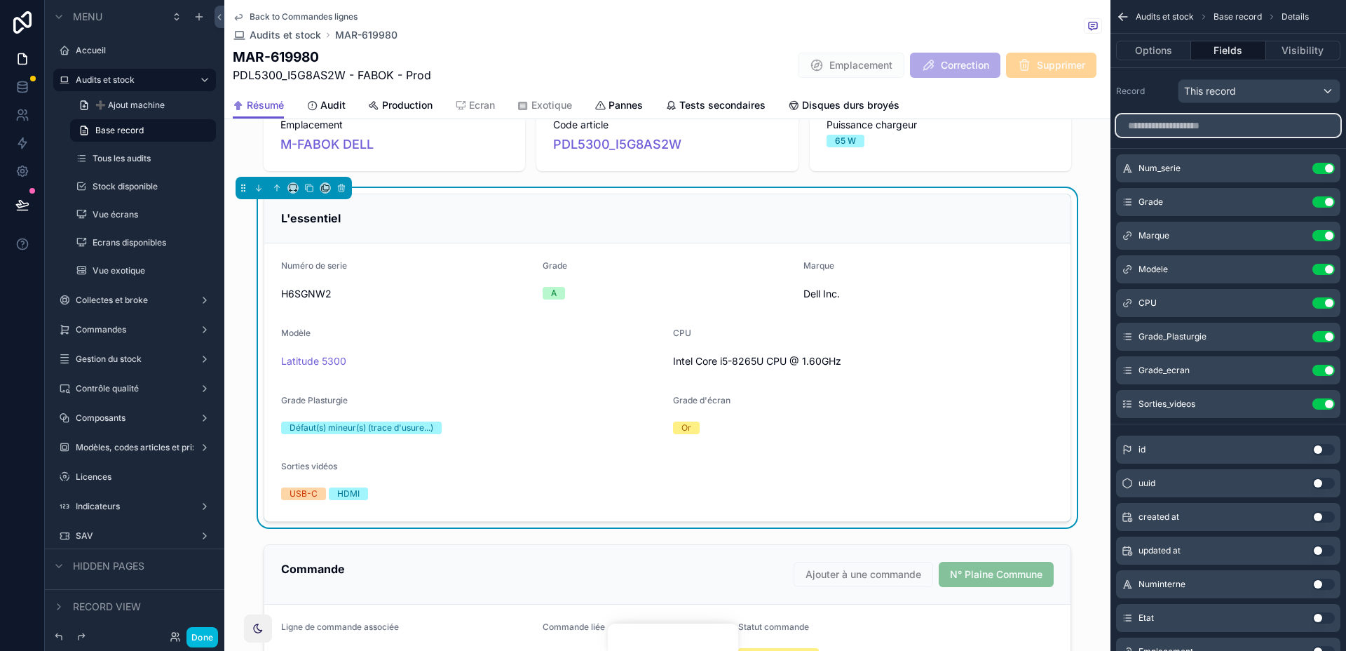
click at [1184, 116] on input "scrollable content" at bounding box center [1228, 125] width 224 height 22
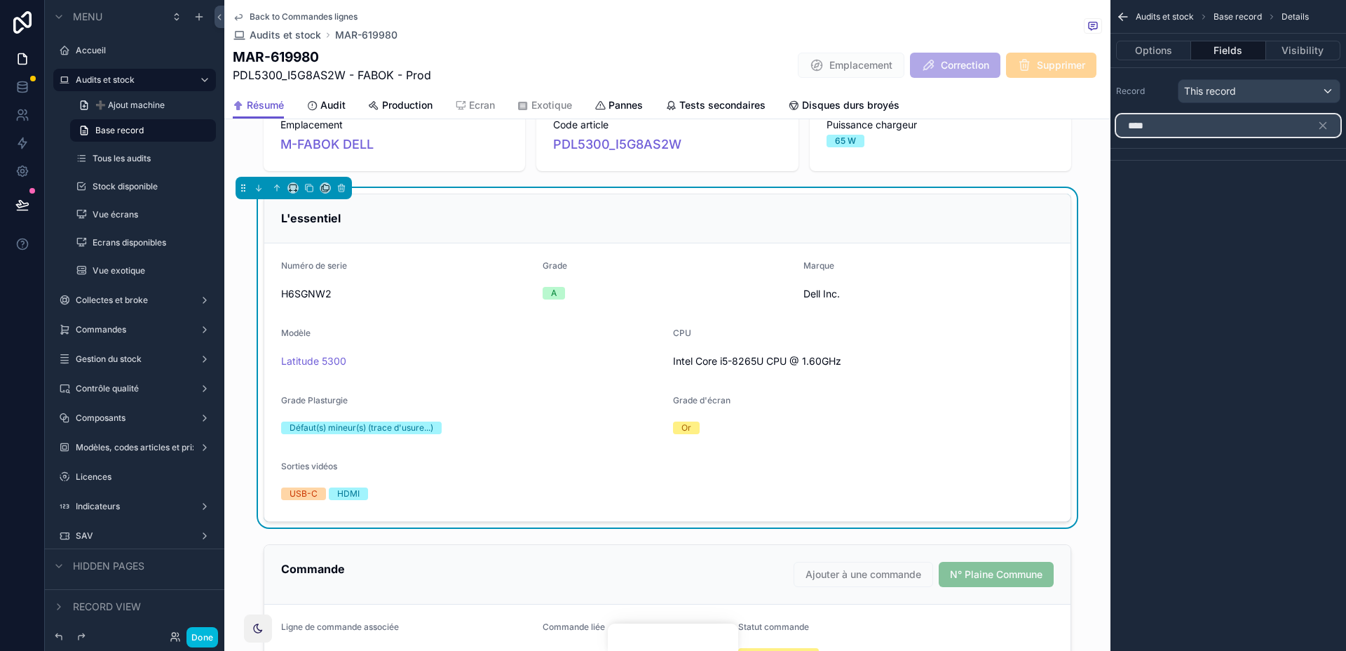
type input "*****"
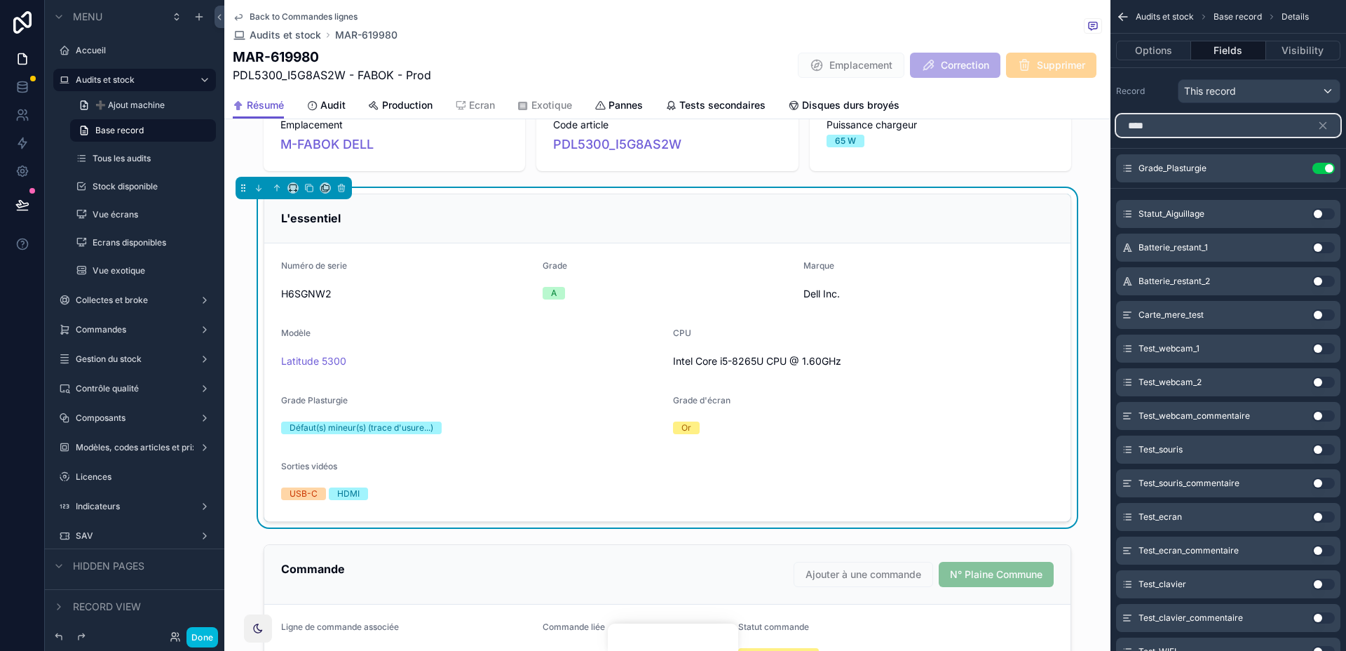
type input "*****"
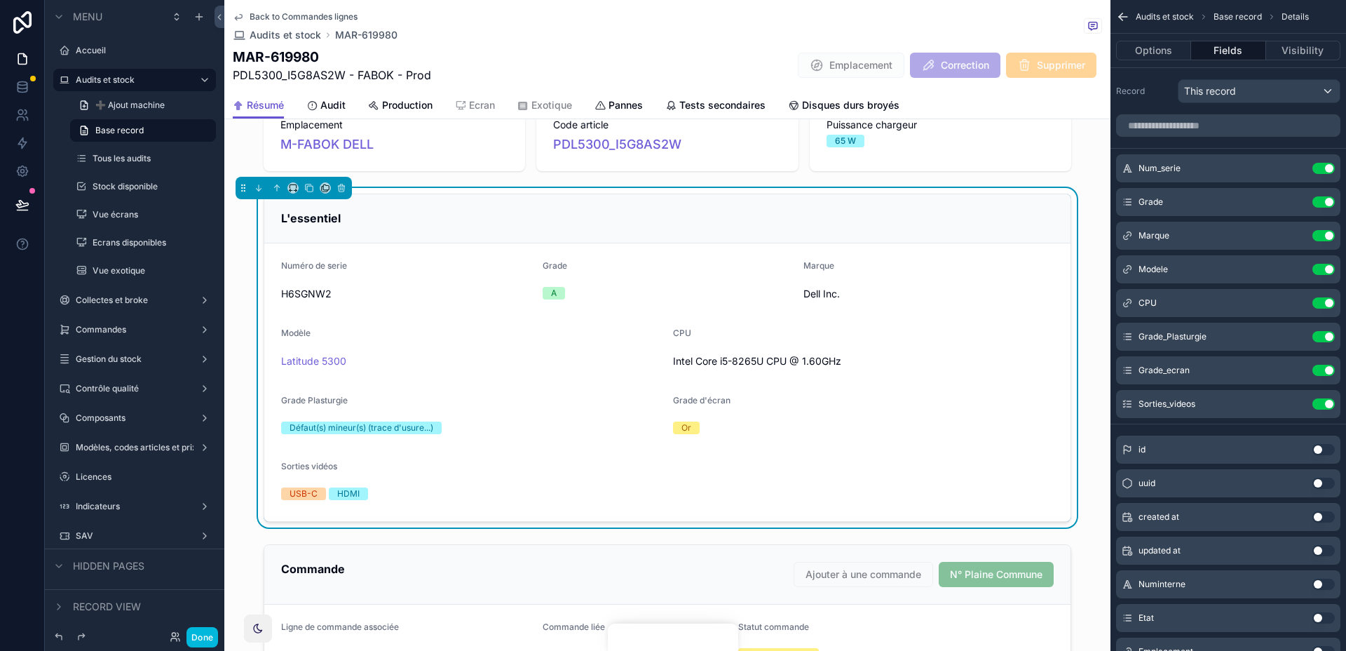
click at [322, 103] on span "Audit" at bounding box center [332, 105] width 25 height 14
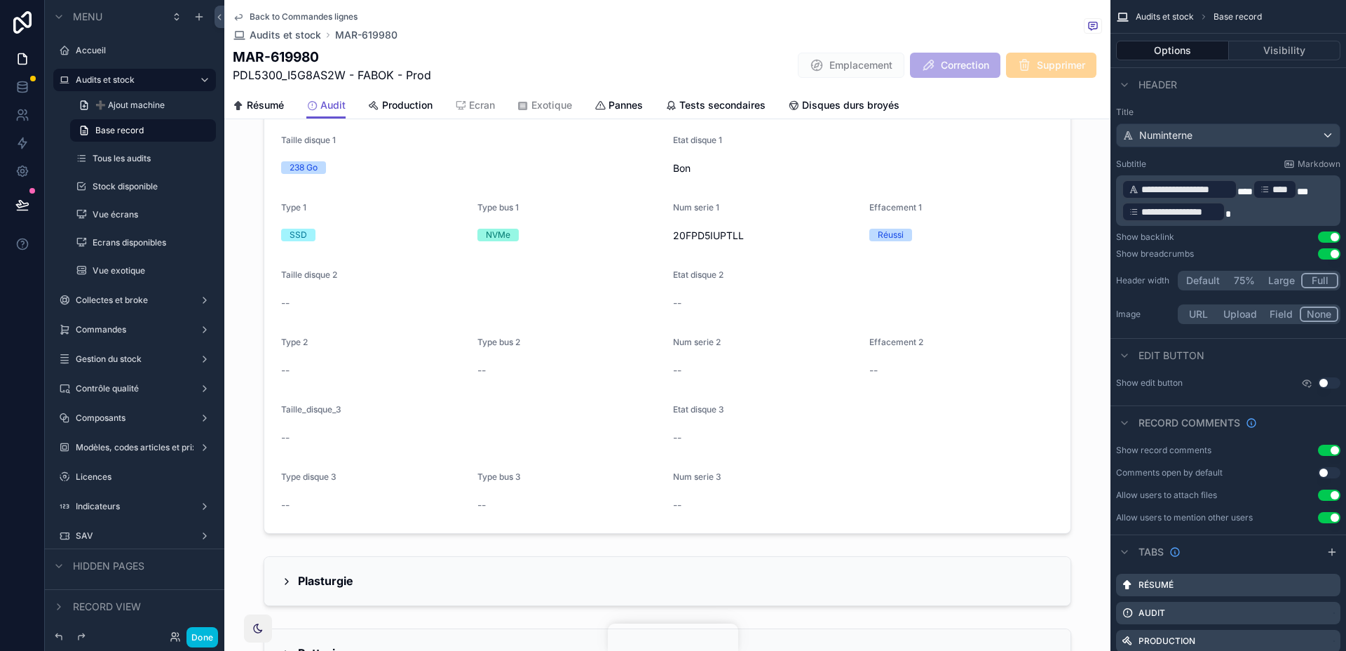
scroll to position [955, 0]
click at [291, 106] on div "Résumé Audit Production Ecran Exotique Pannes Tests secondaires Disques durs br…" at bounding box center [667, 105] width 869 height 27
click at [274, 106] on span "Résumé" at bounding box center [265, 105] width 37 height 14
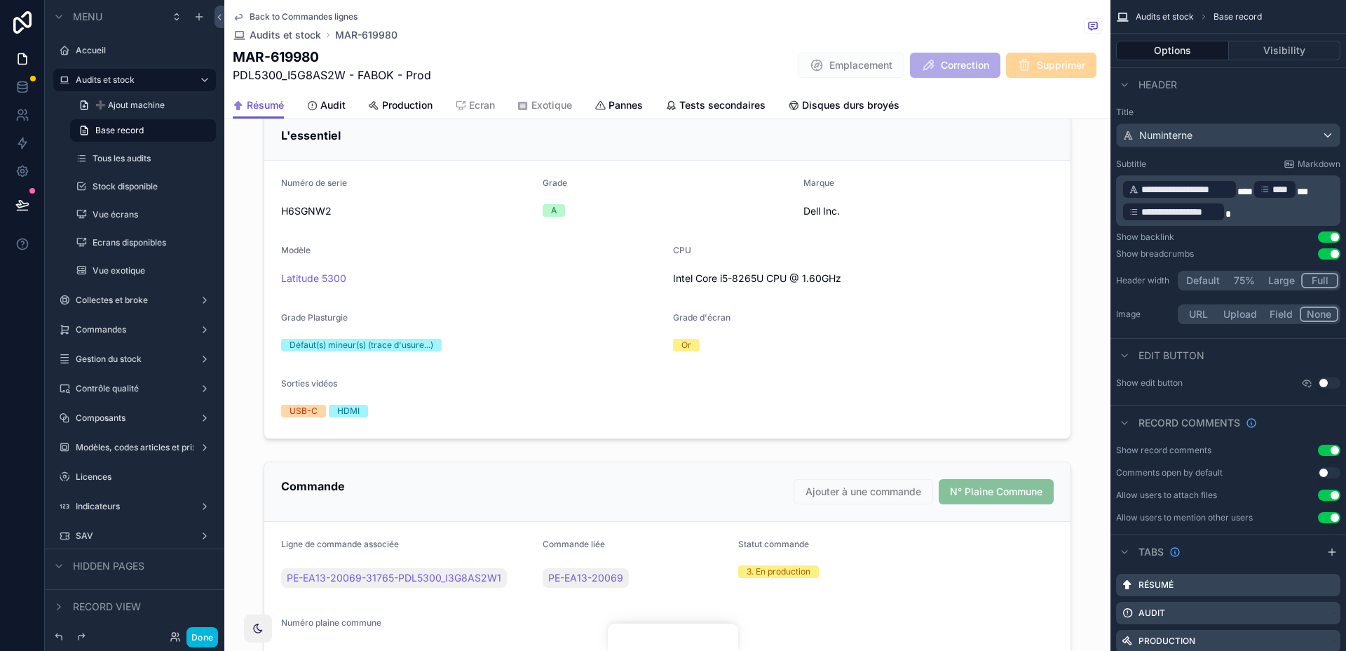
scroll to position [307, 0]
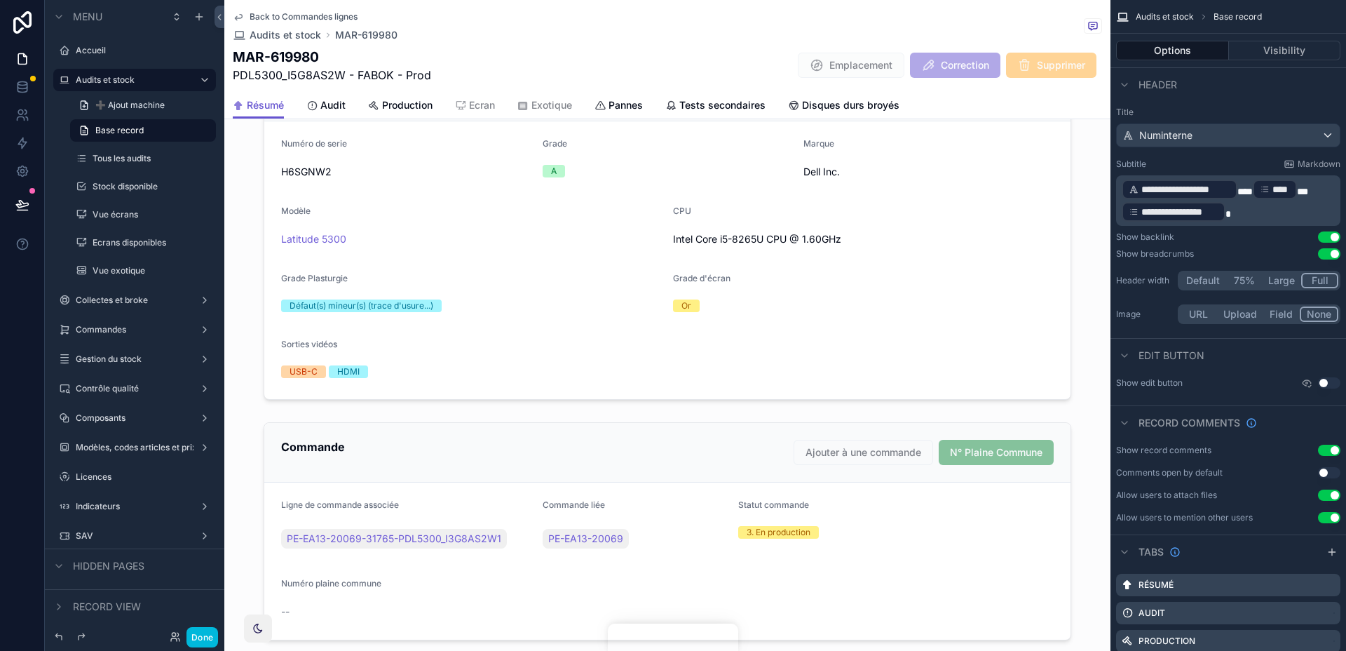
click at [511, 484] on div "scrollable content" at bounding box center [667, 530] width 886 height 229
click at [541, 362] on div "scrollable content" at bounding box center [667, 235] width 886 height 339
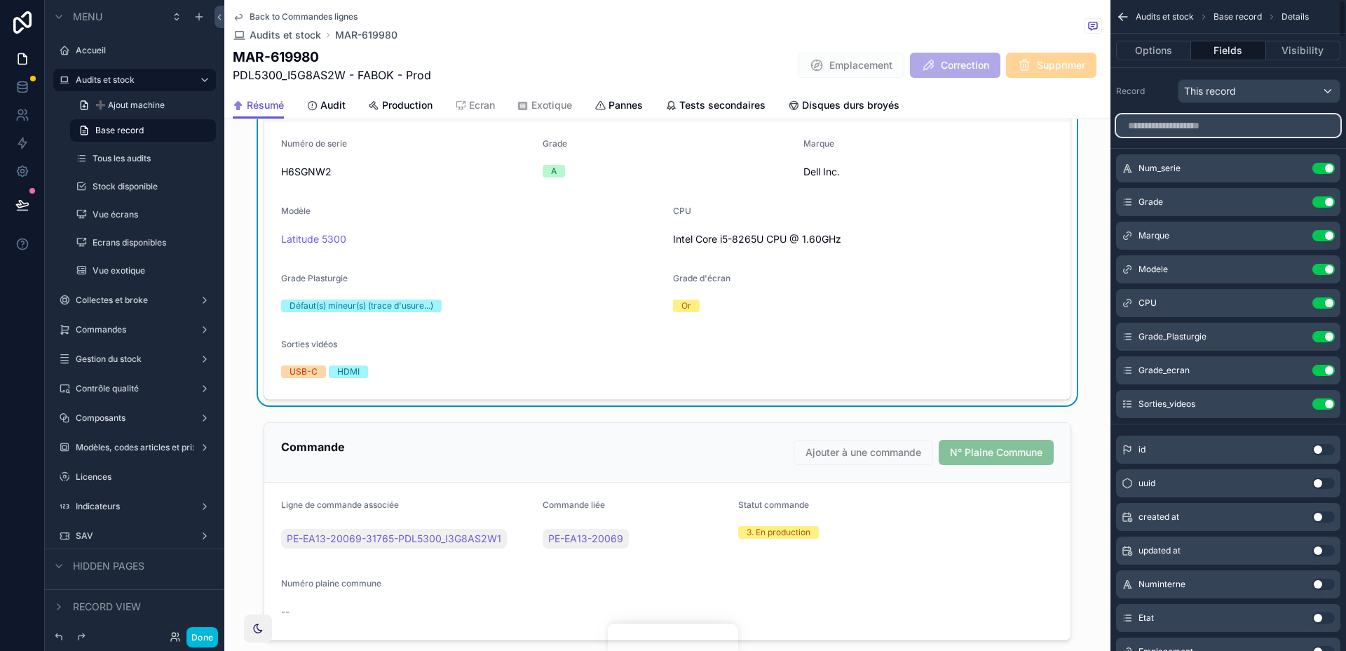
click at [1209, 121] on input "scrollable content" at bounding box center [1228, 125] width 224 height 22
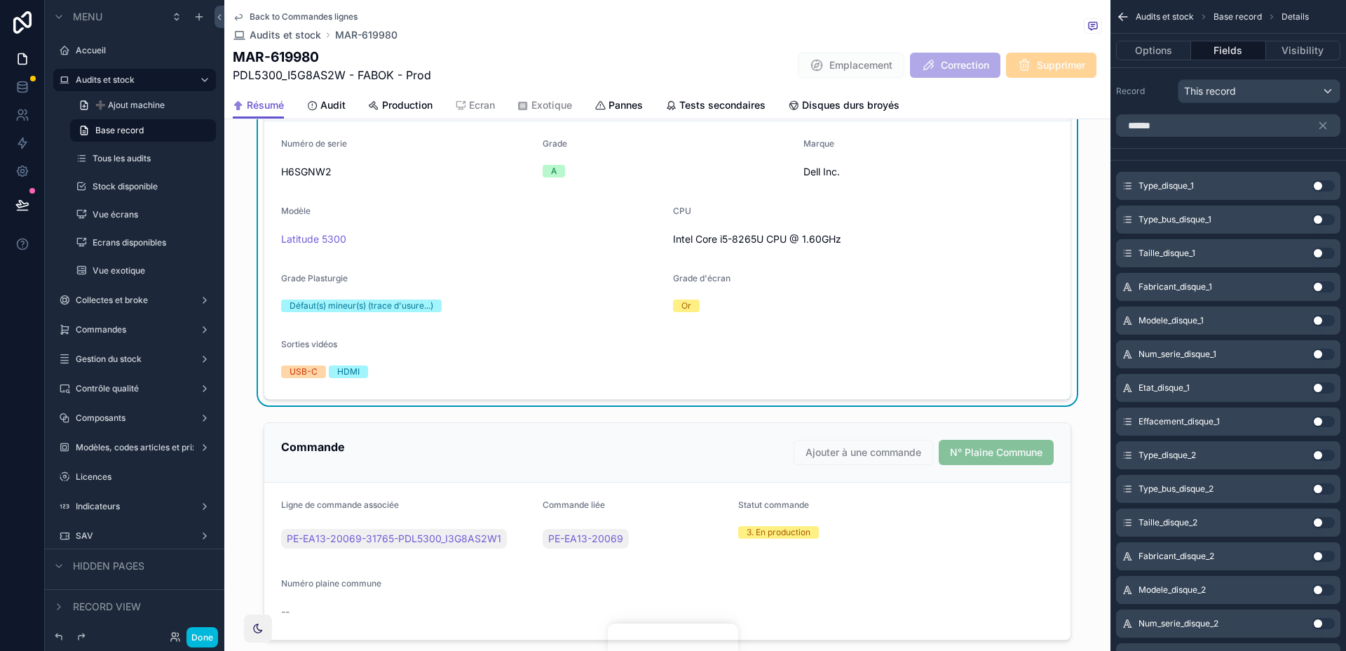
click at [1329, 246] on div "Taille_disque_1 Use setting" at bounding box center [1228, 253] width 224 height 28
click at [1323, 252] on button "Use setting" at bounding box center [1323, 252] width 22 height 11
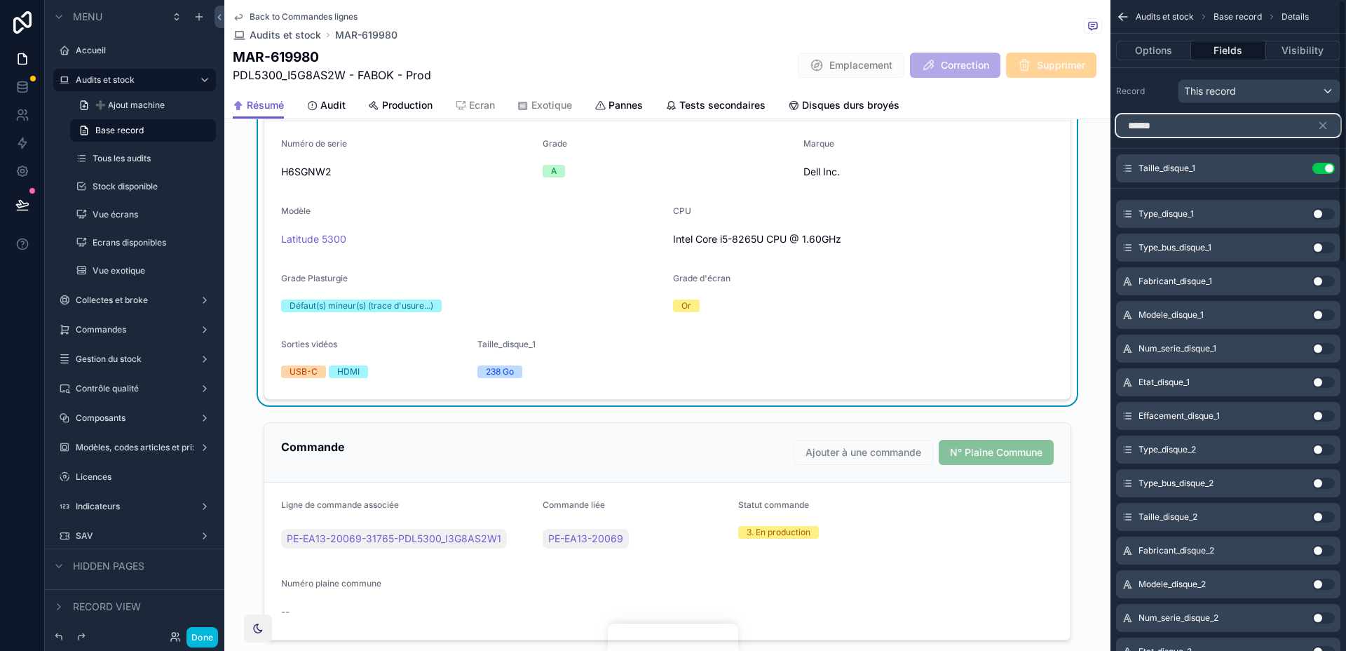
click at [1190, 121] on input "******" at bounding box center [1228, 125] width 224 height 22
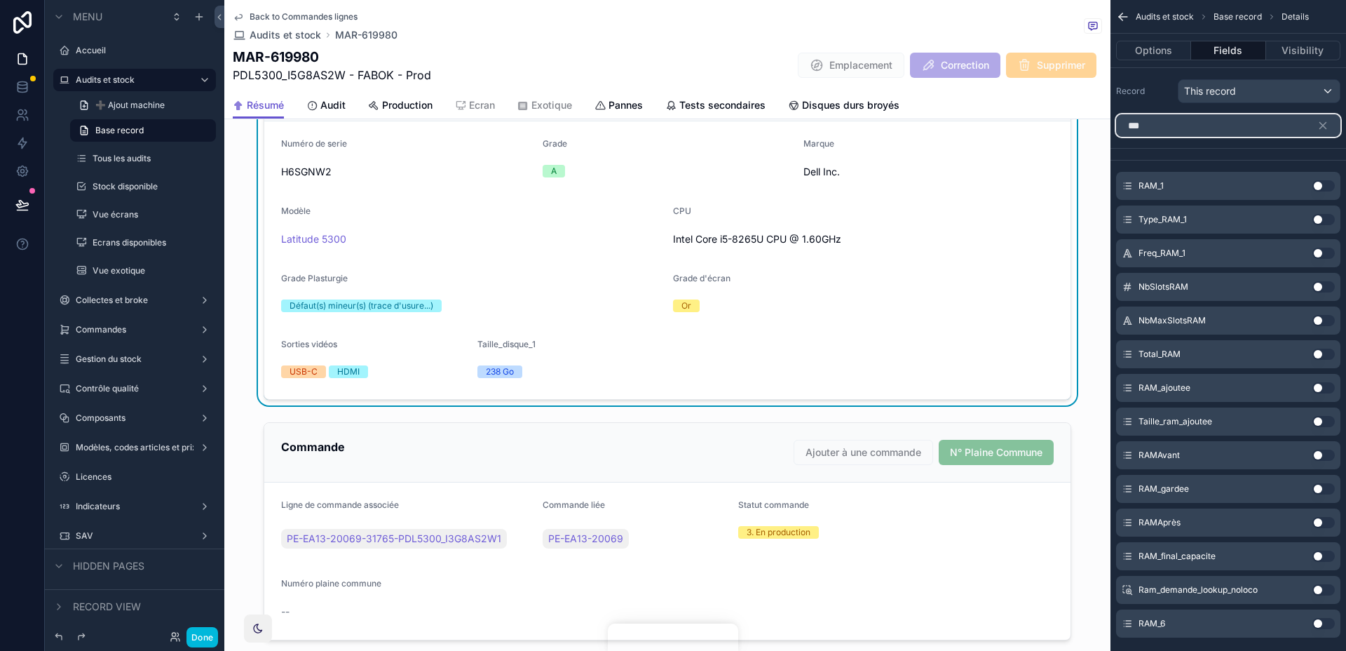
type input "***"
click at [1325, 182] on button "Use setting" at bounding box center [1323, 185] width 22 height 11
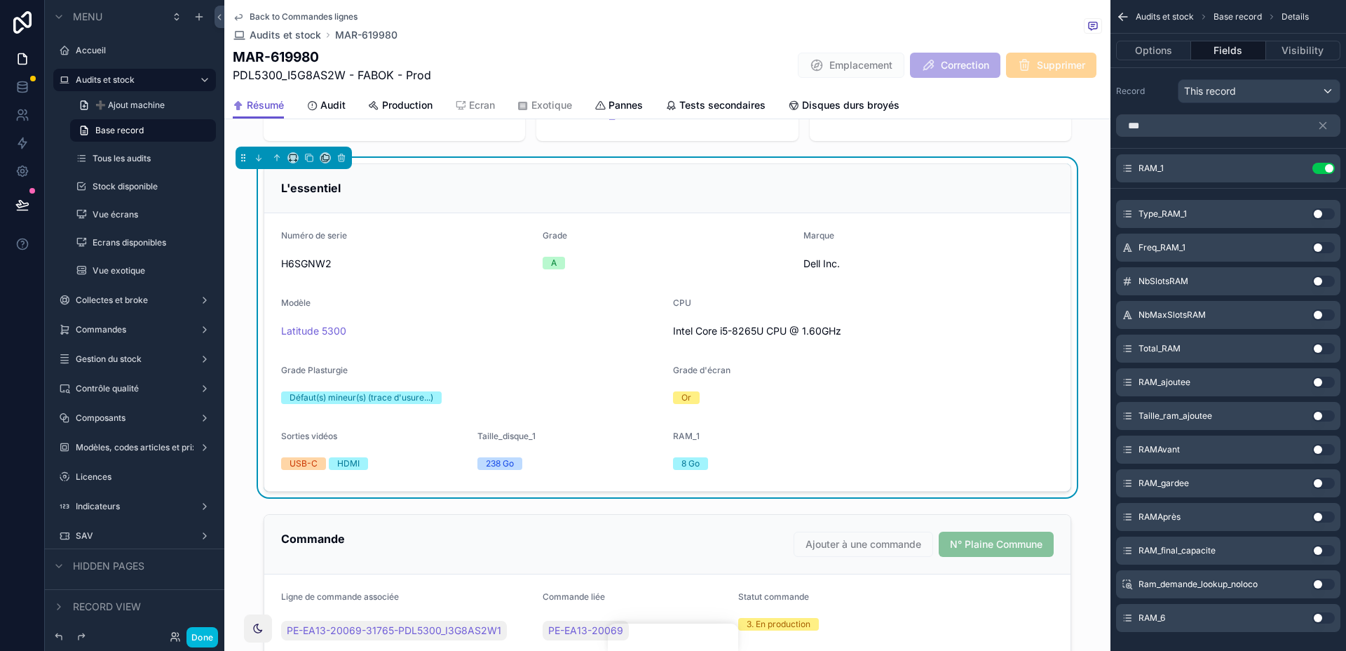
scroll to position [199, 0]
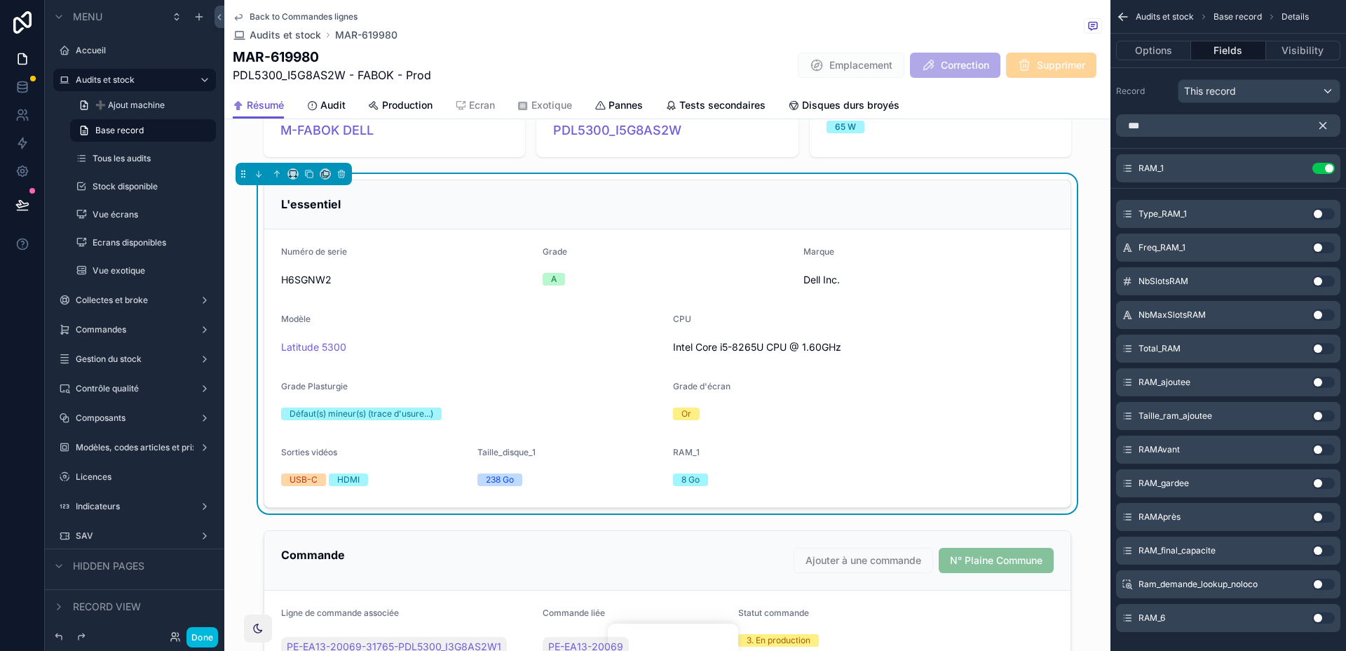
click at [1319, 121] on icon "scrollable content" at bounding box center [1322, 125] width 13 height 13
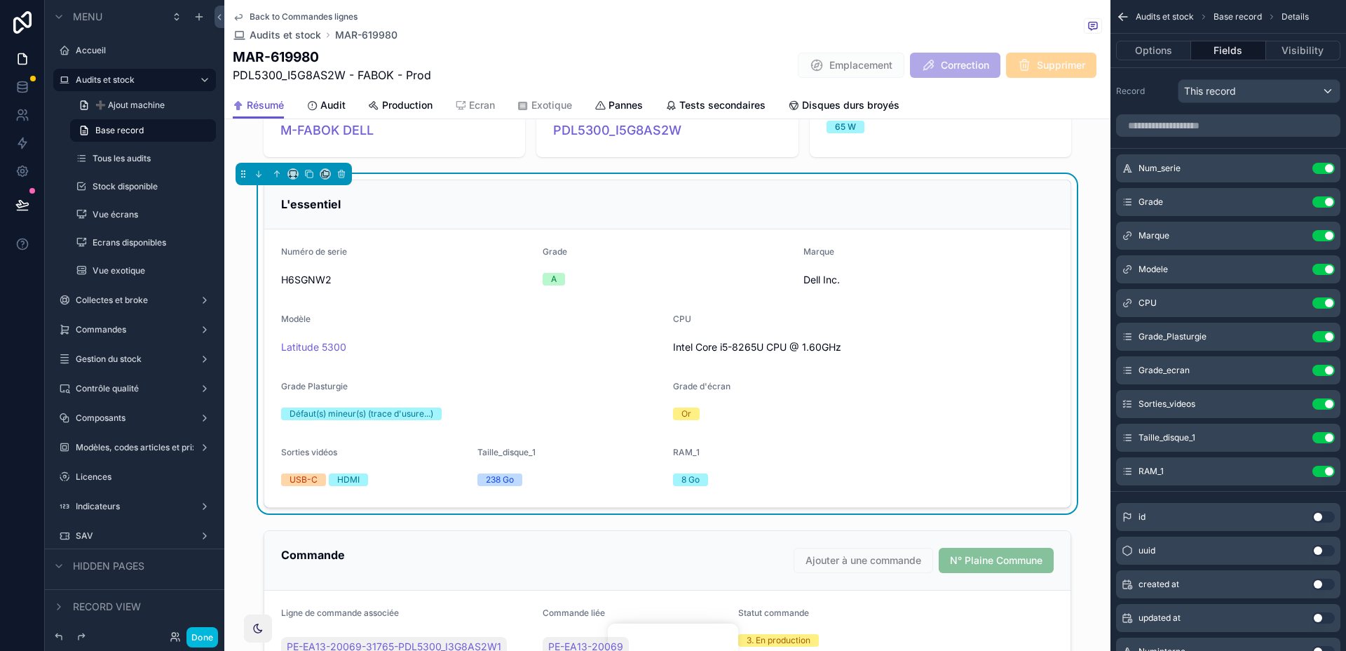
click at [0, 0] on icon "scrollable content" at bounding box center [0, 0] width 0 height 0
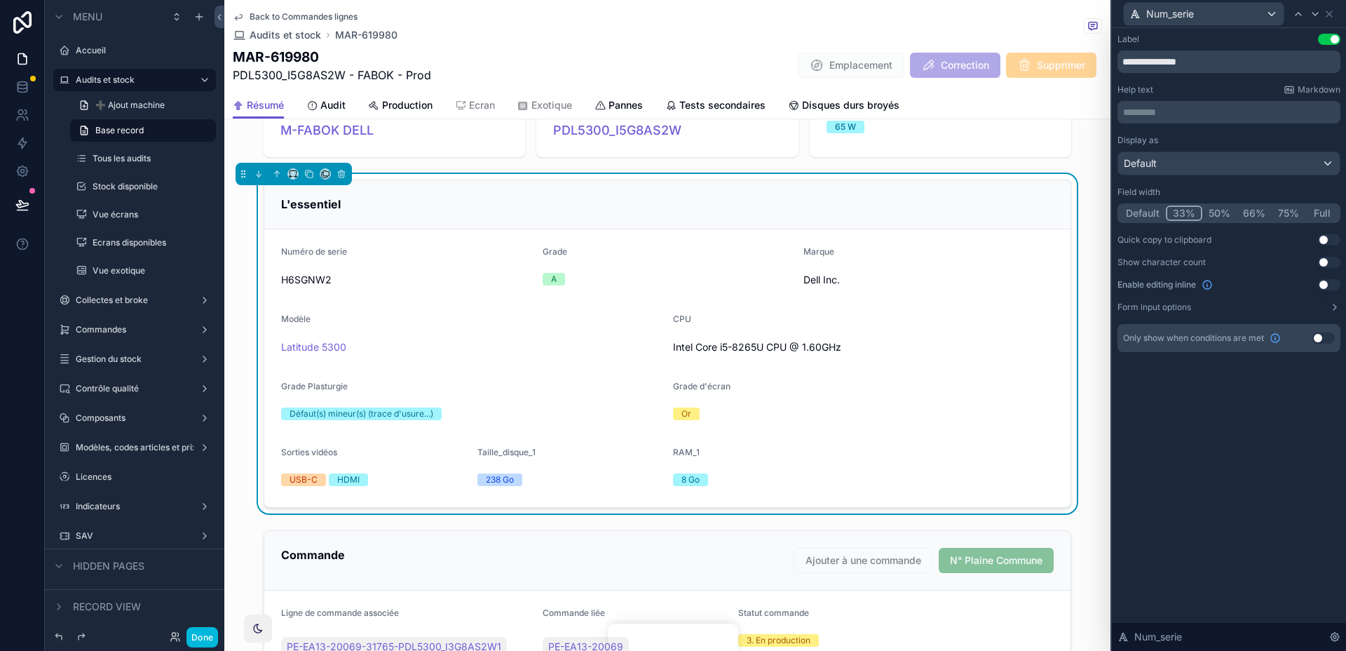
click at [1162, 207] on button "Default" at bounding box center [1143, 212] width 46 height 15
click at [1312, 15] on icon at bounding box center [1314, 13] width 11 height 11
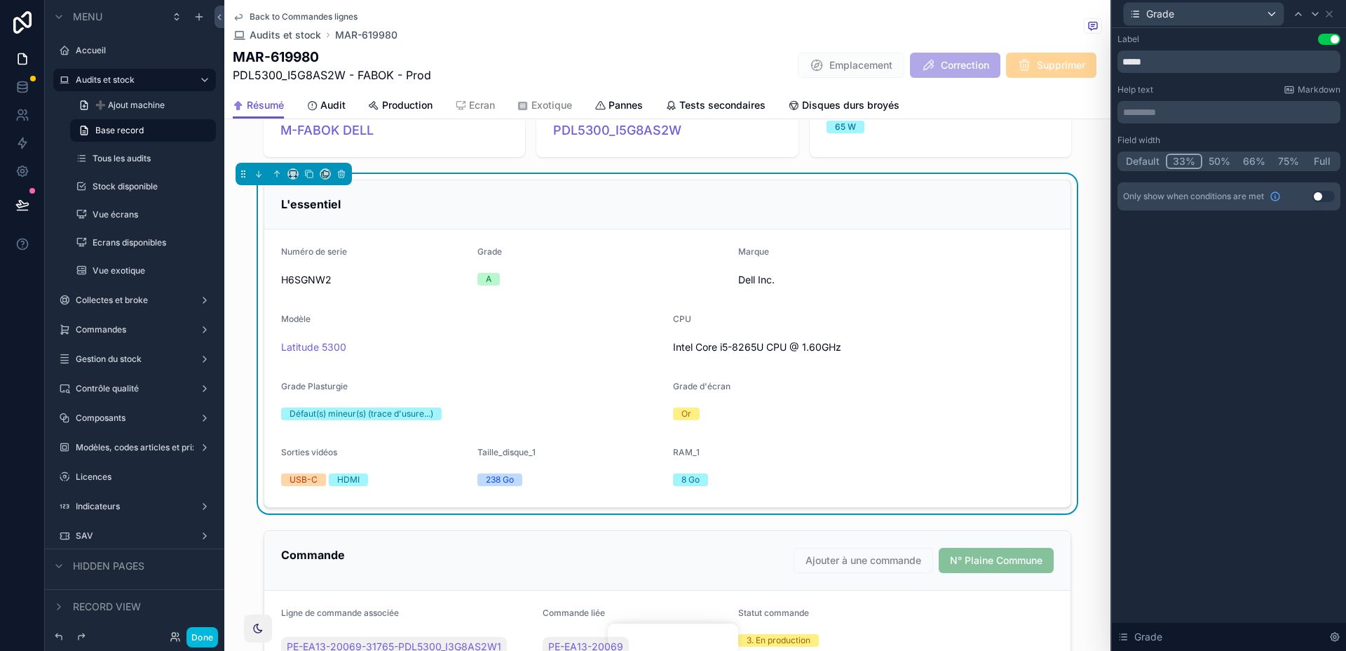
drag, startPoint x: 1157, startPoint y: 155, endPoint x: 1315, endPoint y: 38, distance: 197.0
click at [1157, 155] on button "Default" at bounding box center [1143, 161] width 46 height 15
click at [1315, 14] on icon at bounding box center [1314, 13] width 11 height 11
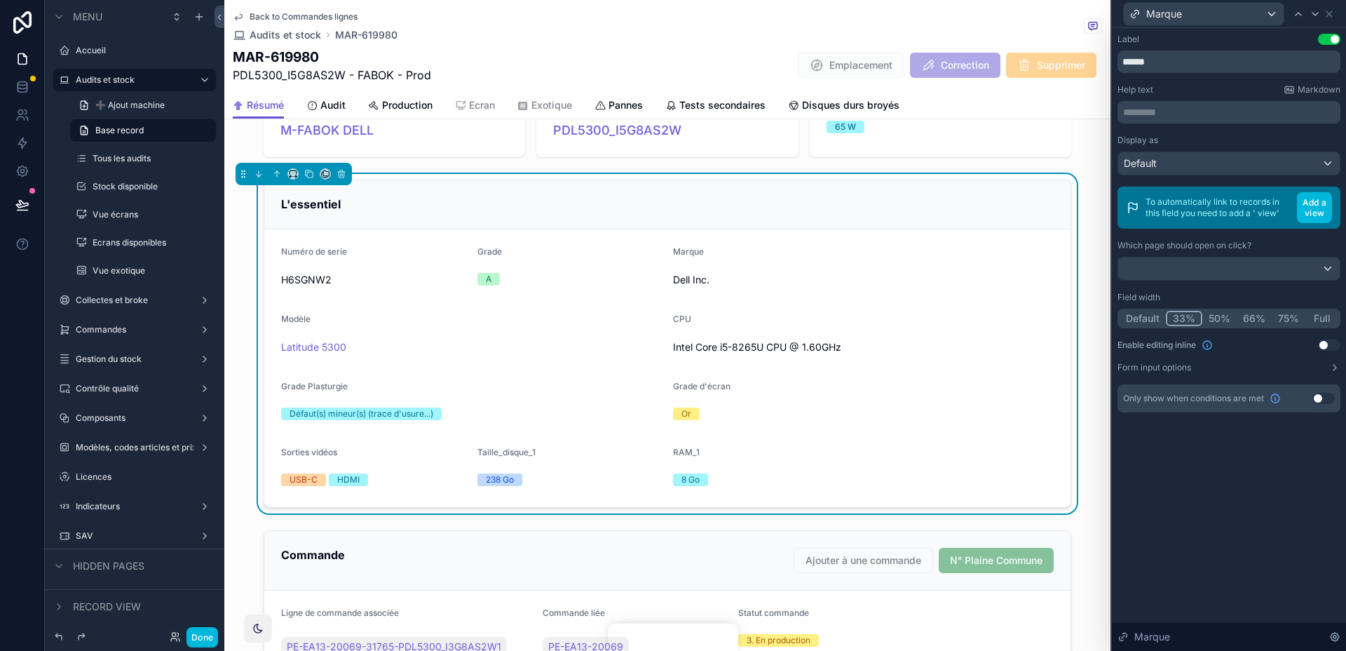
click at [1143, 318] on button "Default" at bounding box center [1143, 318] width 46 height 15
click at [1314, 15] on icon at bounding box center [1315, 14] width 6 height 3
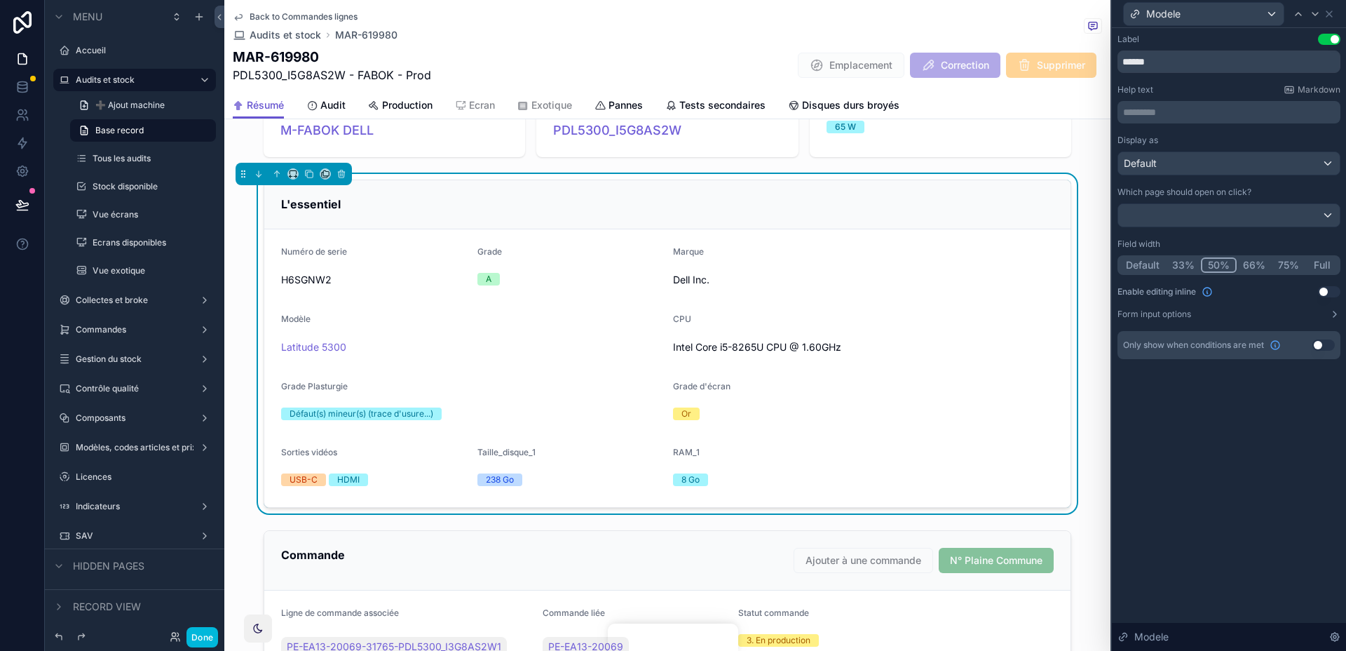
click at [1141, 268] on button "Default" at bounding box center [1143, 264] width 46 height 15
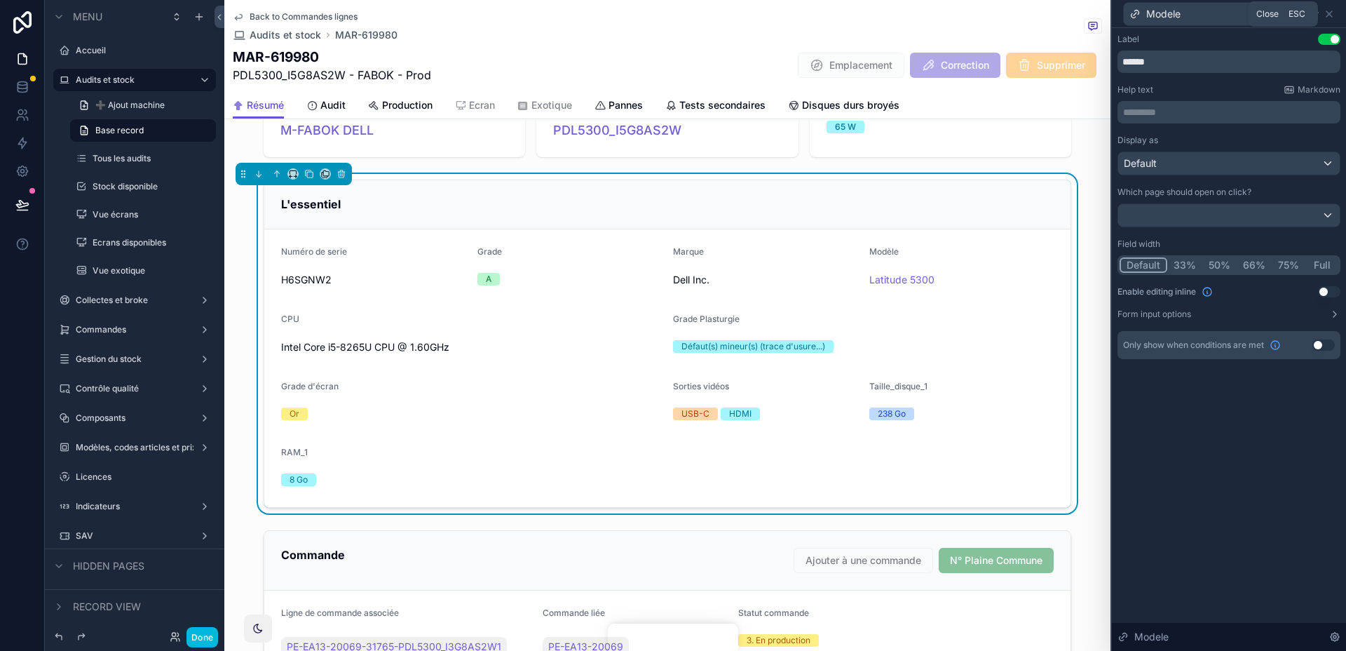
click at [1328, 14] on icon at bounding box center [1329, 14] width 6 height 6
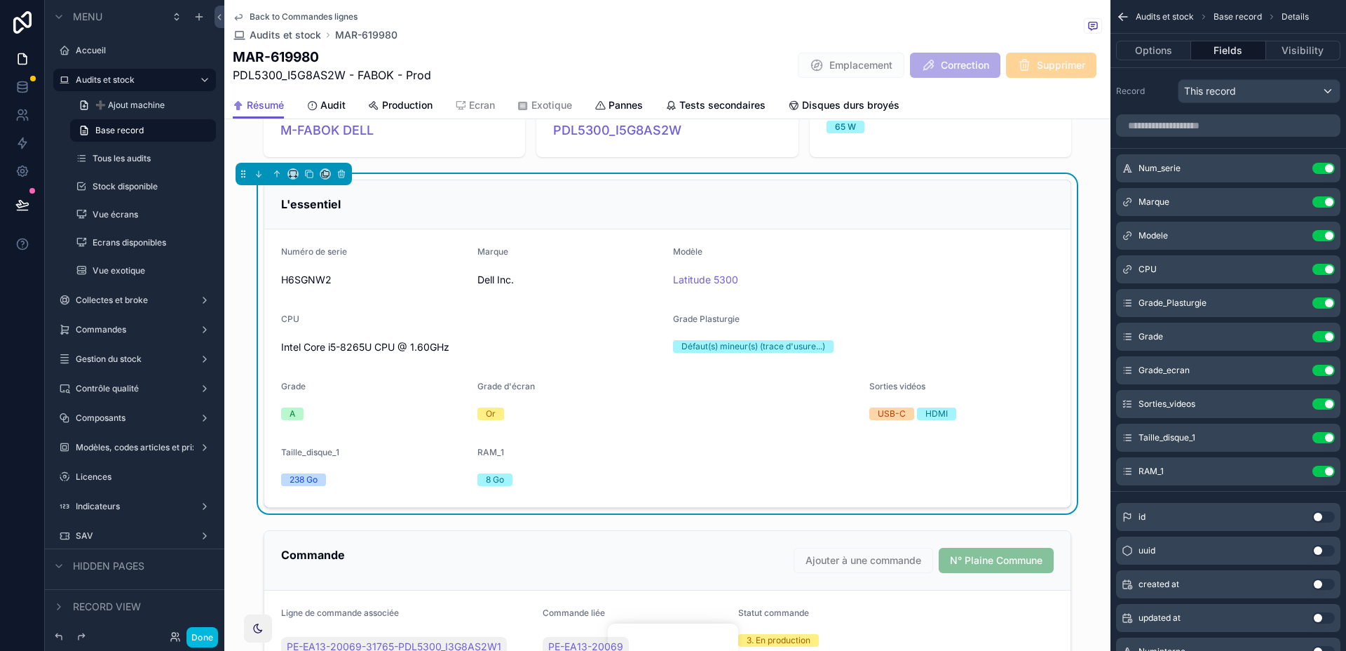
click at [0, 0] on icon "scrollable content" at bounding box center [0, 0] width 0 height 0
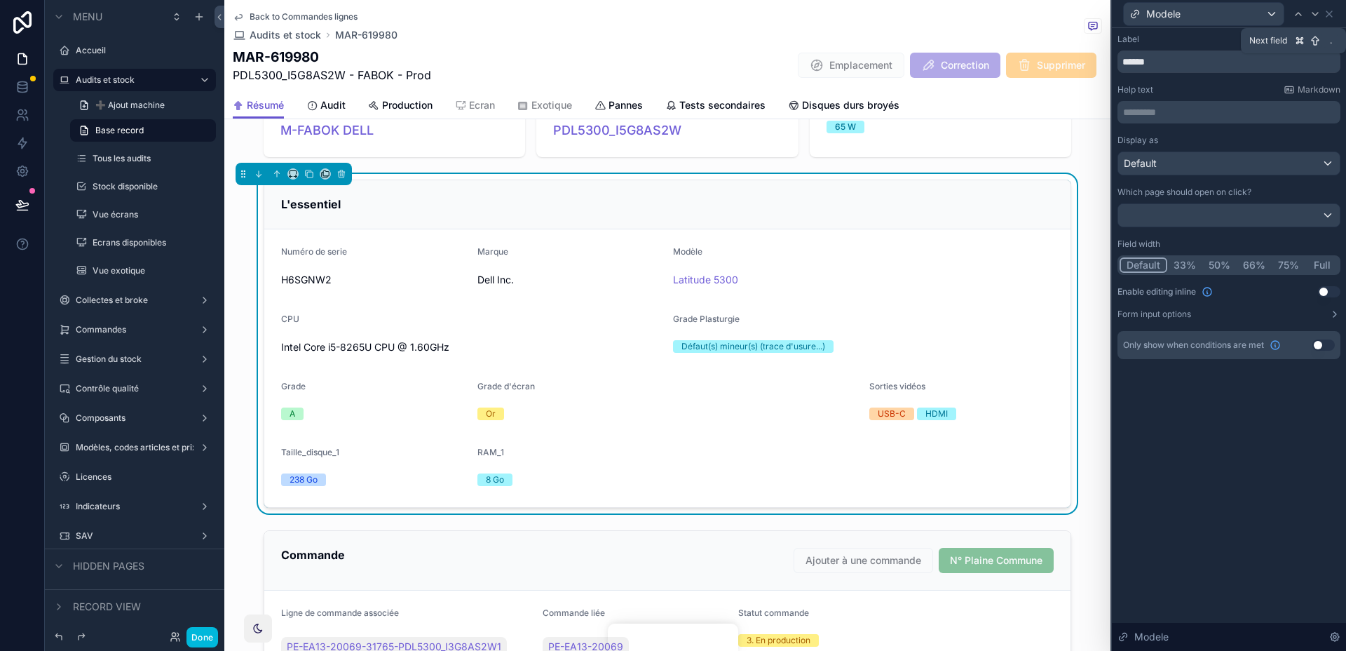
click at [1319, 16] on icon at bounding box center [1314, 13] width 11 height 11
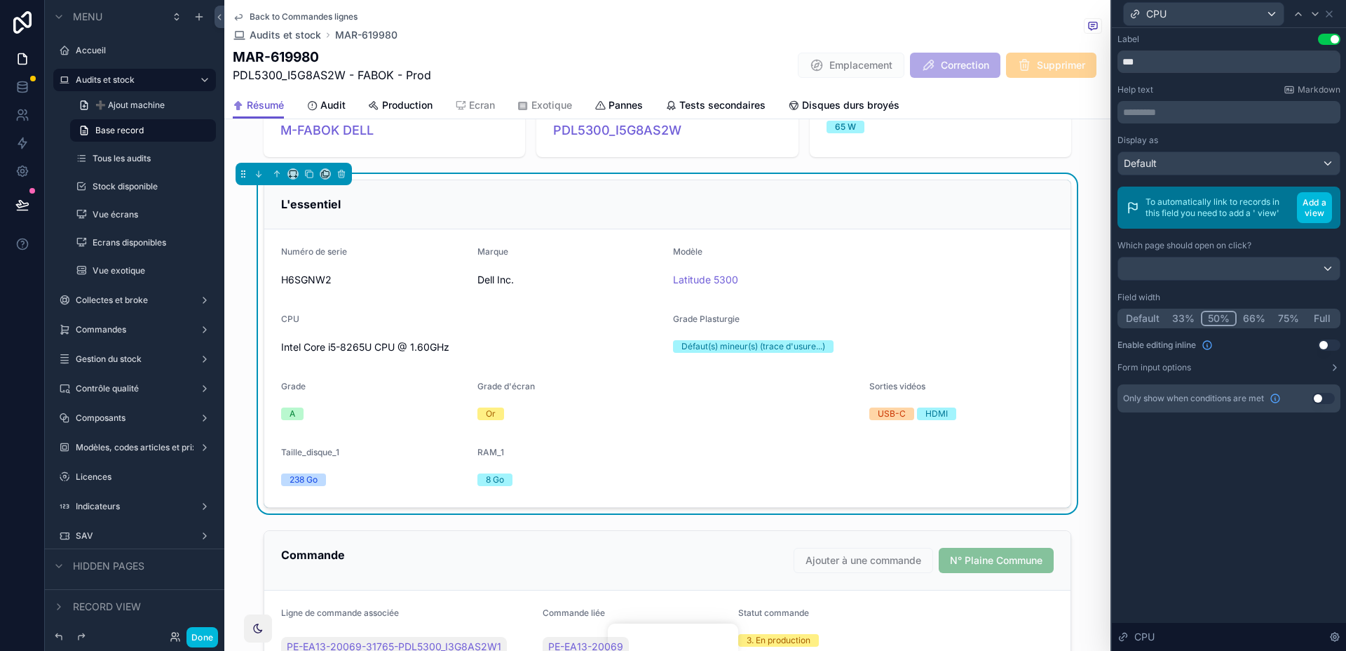
click at [1136, 316] on button "Default" at bounding box center [1143, 318] width 46 height 15
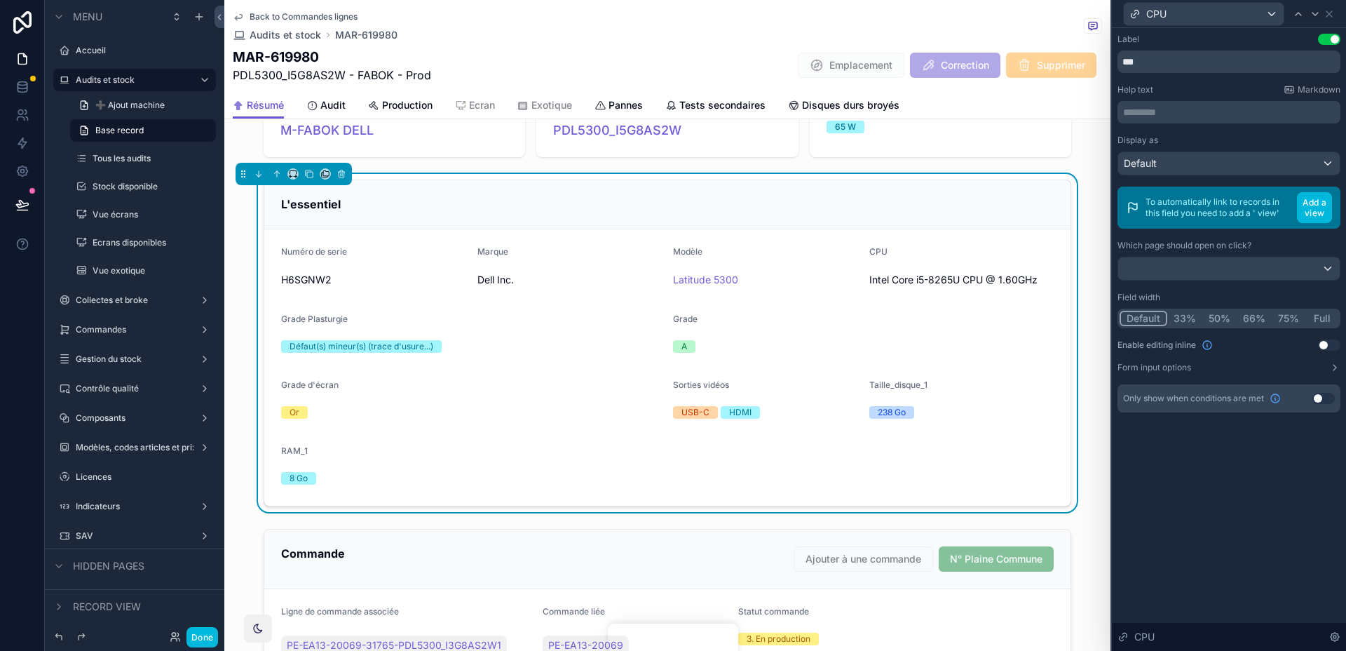
click at [1331, 14] on icon at bounding box center [1328, 13] width 11 height 11
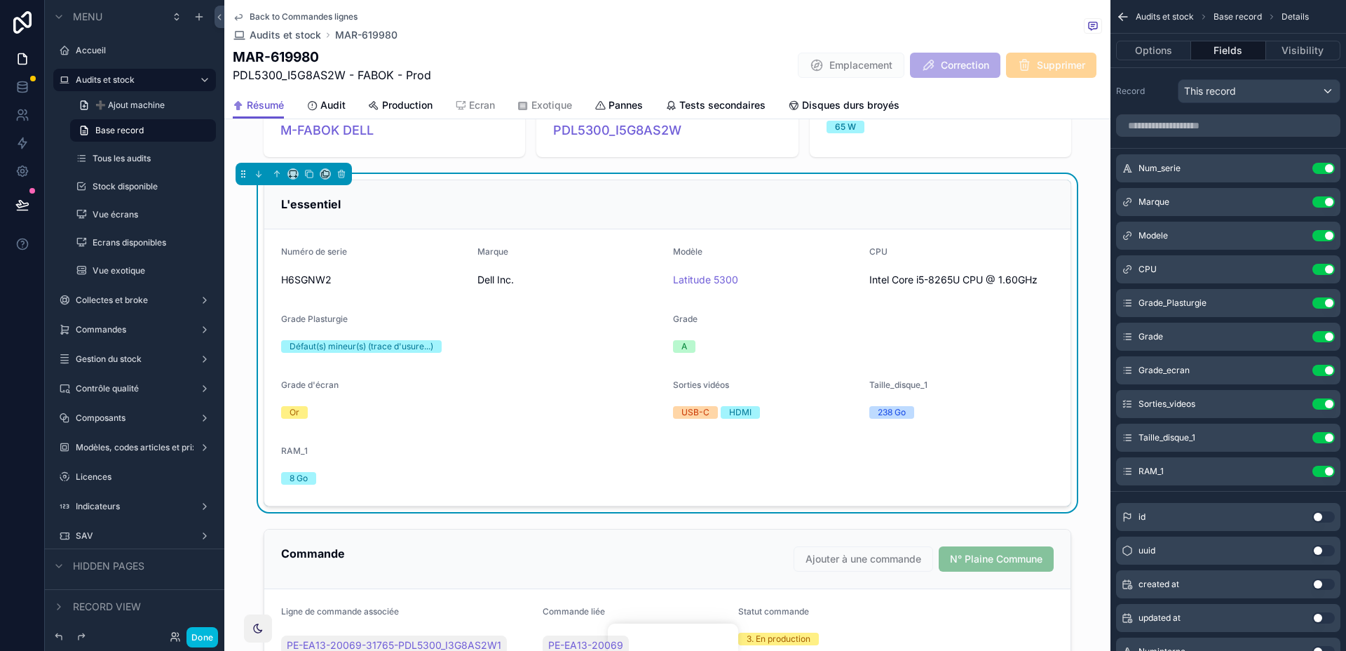
click at [0, 0] on icon "scrollable content" at bounding box center [0, 0] width 0 height 0
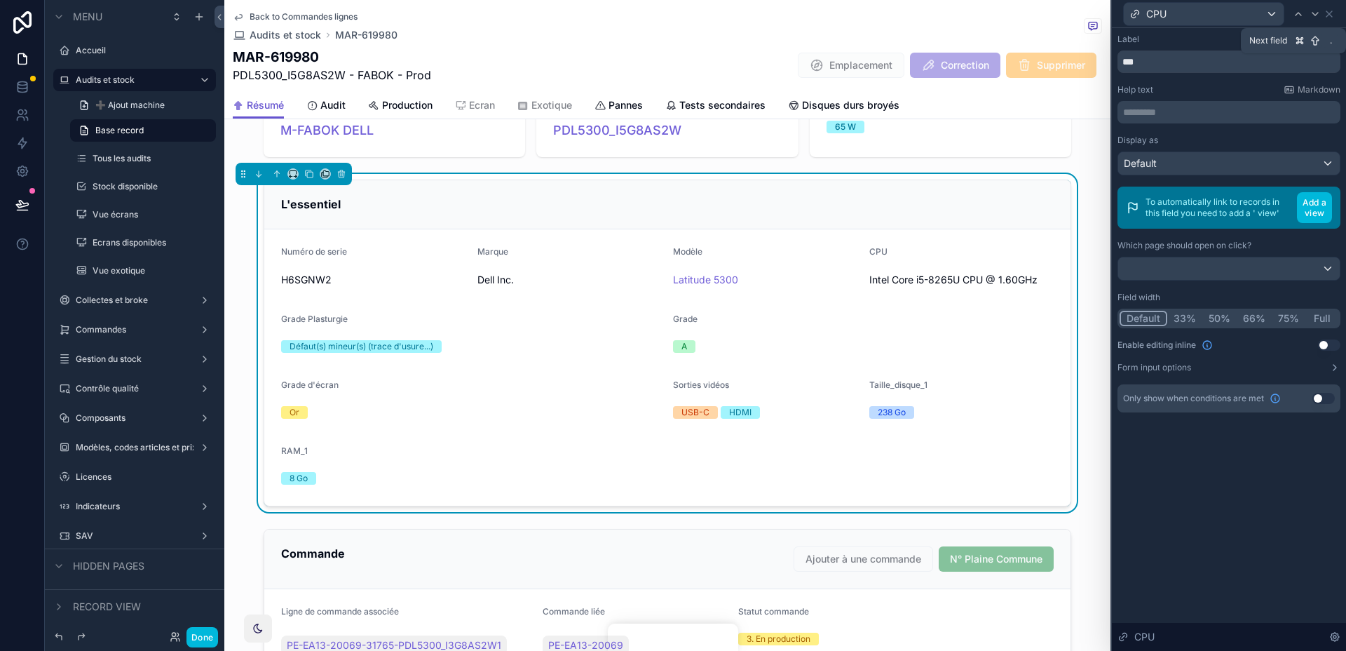
click at [1316, 13] on icon at bounding box center [1315, 14] width 6 height 3
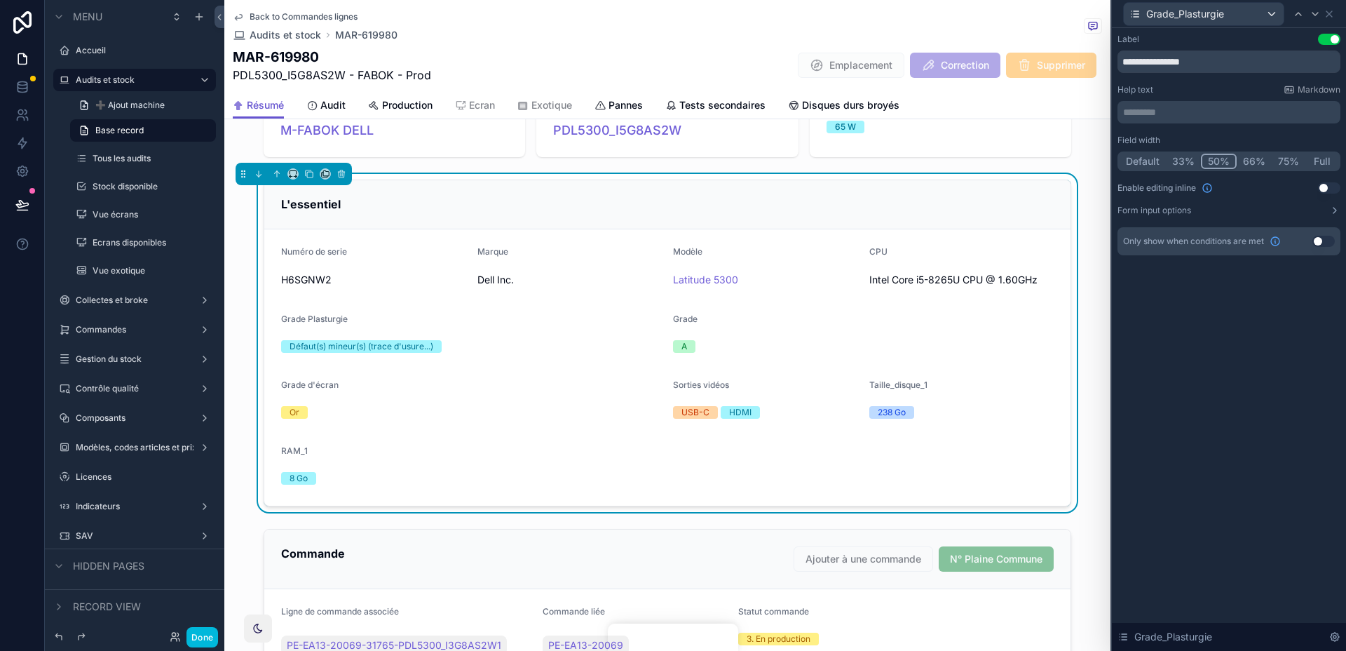
click at [1143, 162] on button "Default" at bounding box center [1143, 161] width 46 height 15
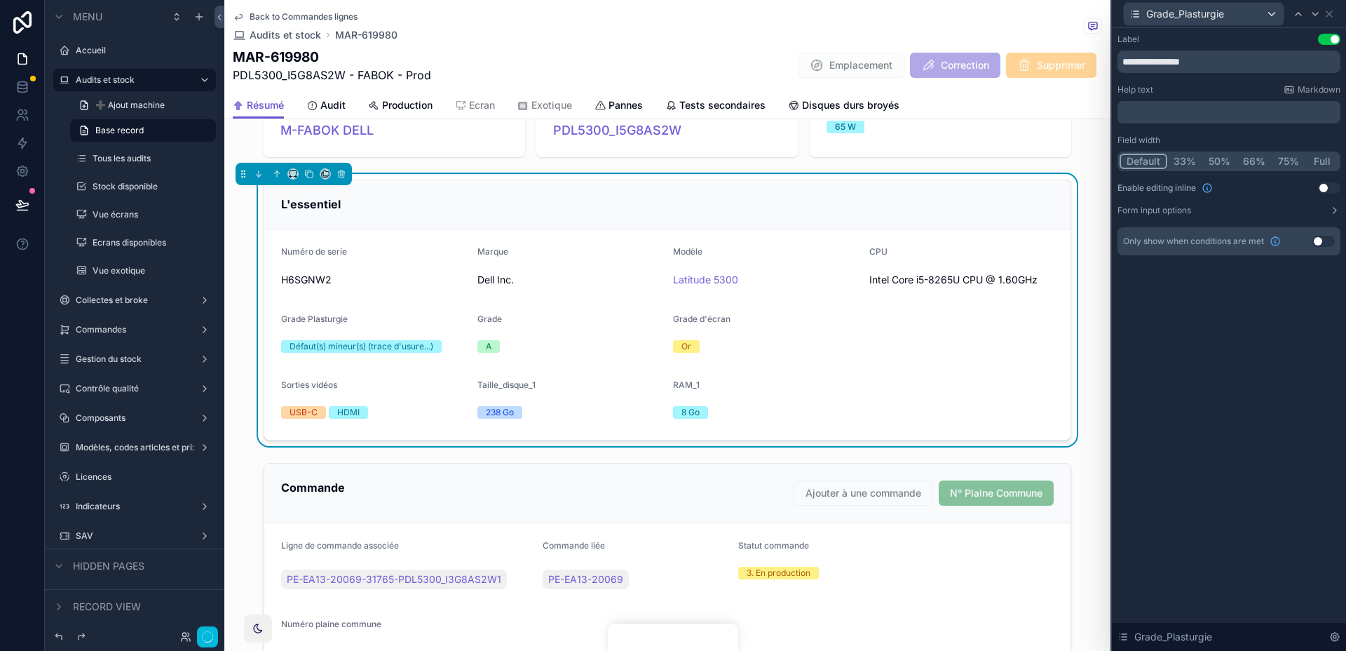
click at [1315, 14] on icon at bounding box center [1315, 14] width 6 height 3
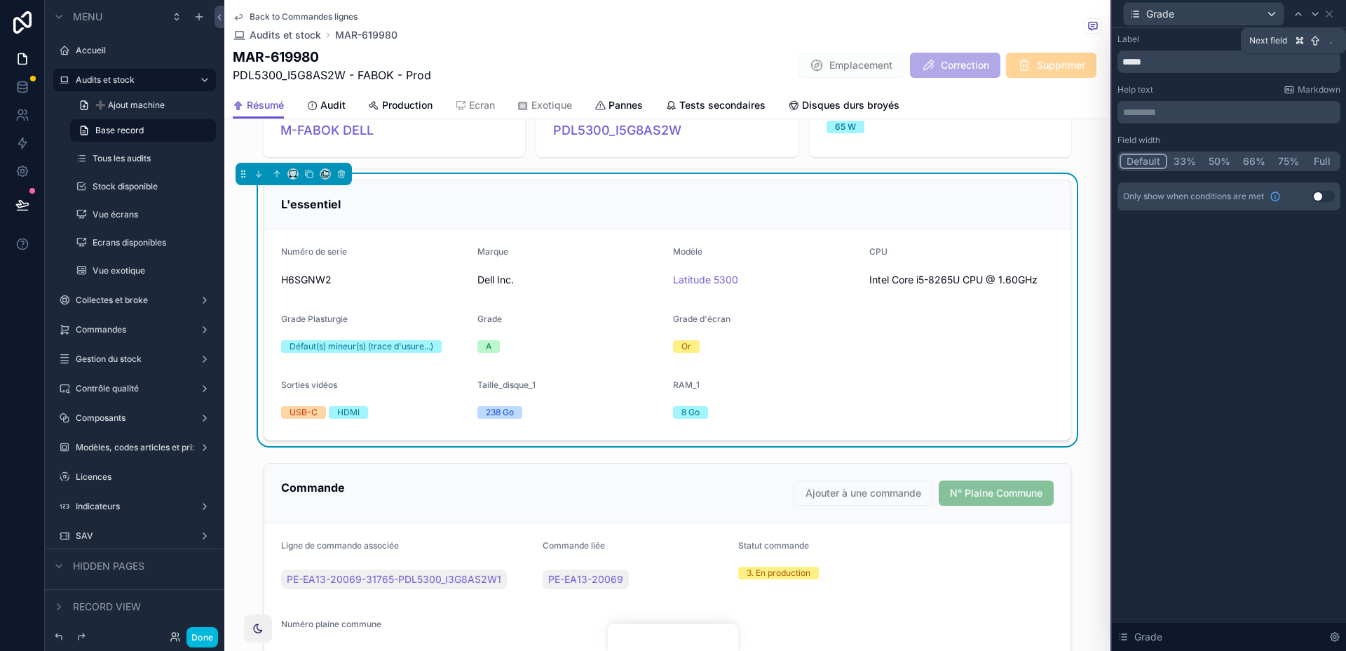
click at [1317, 15] on icon at bounding box center [1314, 13] width 11 height 11
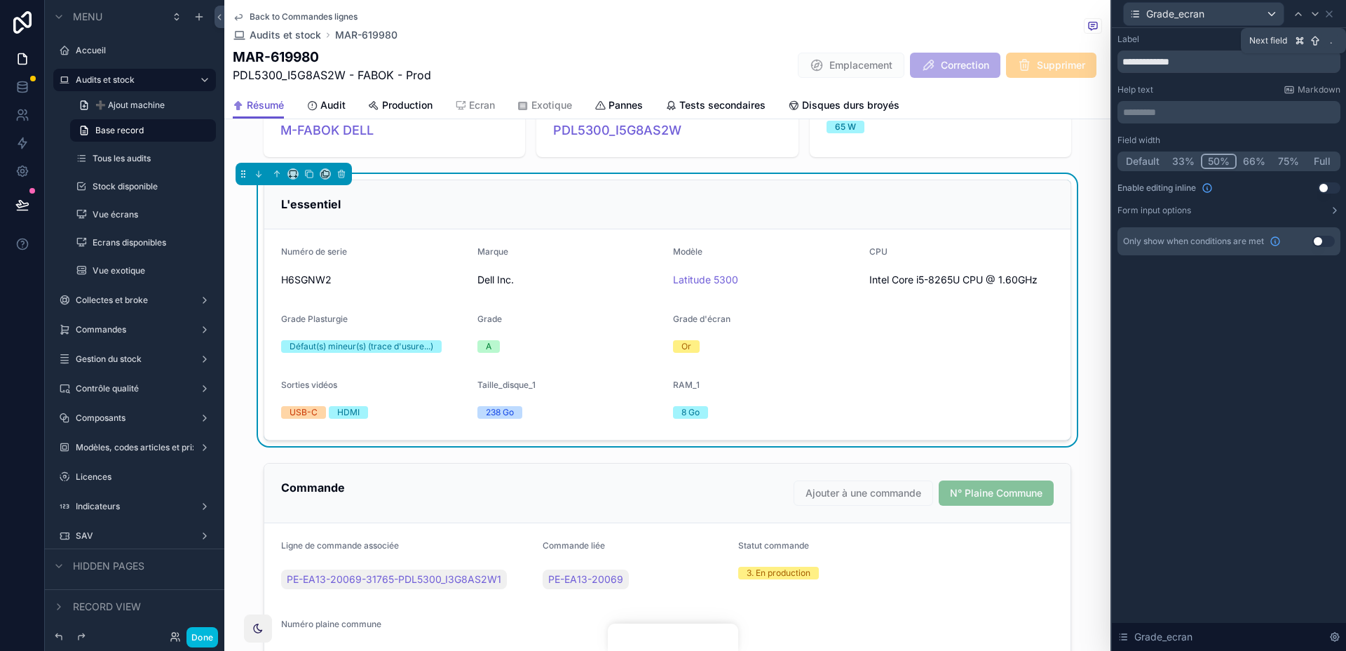
click at [1317, 15] on icon at bounding box center [1314, 13] width 11 height 11
click at [1303, 14] on icon at bounding box center [1298, 13] width 11 height 11
drag, startPoint x: 1138, startPoint y: 163, endPoint x: 1316, endPoint y: 11, distance: 234.2
click at [1138, 163] on button "Default" at bounding box center [1143, 161] width 46 height 15
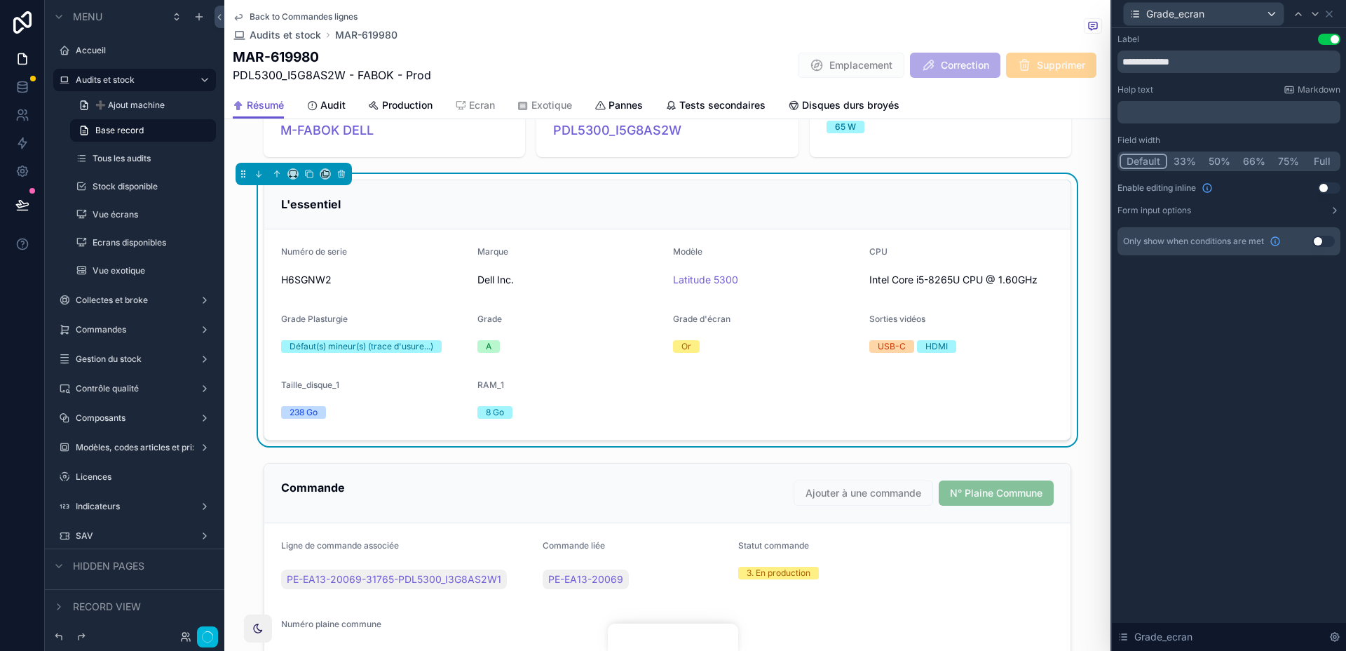
click at [1316, 11] on icon at bounding box center [1314, 13] width 11 height 11
click at [1148, 163] on button "Default" at bounding box center [1144, 161] width 48 height 15
click at [1312, 18] on icon at bounding box center [1314, 13] width 11 height 11
click at [1309, 19] on div at bounding box center [1315, 14] width 17 height 17
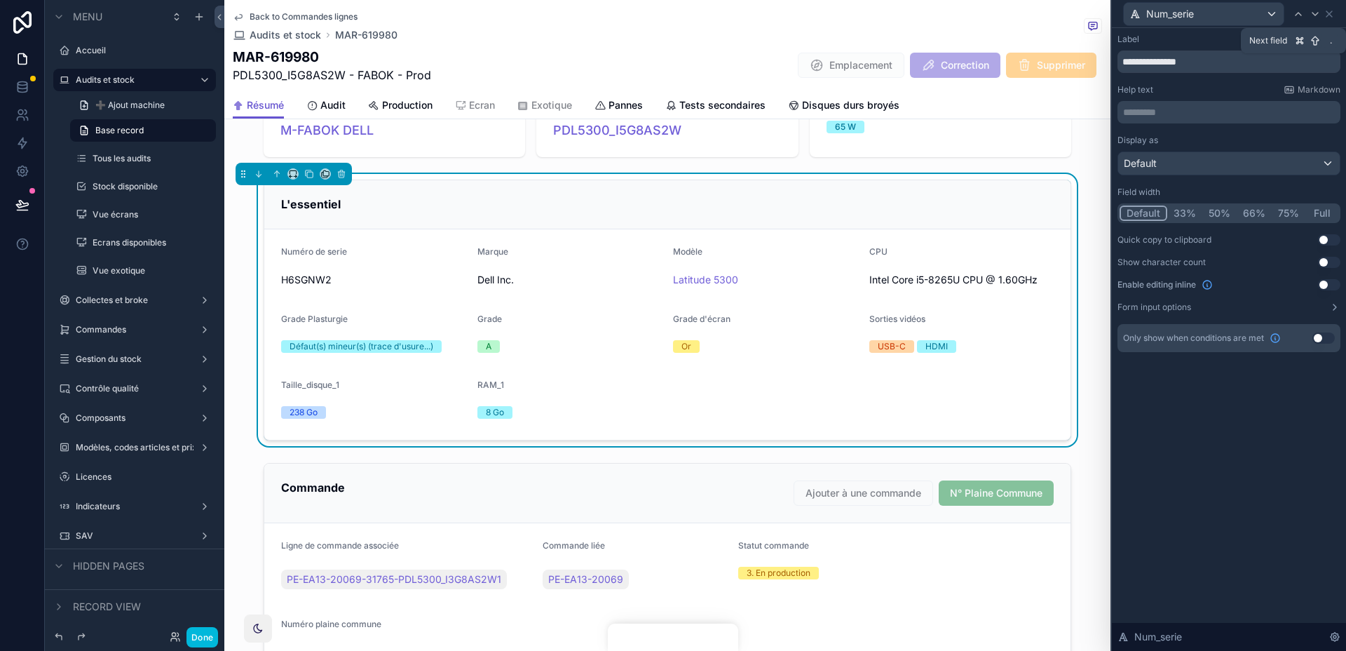
click at [1309, 19] on div at bounding box center [1315, 14] width 17 height 17
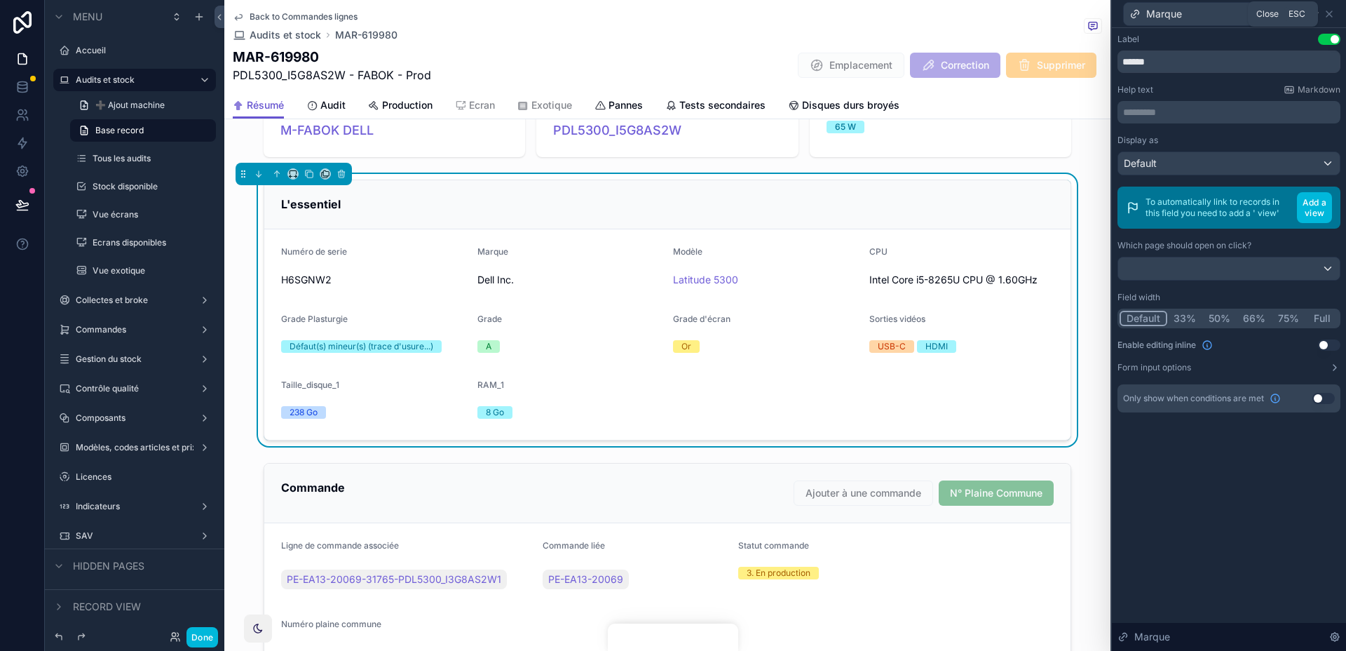
click at [1340, 13] on div "Marque" at bounding box center [1229, 14] width 234 height 28
click at [1333, 12] on icon at bounding box center [1328, 13] width 11 height 11
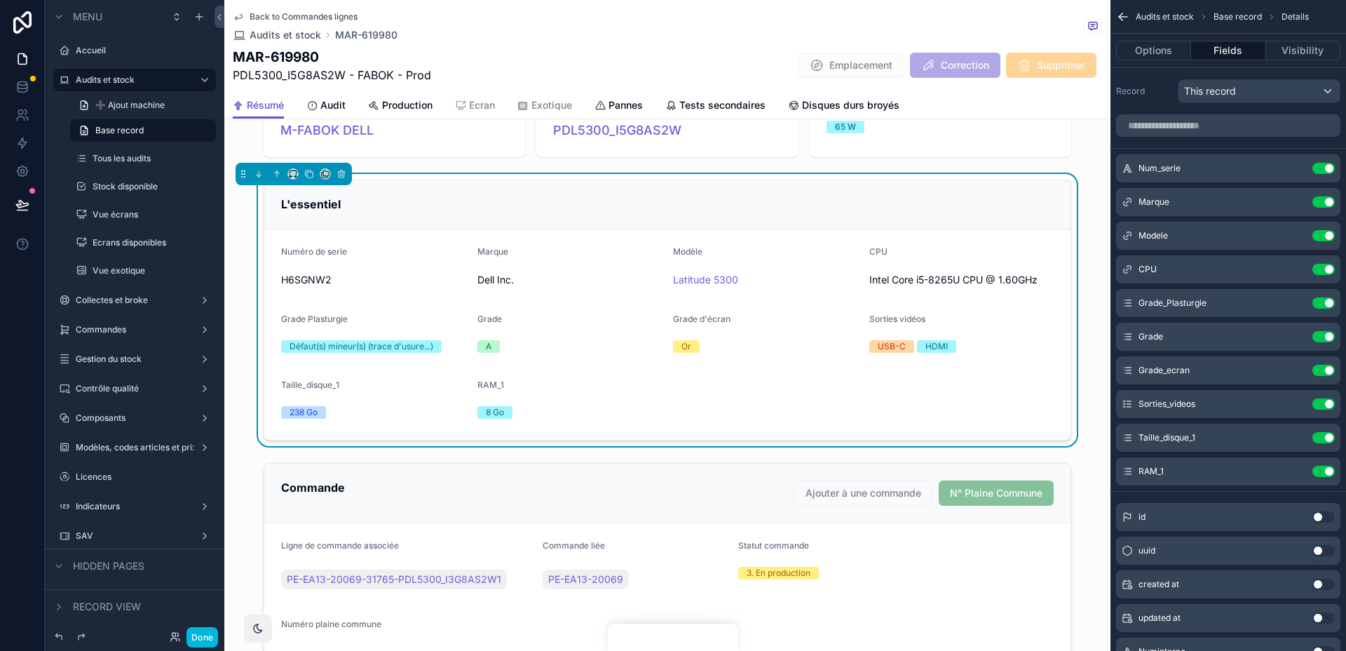
click at [0, 0] on icon "scrollable content" at bounding box center [0, 0] width 0 height 0
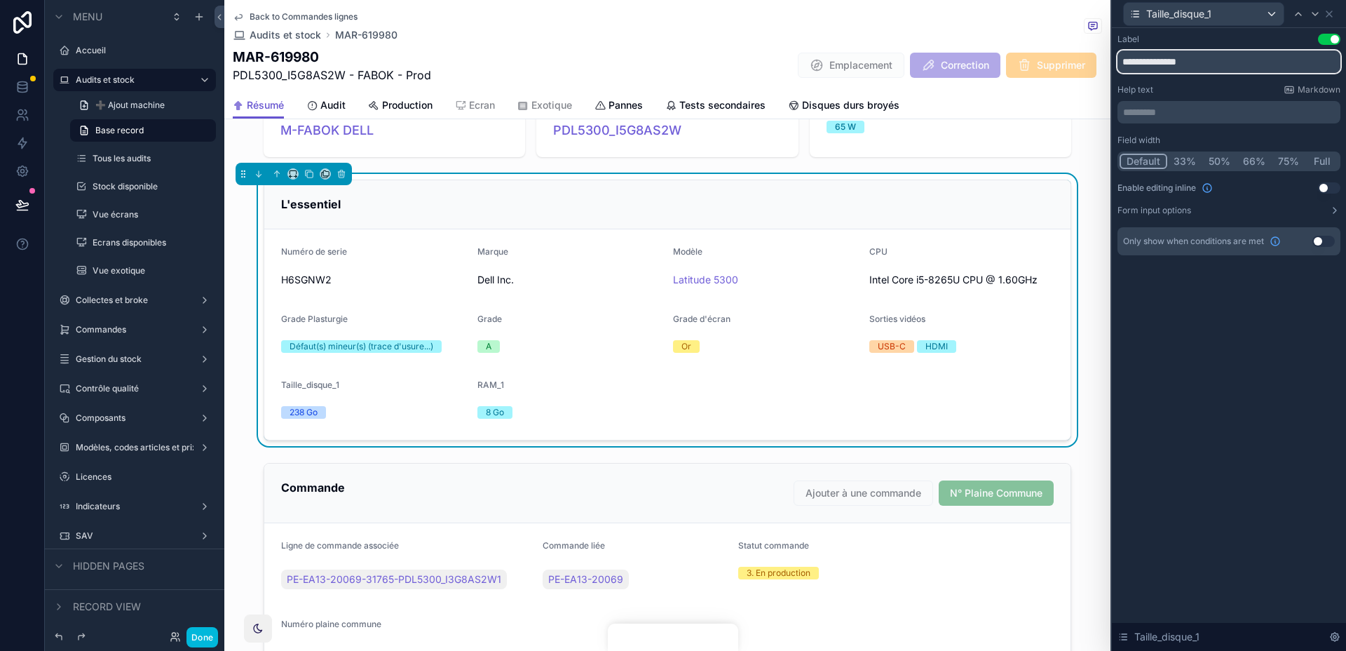
click at [1152, 62] on input "**********" at bounding box center [1228, 61] width 223 height 22
type input "**********"
click at [1314, 11] on icon at bounding box center [1314, 13] width 11 height 11
click at [1177, 57] on input "*****" at bounding box center [1228, 61] width 223 height 22
type input "*****"
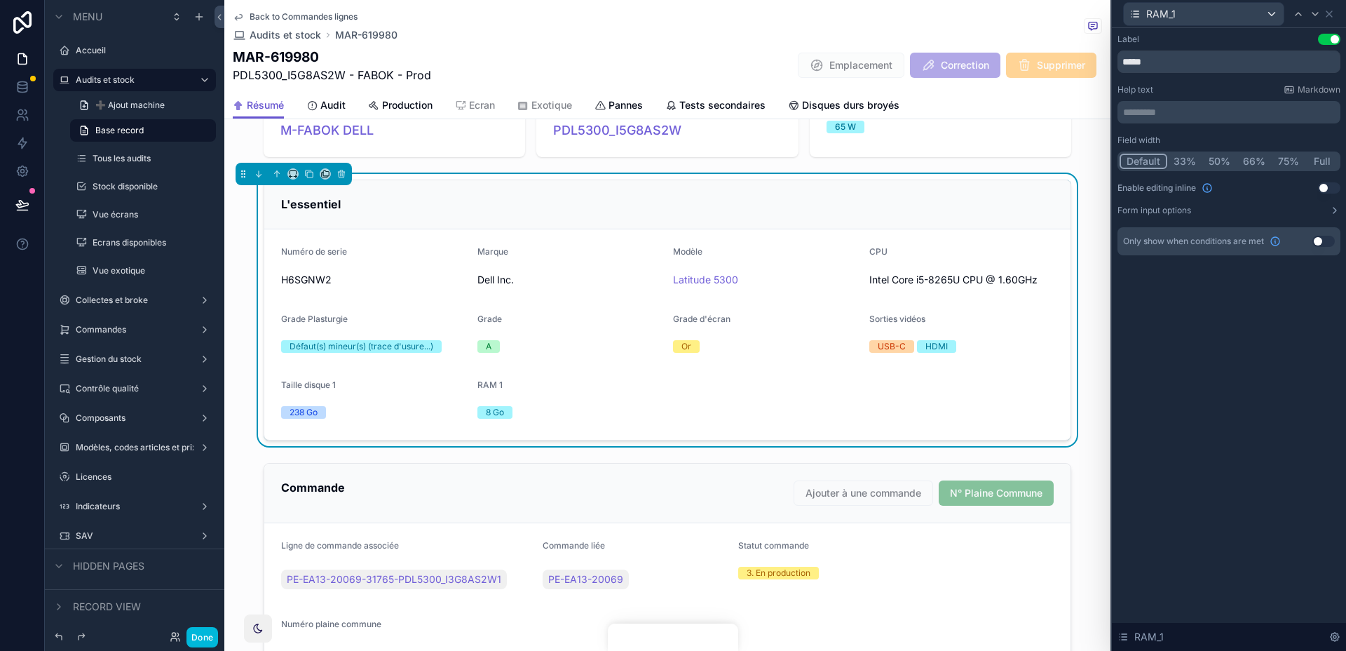
click at [630, 392] on div "RAM 1" at bounding box center [569, 387] width 185 height 17
click at [197, 646] on button "Done" at bounding box center [202, 637] width 32 height 20
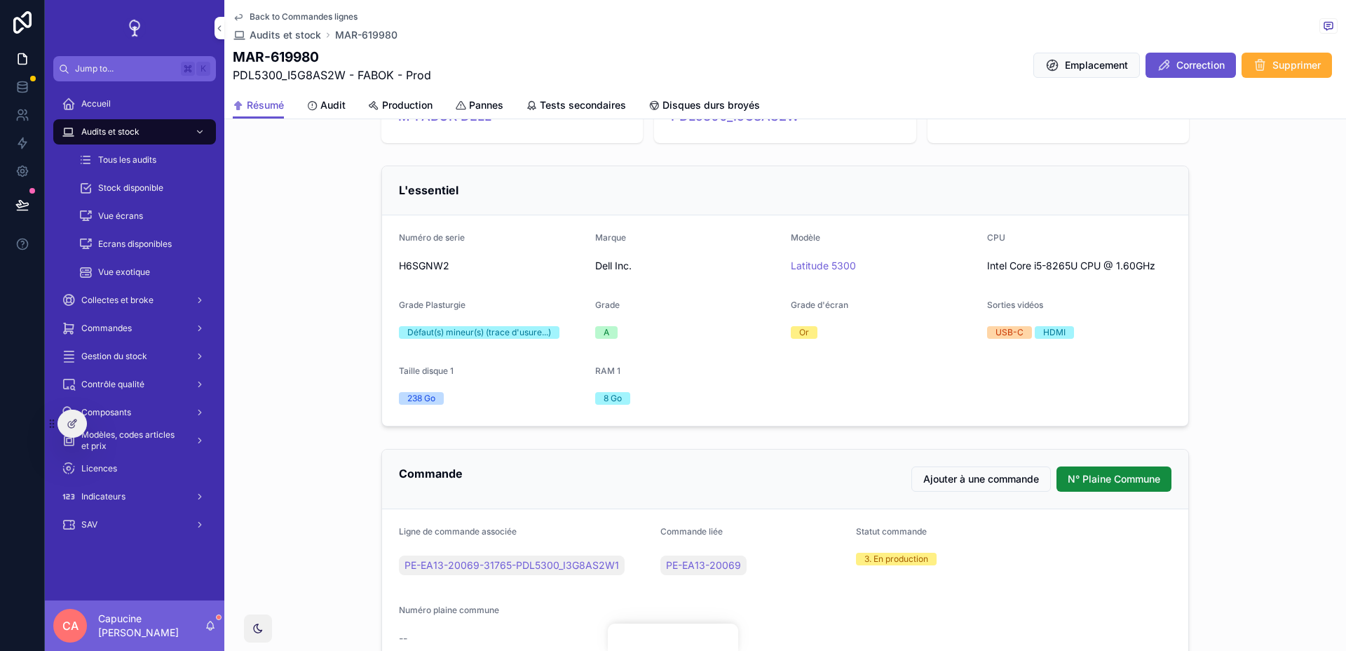
scroll to position [137, 0]
